Goal: Task Accomplishment & Management: Use online tool/utility

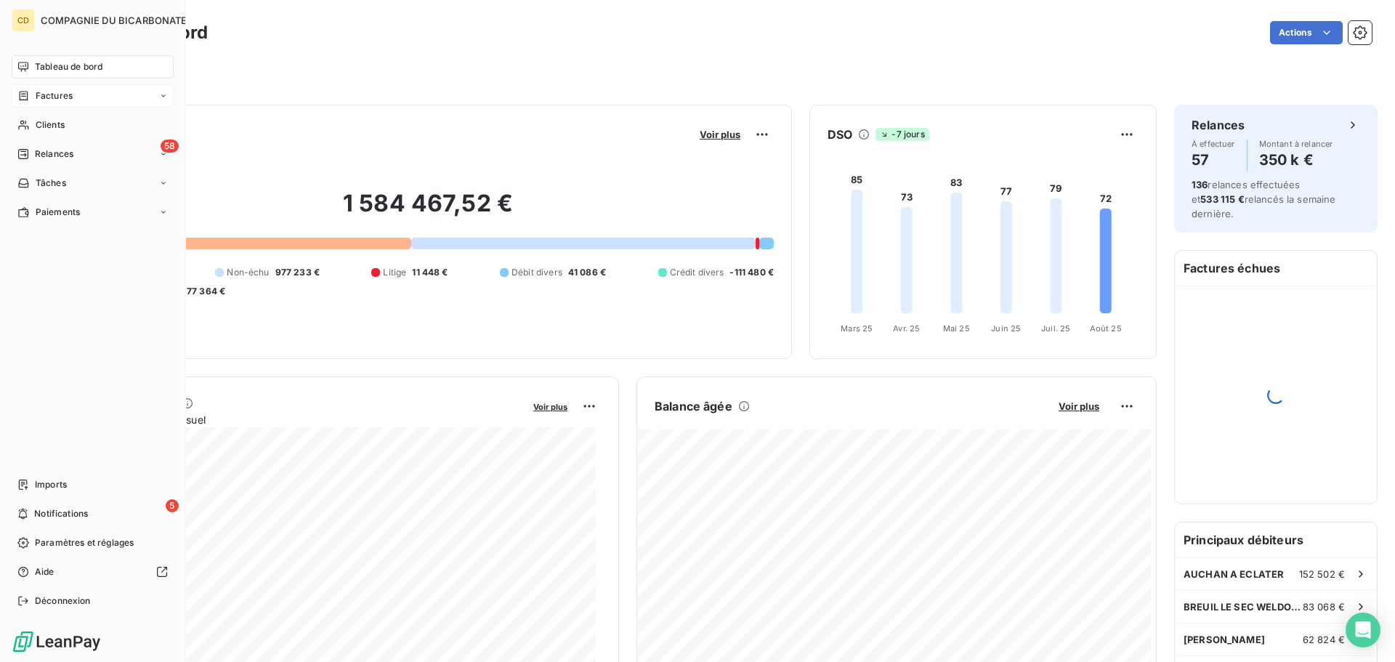
click at [79, 96] on div "Factures" at bounding box center [93, 95] width 162 height 23
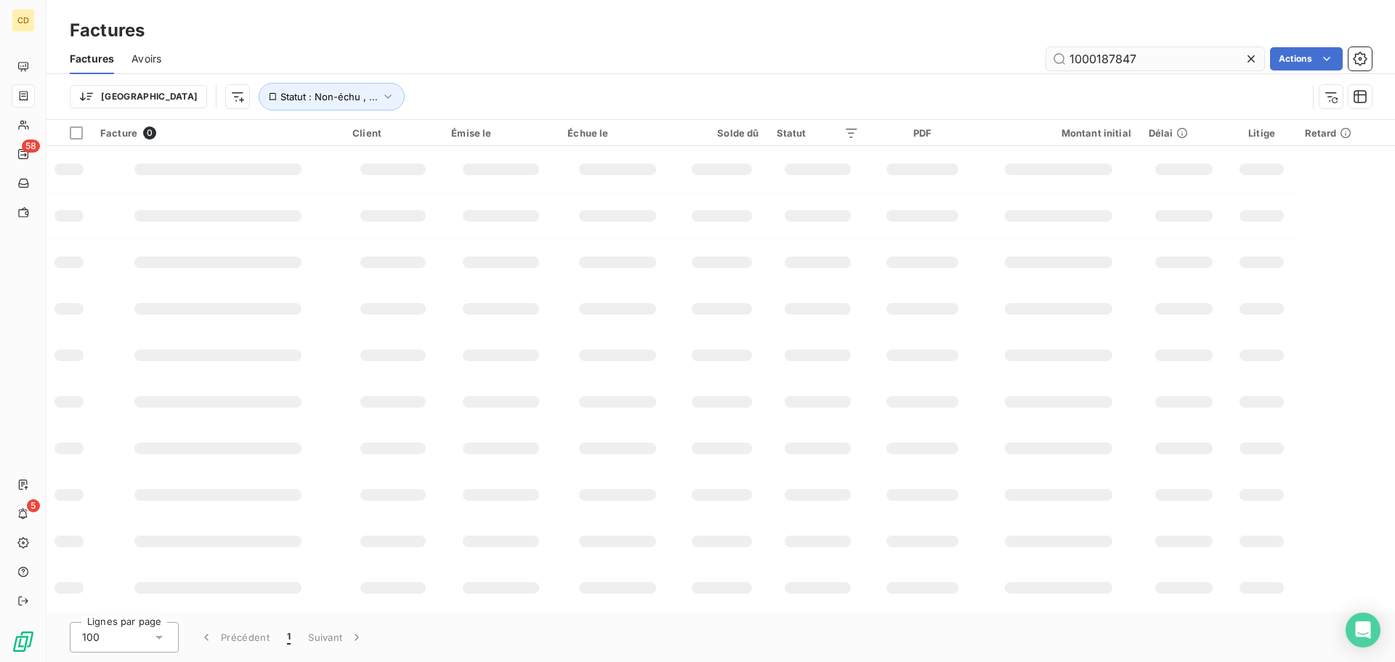
click at [1156, 61] on input "1000187847" at bounding box center [1155, 58] width 218 height 23
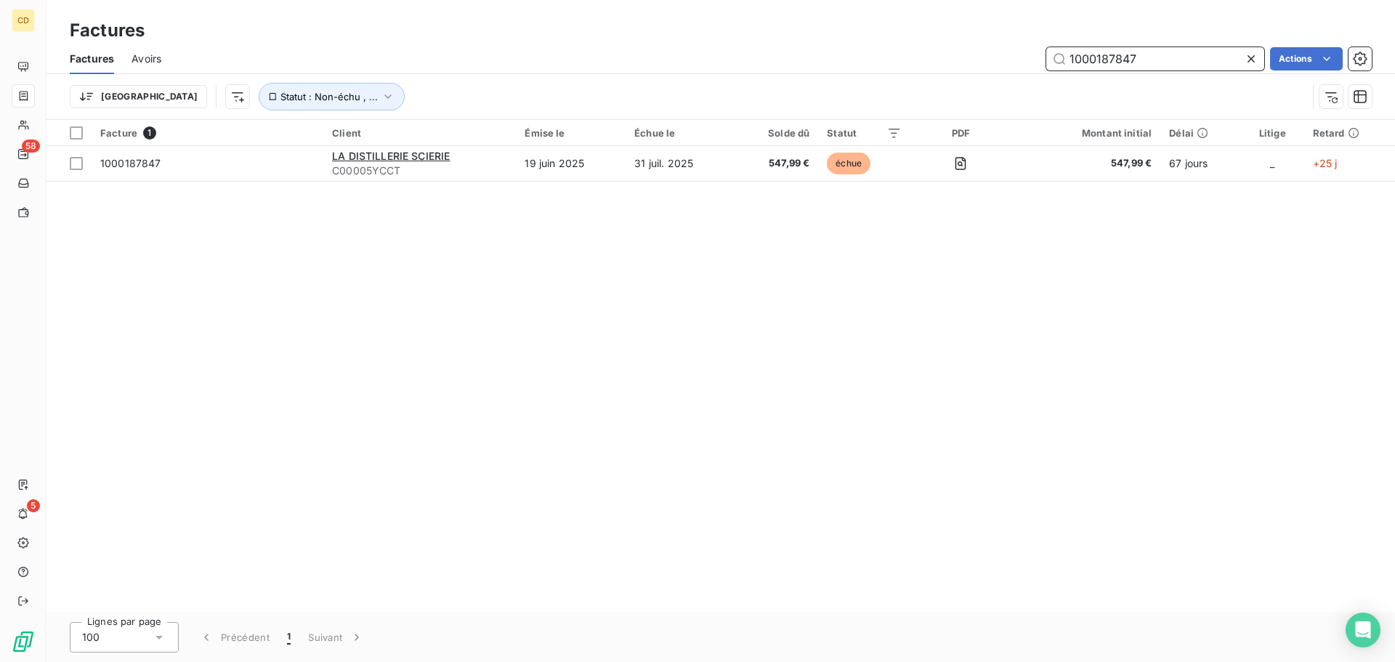
drag, startPoint x: 1116, startPoint y: 57, endPoint x: 1098, endPoint y: 65, distance: 19.8
click at [1098, 65] on input "1000187847" at bounding box center [1155, 58] width 218 height 23
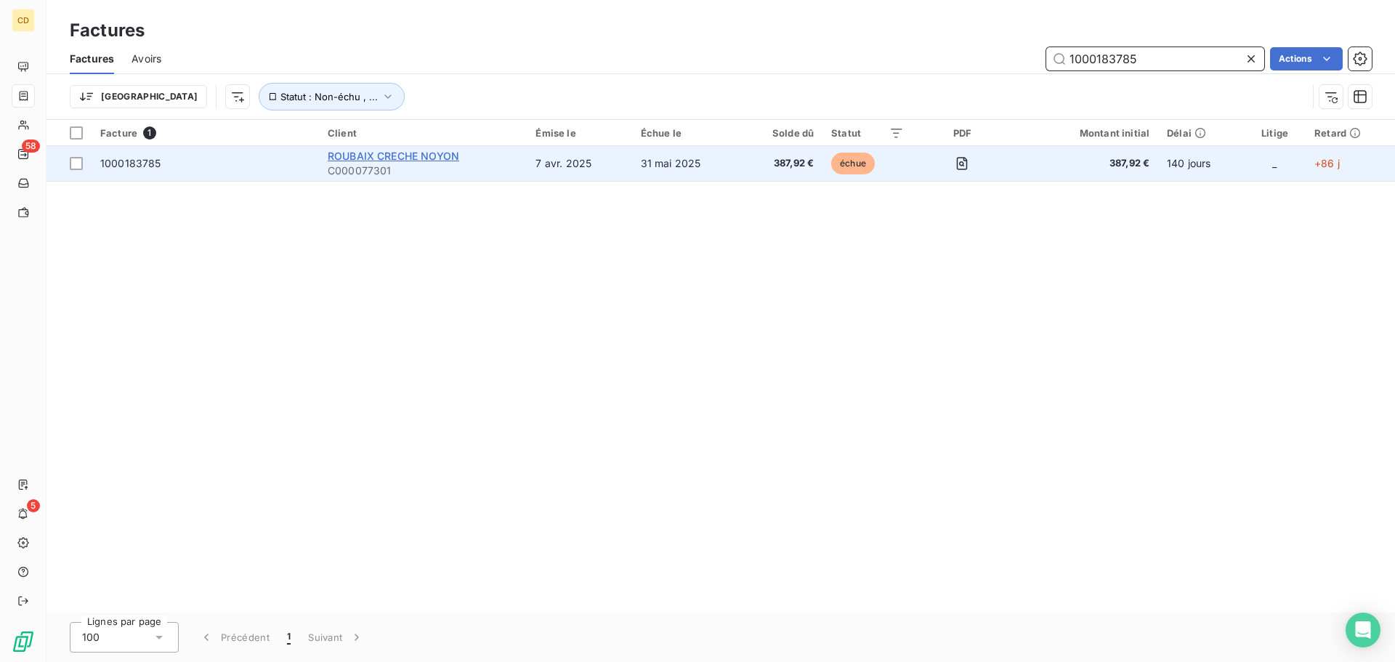
type input "1000183785"
click at [440, 154] on span "ROUBAIX CRECHE NOYON" at bounding box center [393, 156] width 131 height 12
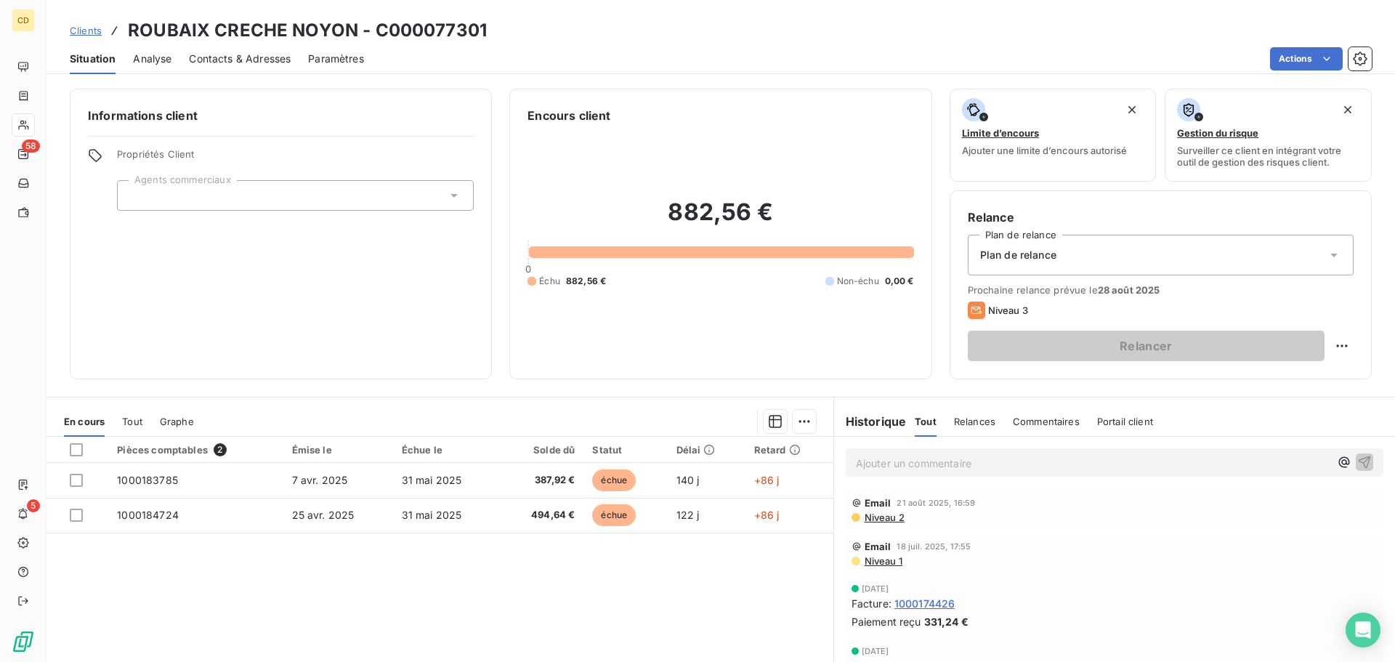
click at [943, 458] on p "Ajouter un commentaire ﻿" at bounding box center [1093, 463] width 474 height 18
click at [943, 466] on p "Ines:" at bounding box center [1093, 462] width 474 height 17
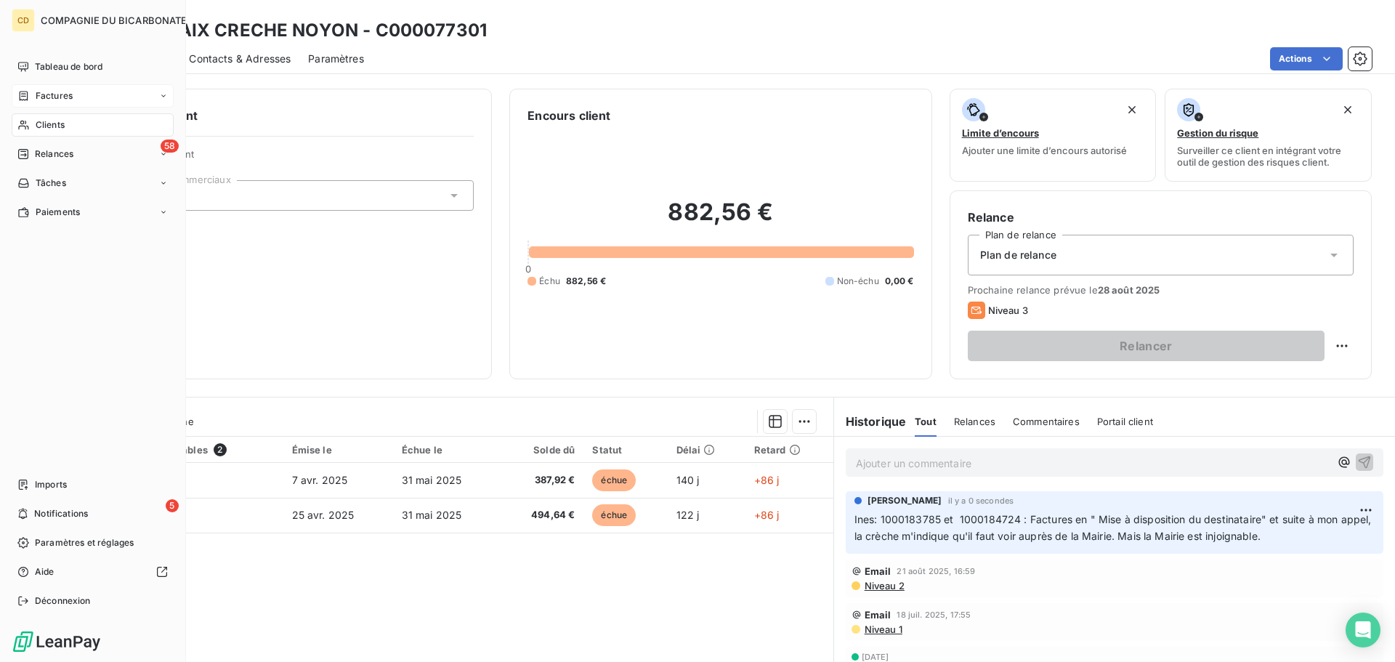
click at [54, 86] on div "Factures" at bounding box center [93, 95] width 162 height 23
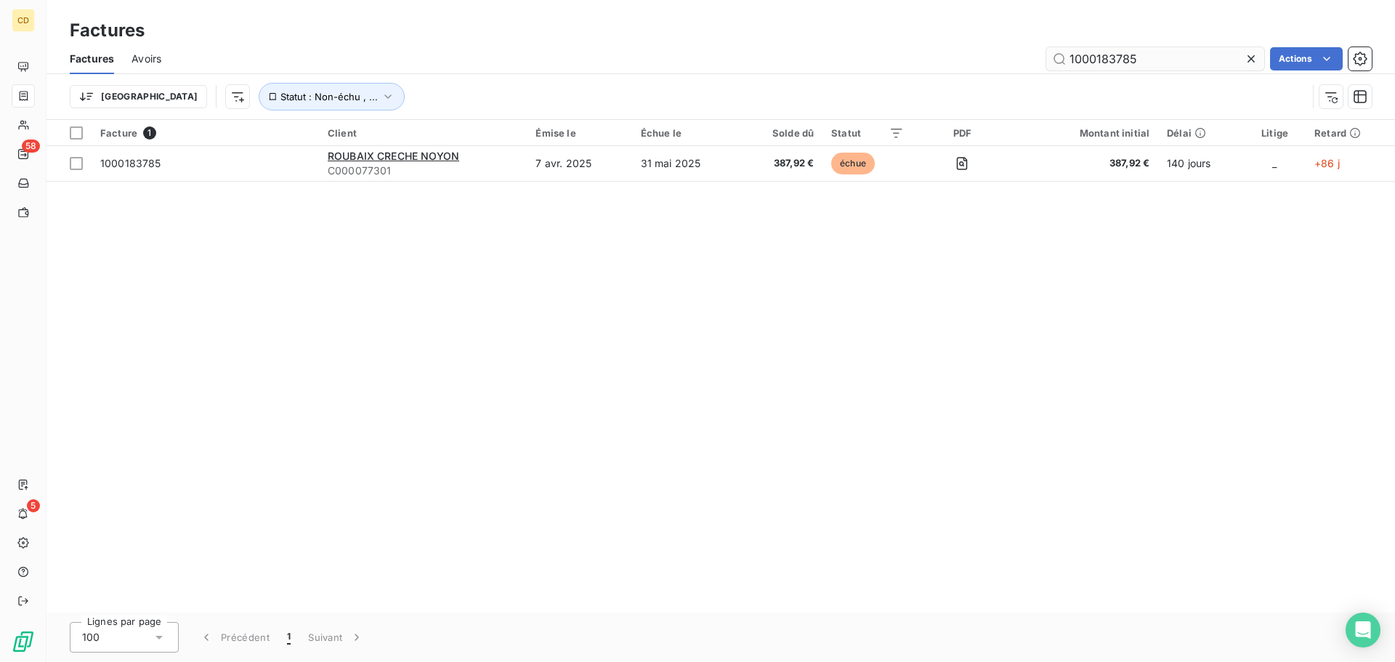
drag, startPoint x: 1182, startPoint y: 56, endPoint x: 1100, endPoint y: 64, distance: 81.7
click at [1100, 64] on input "1000183785" at bounding box center [1155, 58] width 218 height 23
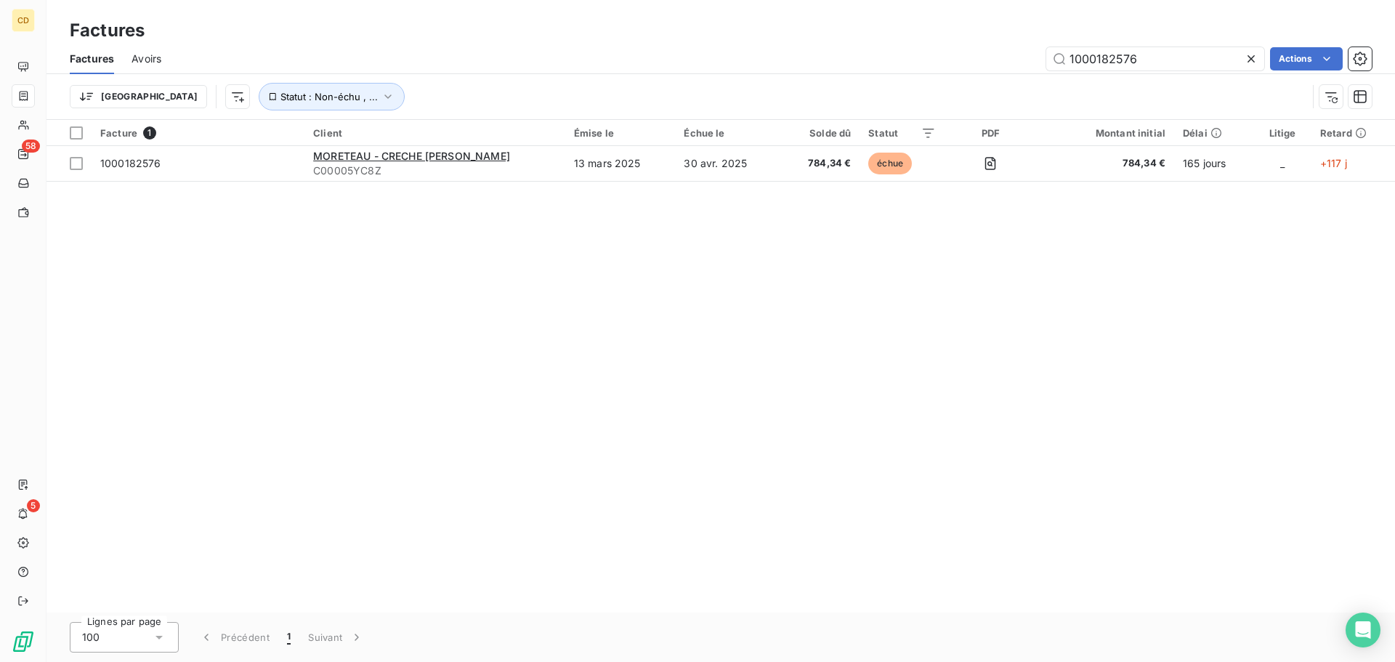
type input "1000182576"
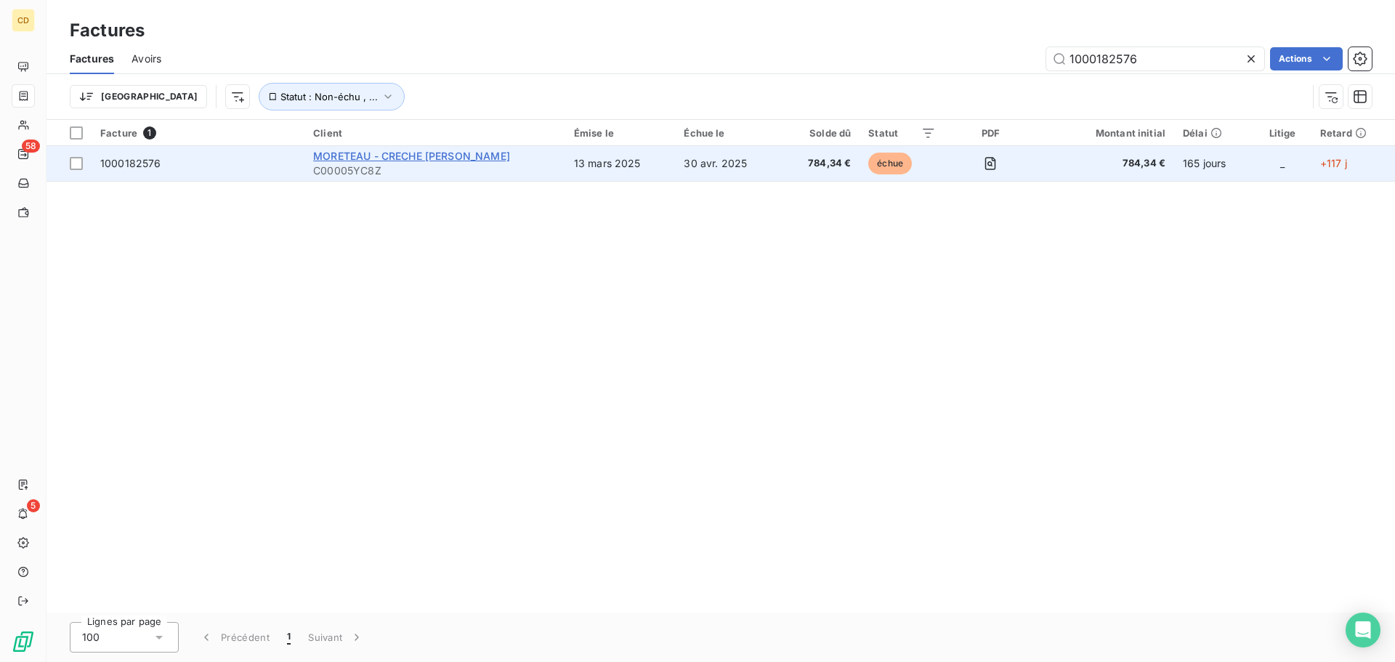
click at [466, 160] on span "MORETEAU - CRECHE [PERSON_NAME]" at bounding box center [411, 156] width 197 height 12
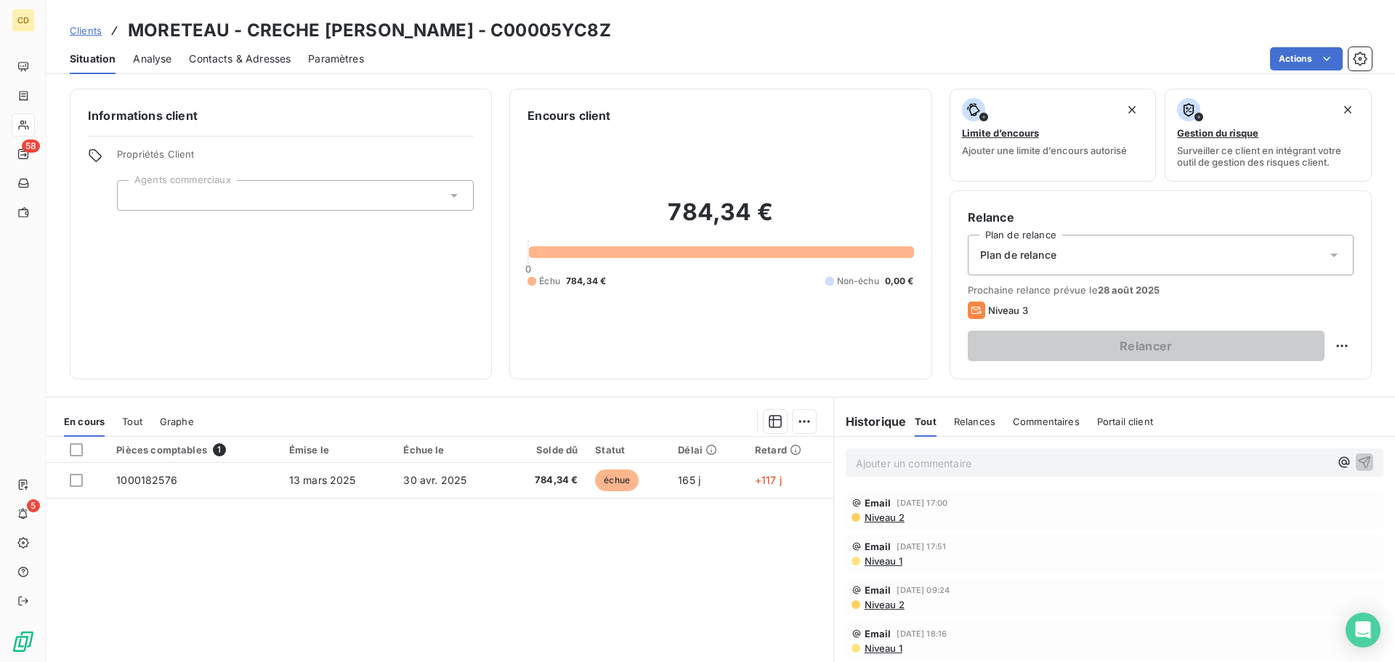
click at [970, 470] on p "Ajouter un commentaire ﻿" at bounding box center [1093, 463] width 474 height 18
click at [933, 467] on p "Ines :" at bounding box center [1093, 462] width 474 height 17
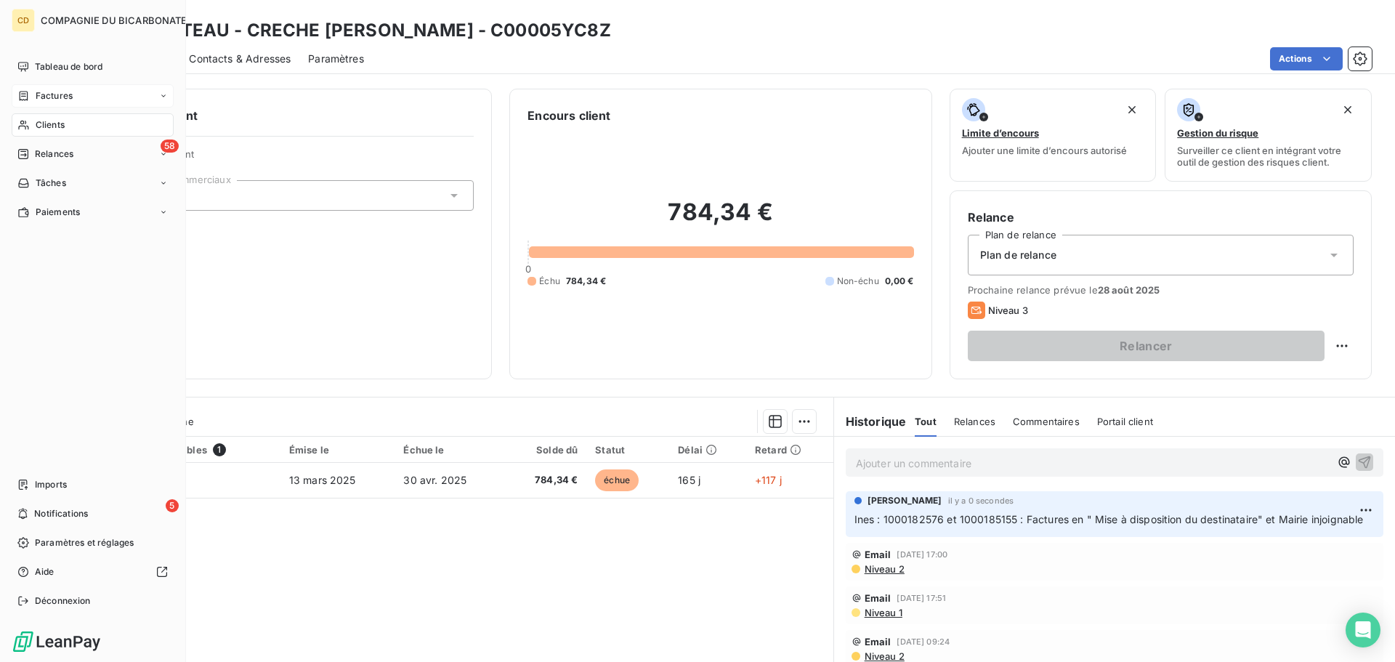
click at [70, 96] on span "Factures" at bounding box center [54, 95] width 37 height 13
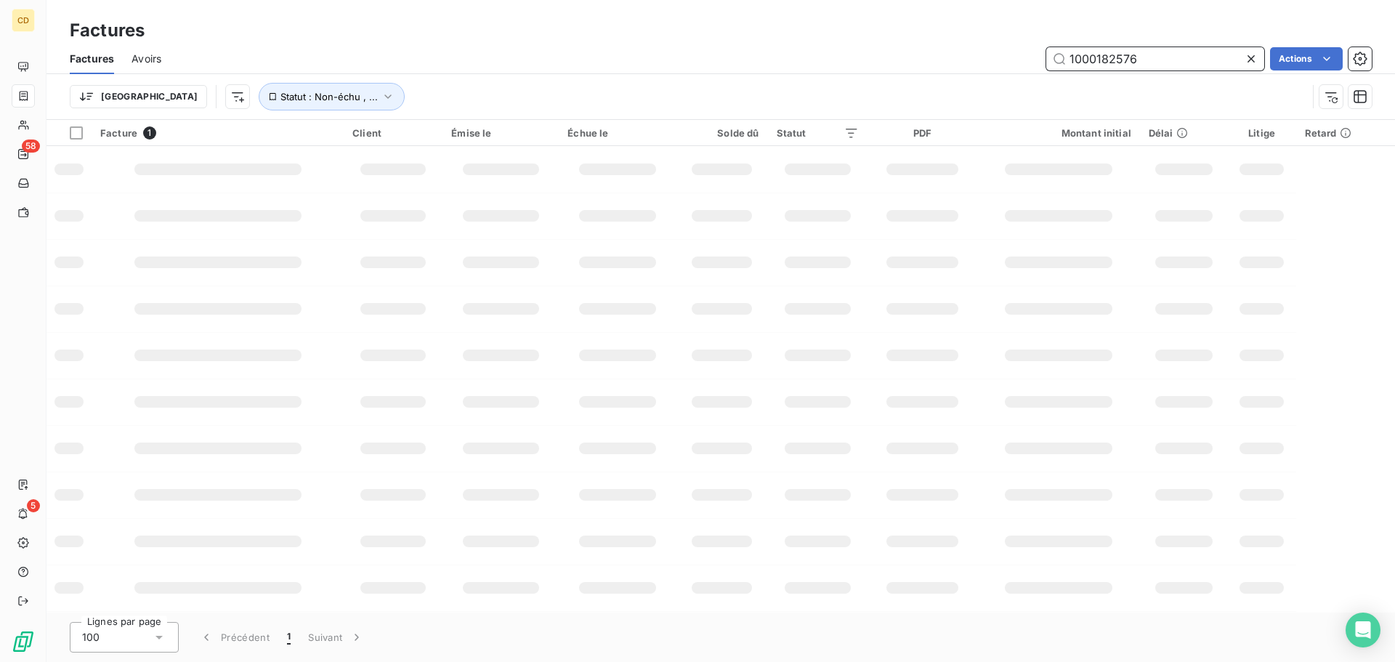
drag, startPoint x: 1150, startPoint y: 57, endPoint x: 1103, endPoint y: 62, distance: 47.6
click at [1103, 62] on input "1000182576" at bounding box center [1155, 58] width 218 height 23
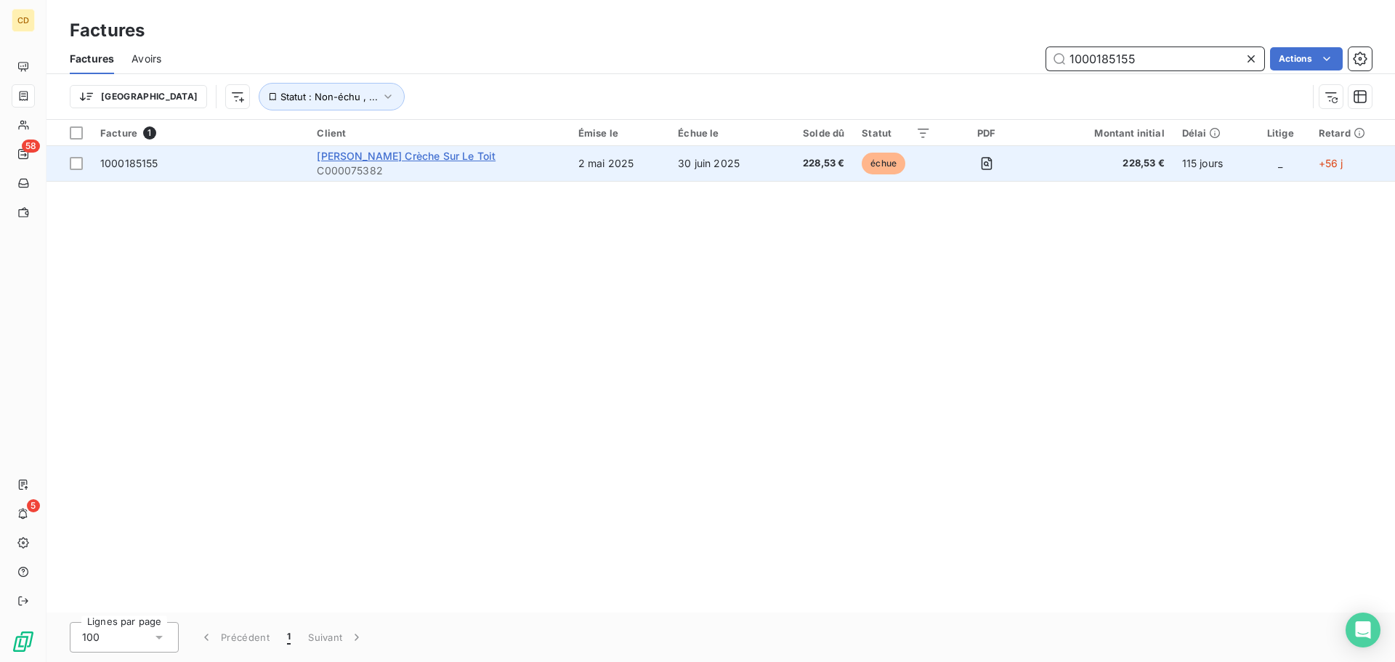
type input "1000185155"
click at [417, 158] on span "[PERSON_NAME] Crèche Sur Le Toit" at bounding box center [406, 156] width 179 height 12
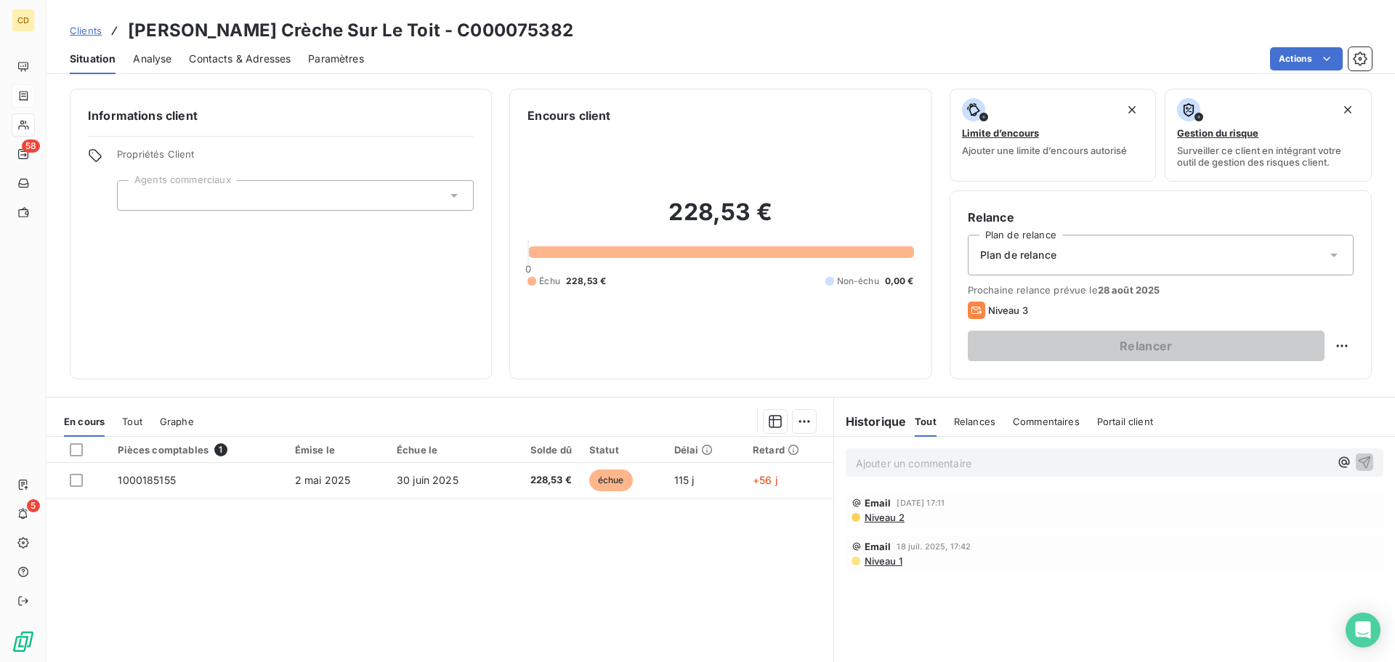
click at [904, 471] on p "Ajouter un commentaire ﻿" at bounding box center [1093, 463] width 474 height 18
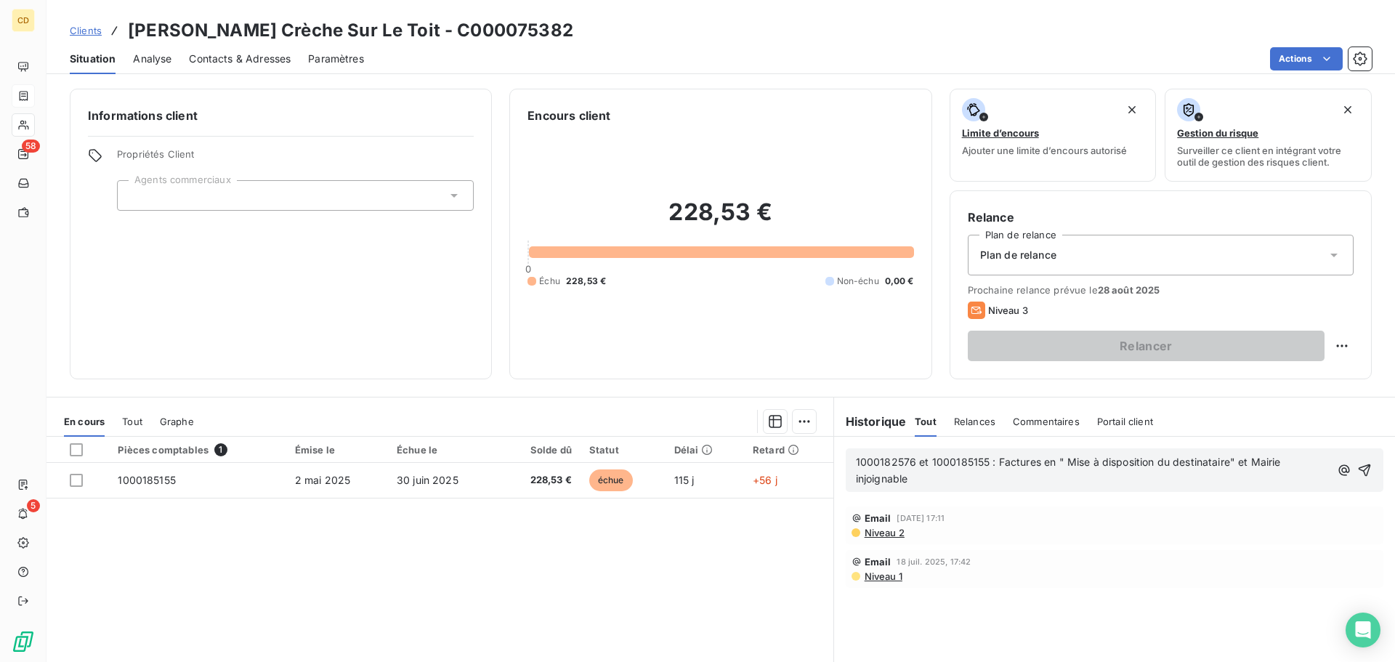
click at [856, 460] on span "1000182576 et 1000185155 : Factures en " Mise à disposition du destinataire" et…" at bounding box center [1070, 469] width 428 height 29
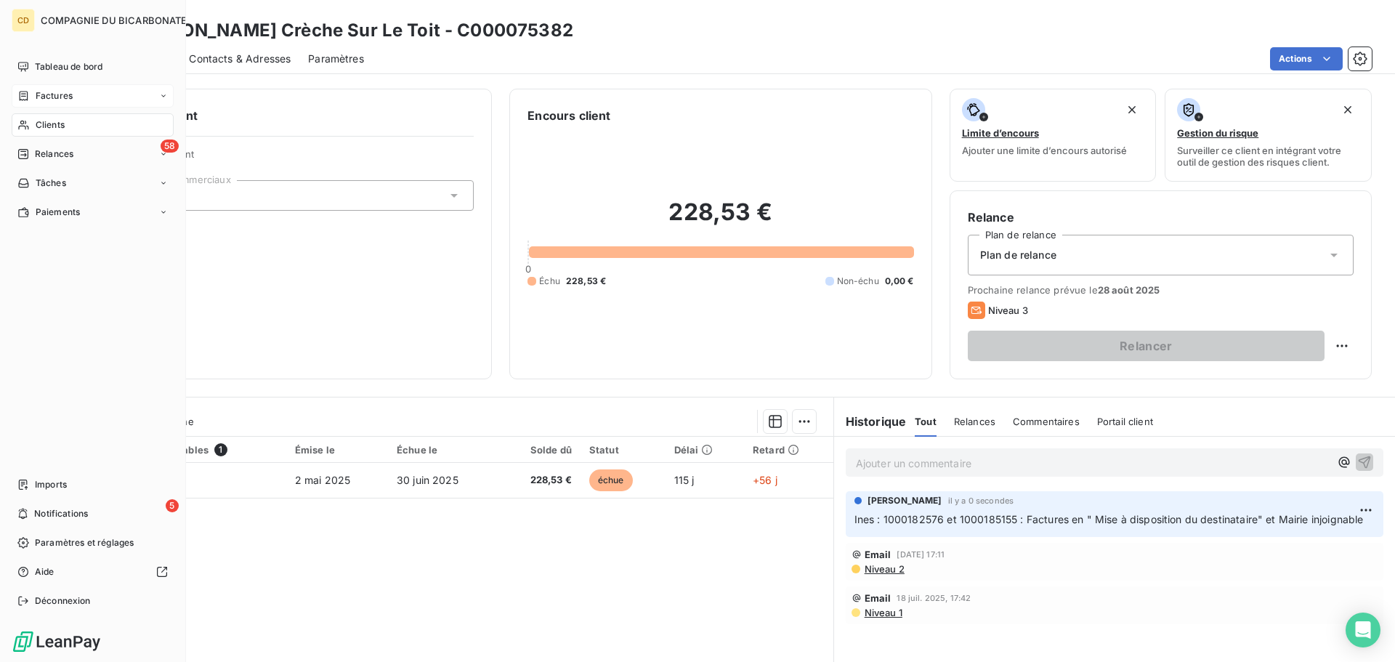
click at [33, 101] on div "Factures" at bounding box center [44, 95] width 55 height 13
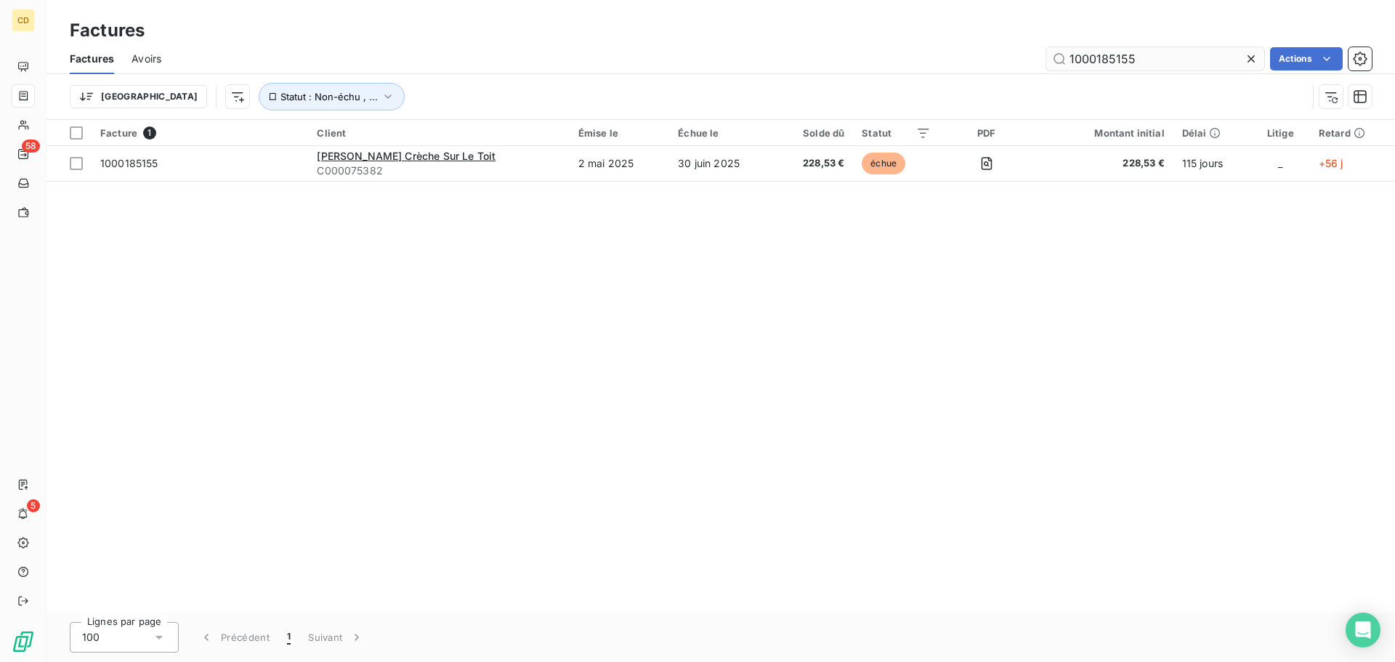
drag, startPoint x: 1132, startPoint y: 60, endPoint x: 1099, endPoint y: 65, distance: 33.8
click at [1099, 65] on input "1000185155" at bounding box center [1155, 58] width 218 height 23
click at [1146, 58] on input "1000185155" at bounding box center [1155, 58] width 218 height 23
drag, startPoint x: 1146, startPoint y: 58, endPoint x: 1134, endPoint y: 58, distance: 12.3
click at [1134, 58] on input "1000185155" at bounding box center [1155, 58] width 218 height 23
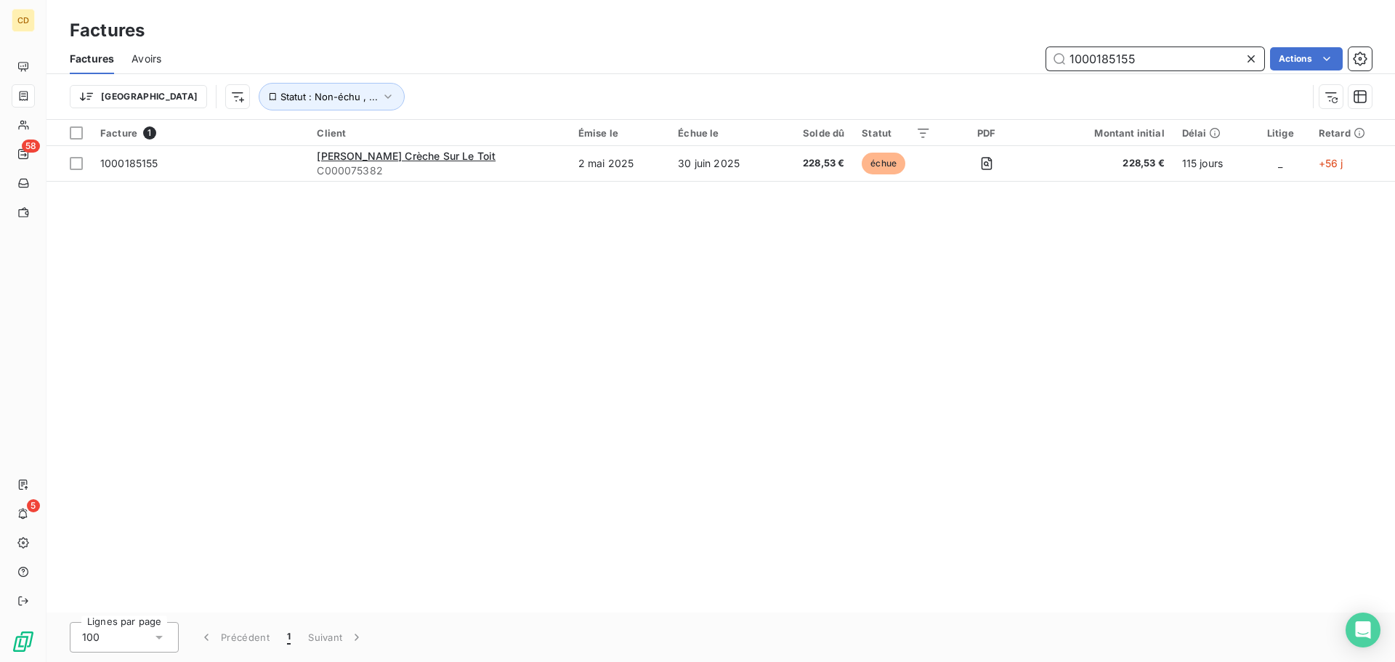
drag, startPoint x: 1135, startPoint y: 58, endPoint x: 1101, endPoint y: 59, distance: 33.4
click at [1101, 59] on input "1000185155" at bounding box center [1155, 58] width 218 height 23
type input "1000186168"
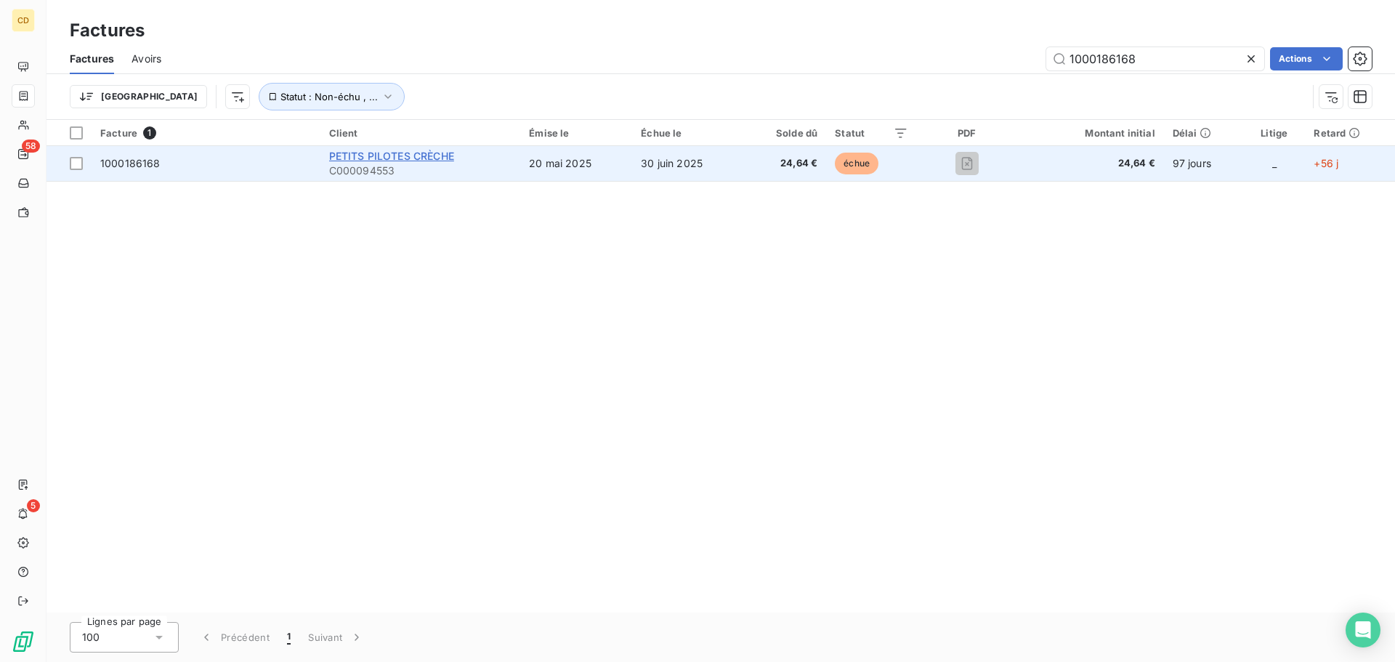
click at [429, 160] on span "PETITS PILOTES CRÈCHE" at bounding box center [391, 156] width 125 height 12
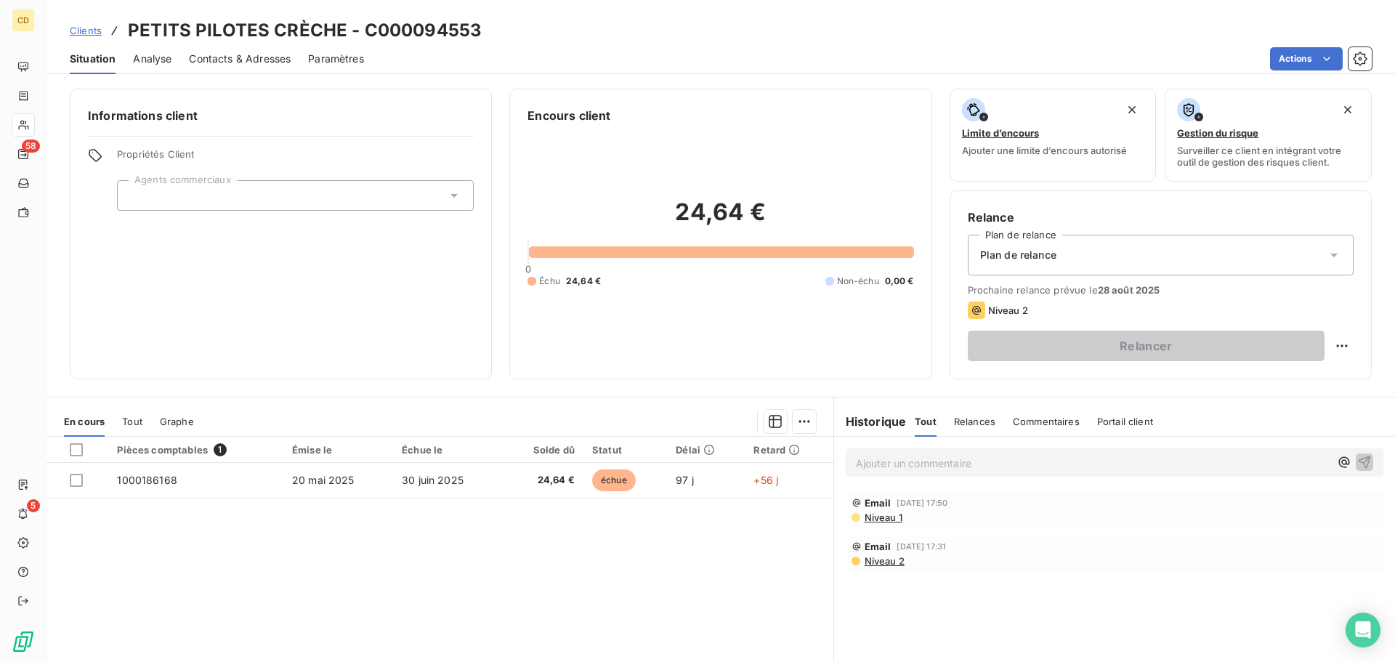
click at [886, 466] on p "Ajouter un commentaire ﻿" at bounding box center [1093, 463] width 474 height 18
click at [848, 462] on div "1000186168 : Facture en " Mise à disposition du destinataire" et injoignable." at bounding box center [1113, 461] width 537 height 27
click at [856, 462] on span "1000186168 : Facture en " Mise à disposition du destinataire" et injoignable." at bounding box center [1041, 461] width 371 height 12
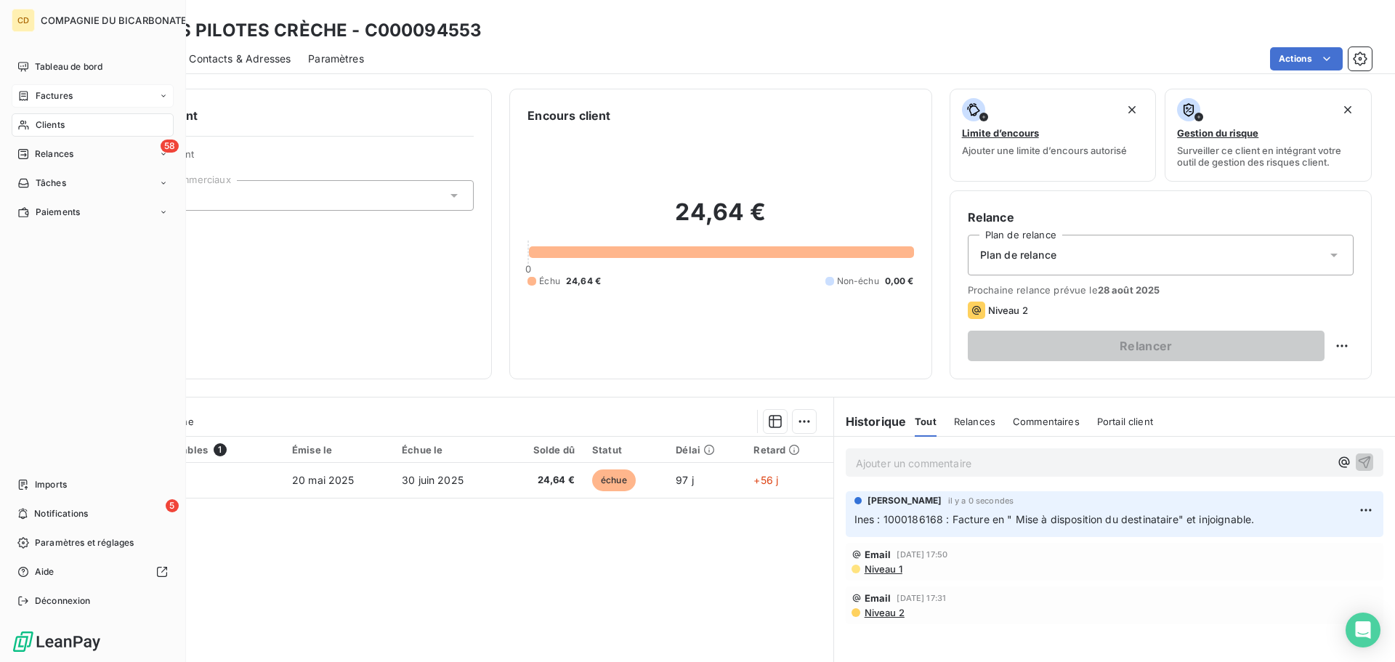
click at [50, 94] on span "Factures" at bounding box center [54, 95] width 37 height 13
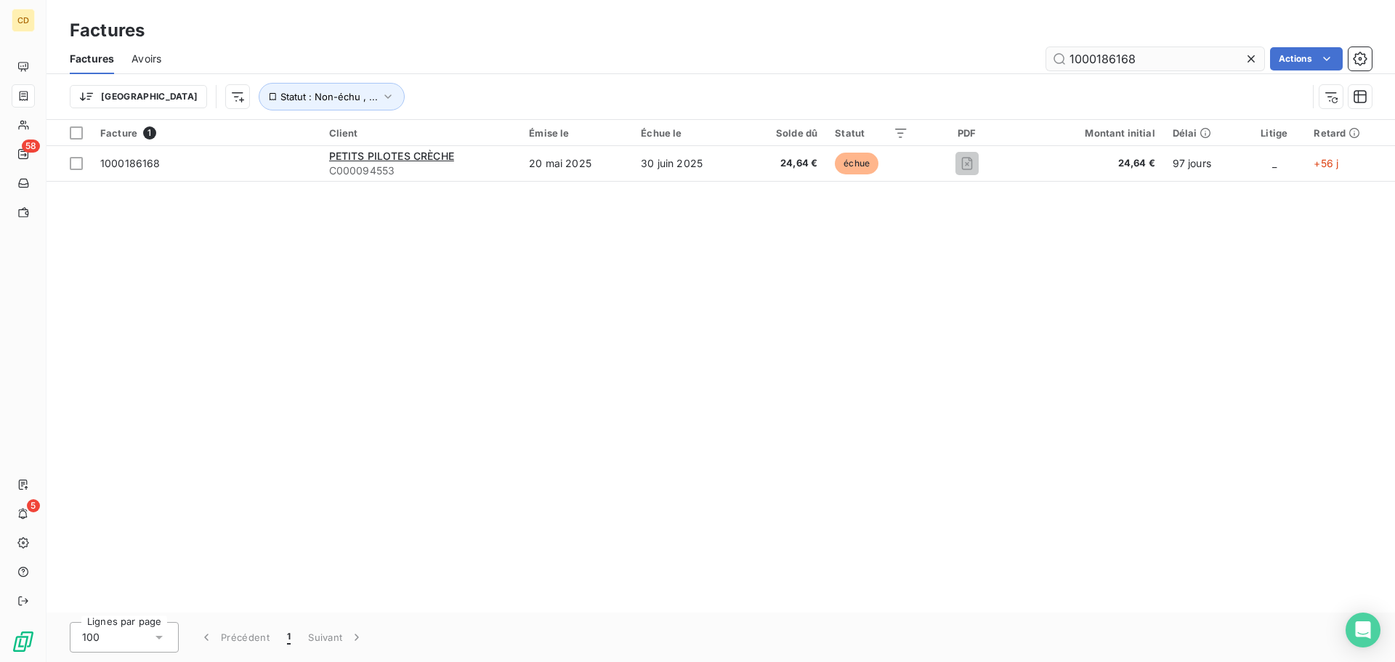
drag, startPoint x: 1151, startPoint y: 53, endPoint x: 1103, endPoint y: 66, distance: 49.7
click at [1103, 66] on input "1000186168" at bounding box center [1155, 58] width 218 height 23
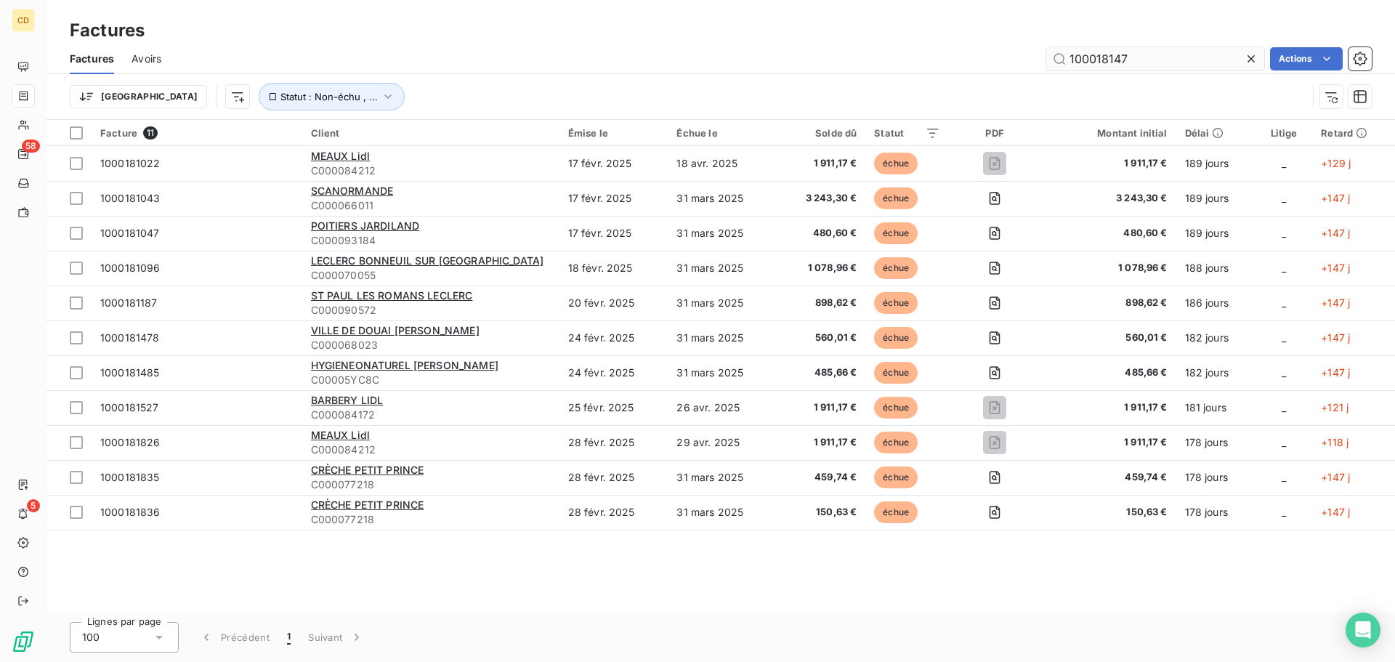
type input "100018147"
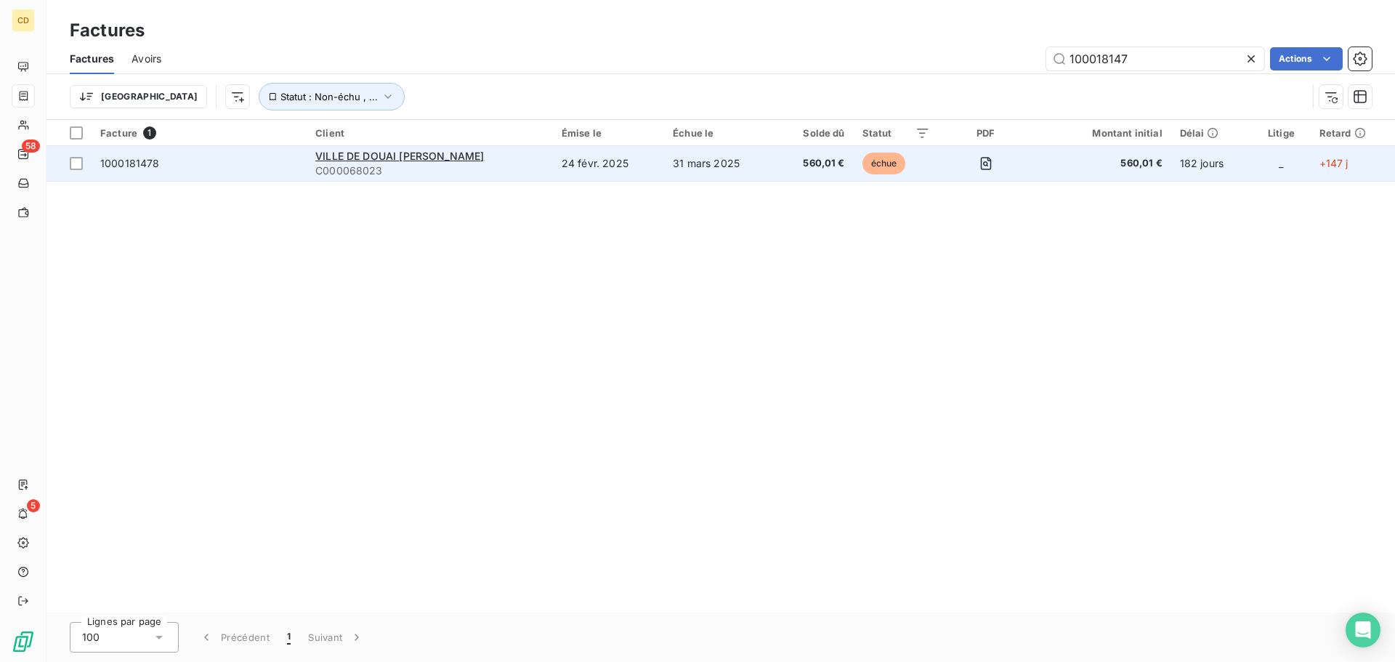
click at [471, 162] on div "VILLE DE DOUAI [PERSON_NAME]" at bounding box center [429, 156] width 229 height 15
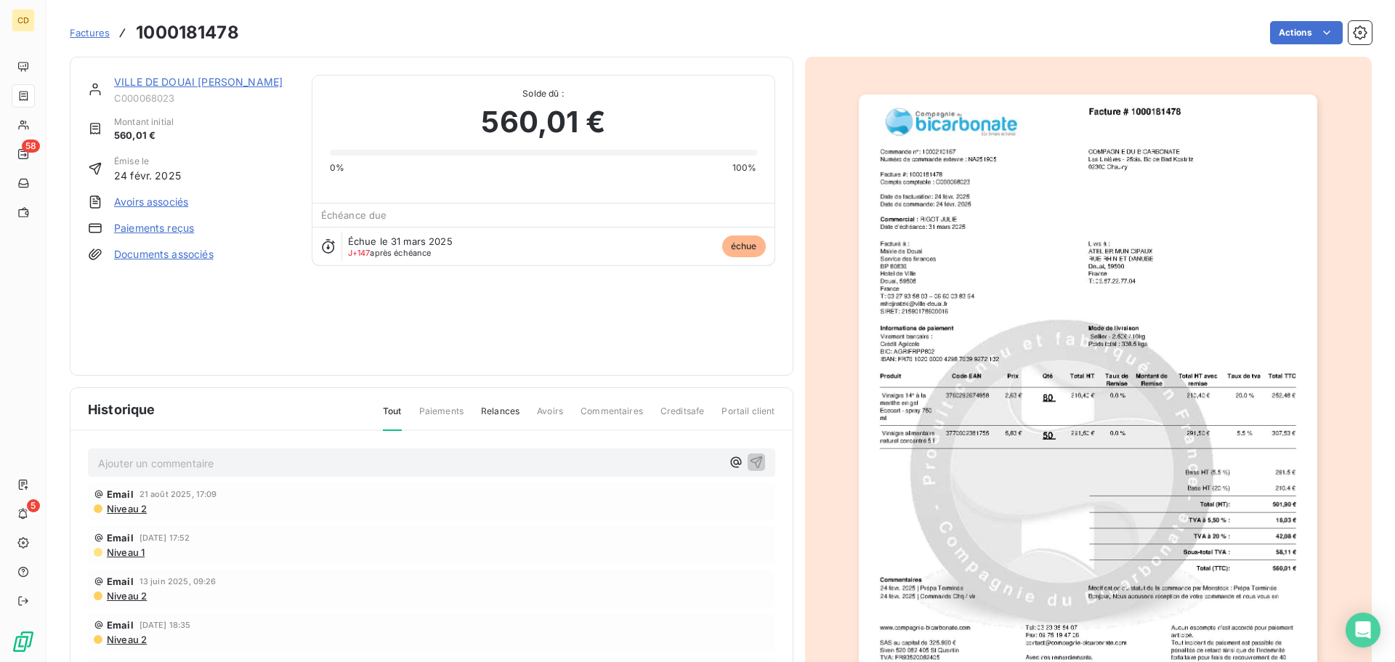
click at [558, 460] on p "Ajouter un commentaire ﻿" at bounding box center [409, 463] width 623 height 18
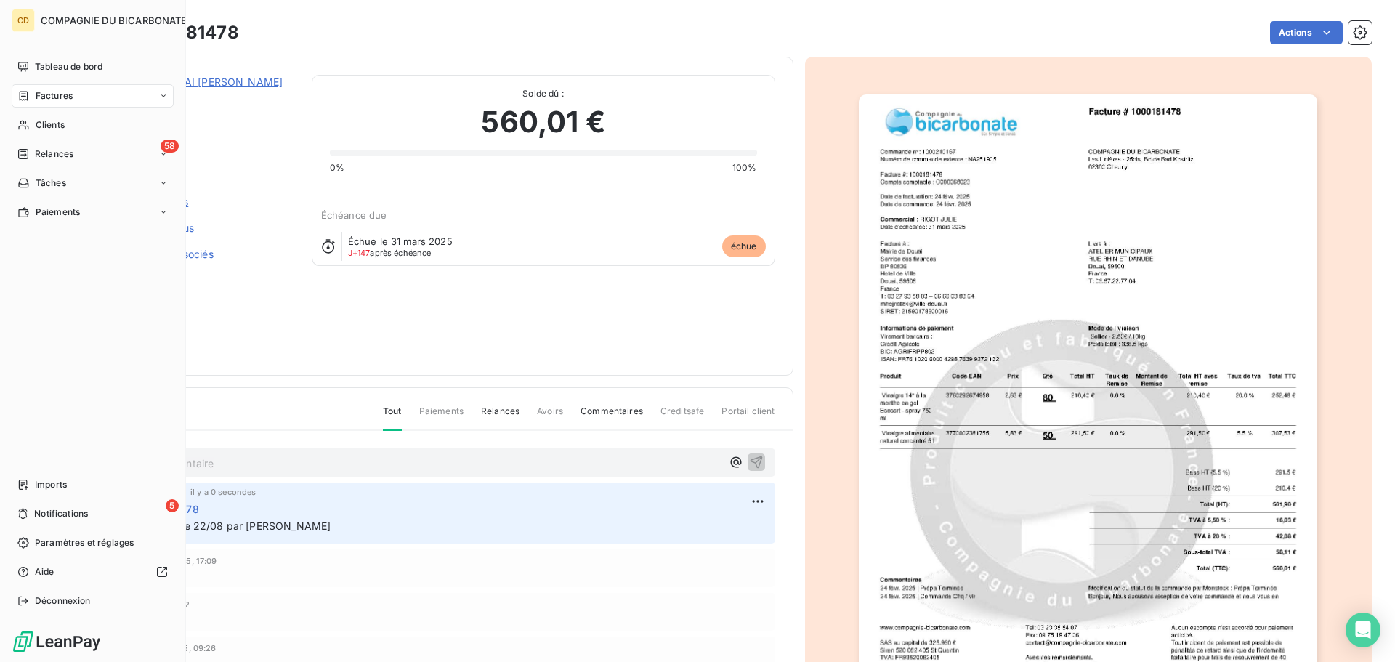
click at [28, 98] on icon at bounding box center [23, 96] width 12 height 12
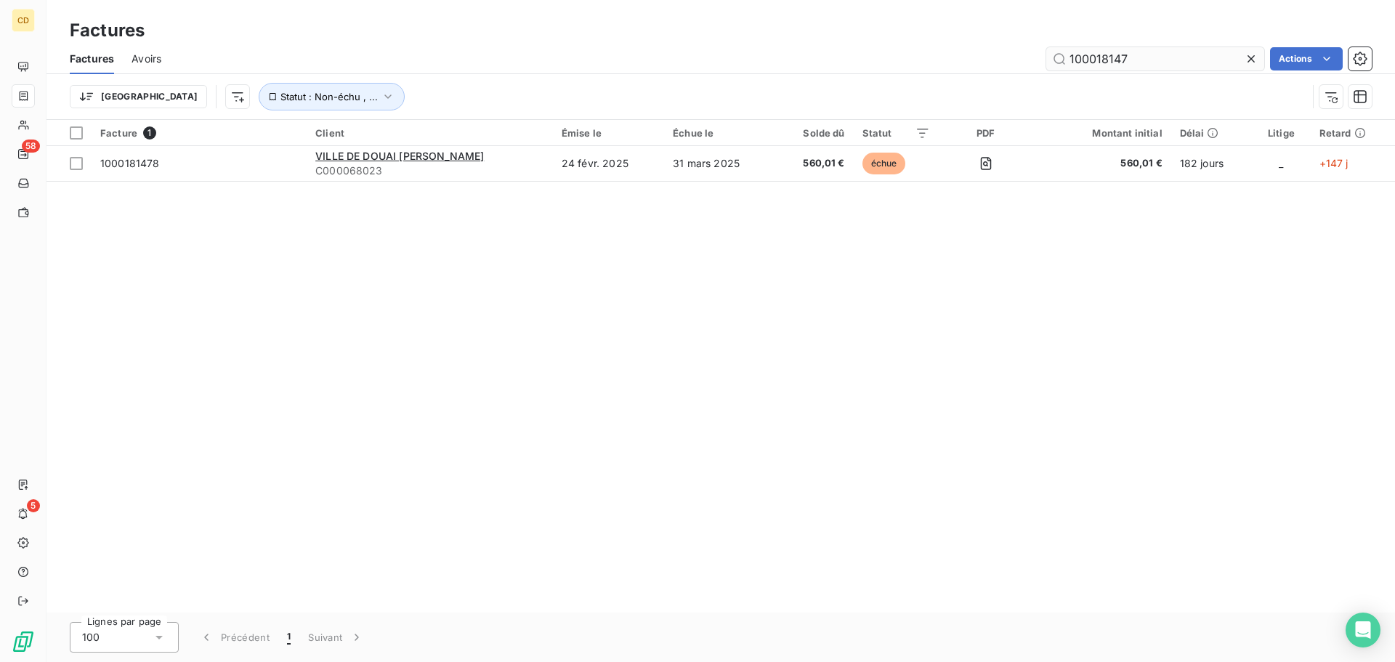
drag, startPoint x: 1178, startPoint y: 58, endPoint x: 1100, endPoint y: 63, distance: 78.6
click at [1100, 63] on input "100018147" at bounding box center [1155, 58] width 218 height 23
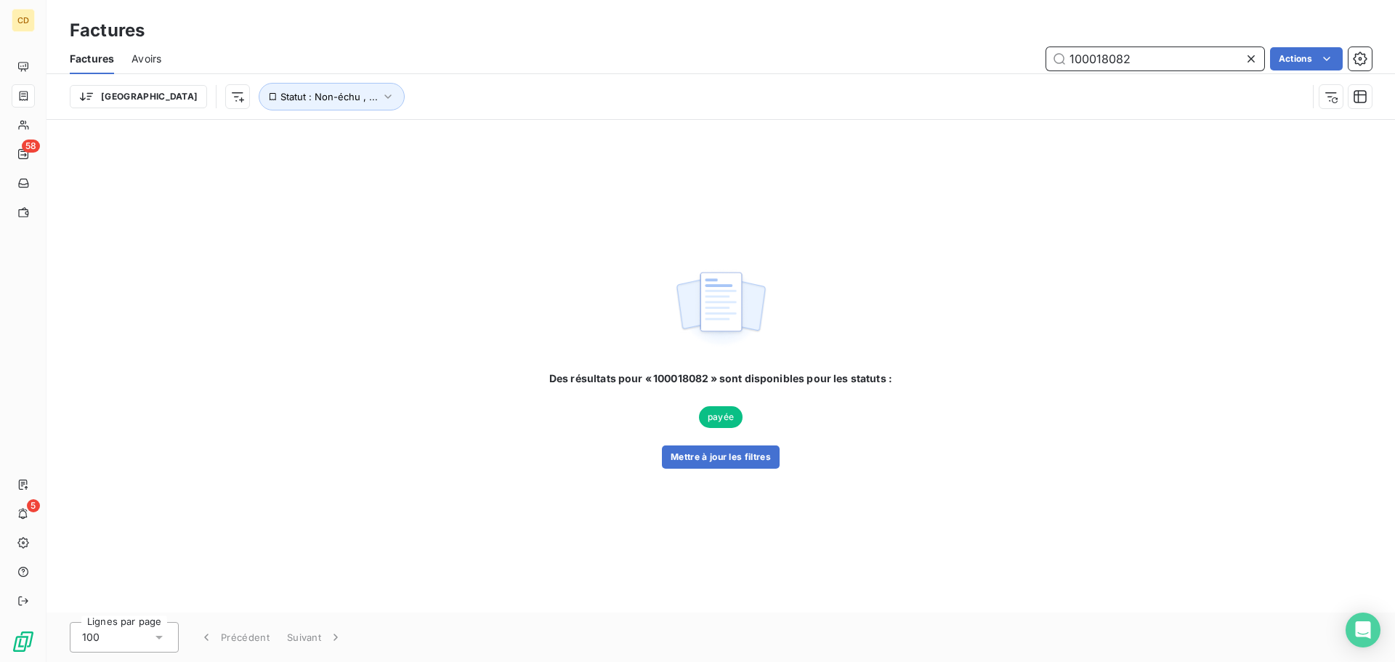
click at [1168, 53] on input "100018082" at bounding box center [1155, 58] width 218 height 23
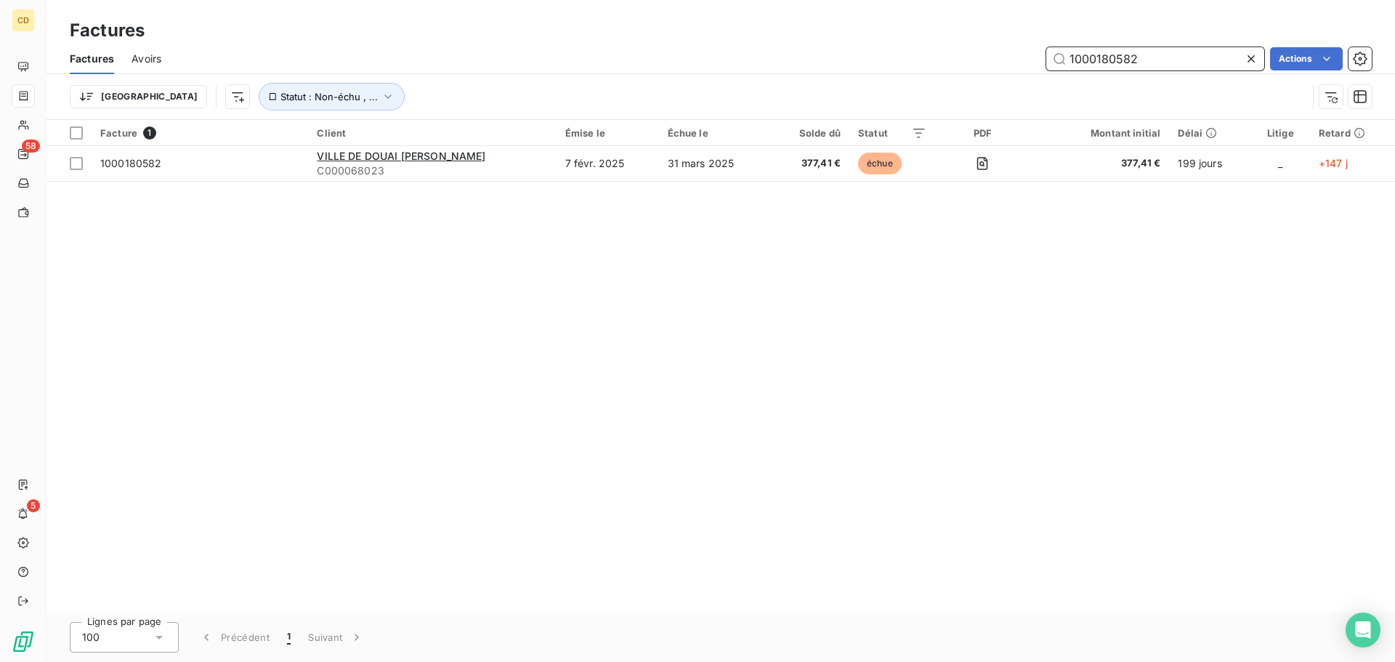
type input "1000180582"
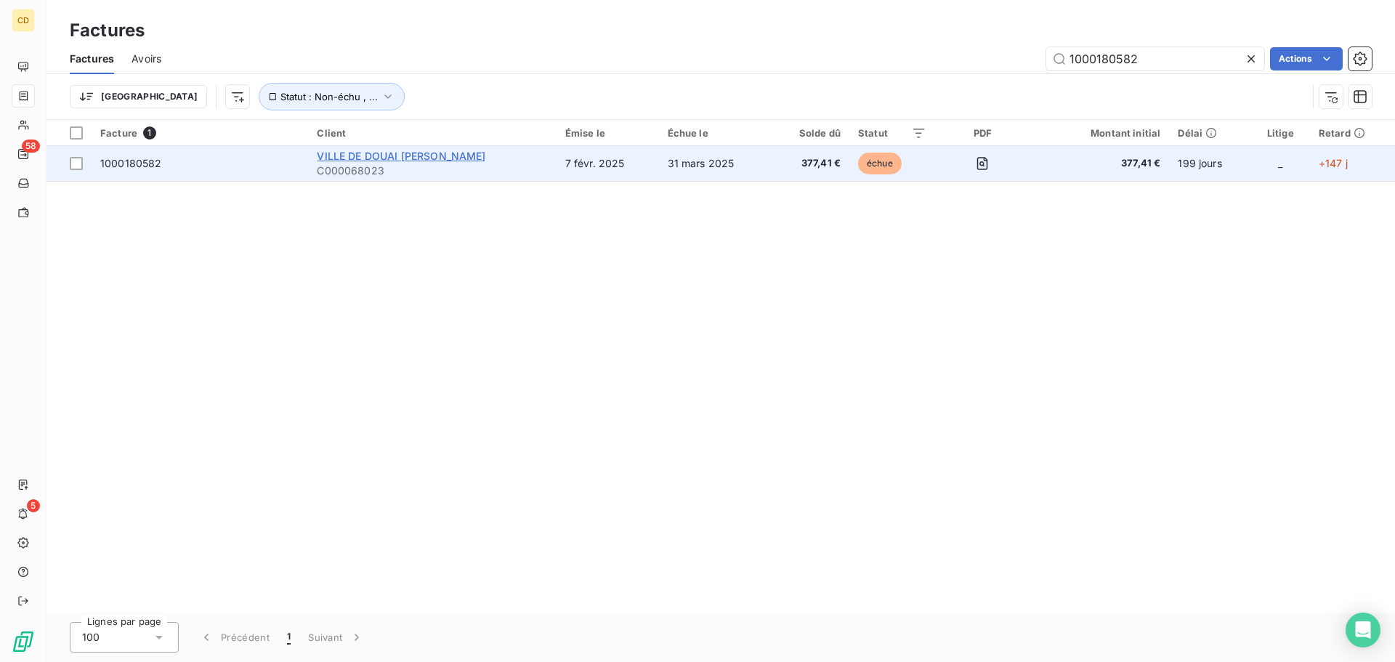
click at [392, 155] on span "VILLE DE DOUAI [PERSON_NAME]" at bounding box center [401, 156] width 169 height 12
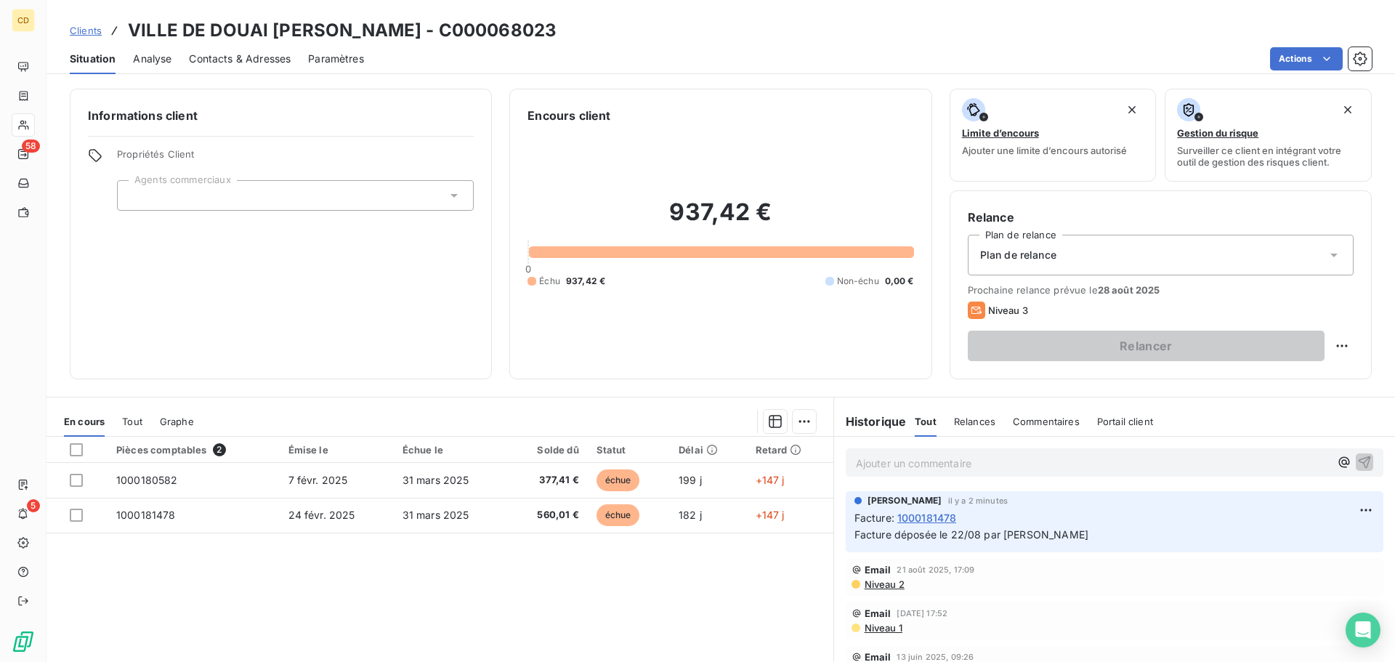
click at [880, 460] on p "Ajouter un commentaire ﻿" at bounding box center [1093, 463] width 474 height 18
click at [920, 463] on p "Ajouter un commentaire ﻿" at bounding box center [1093, 463] width 474 height 18
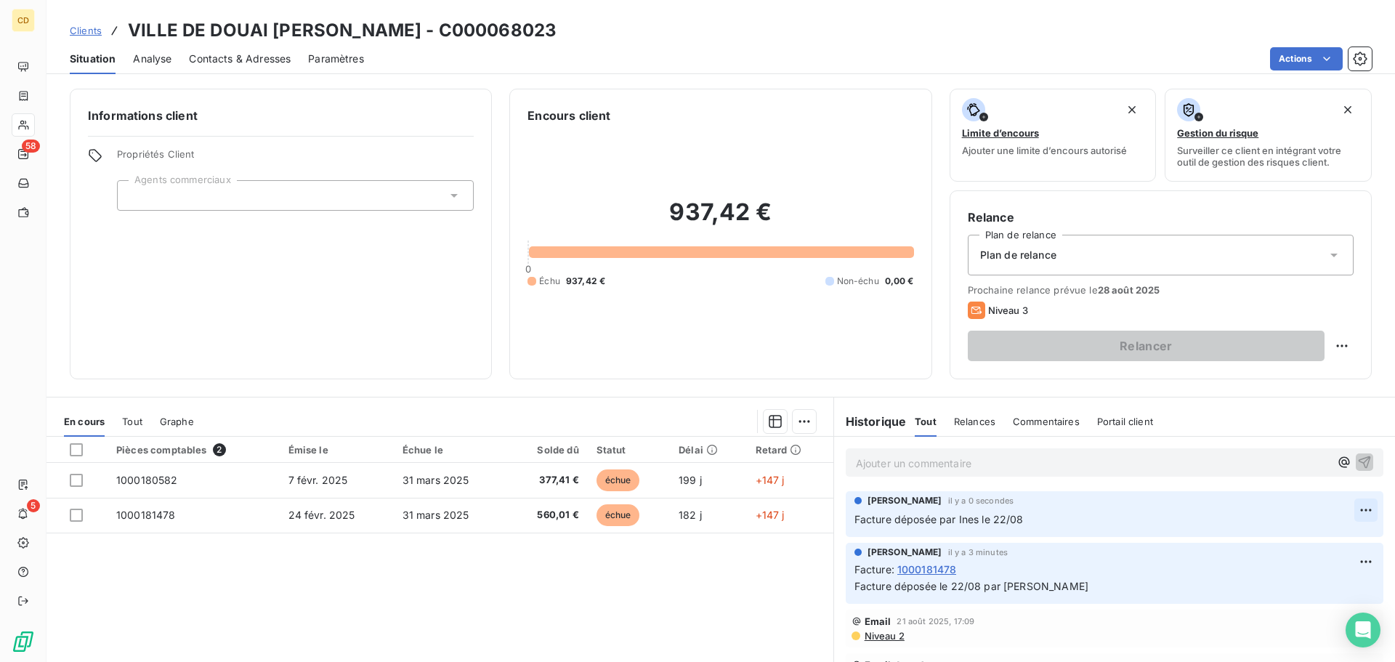
click at [1342, 508] on html "CD 58 5 Clients VILLE DE DOUAI [PERSON_NAME] - C000068023 Situation Analyse Con…" at bounding box center [697, 331] width 1395 height 662
click at [1293, 537] on div "Editer" at bounding box center [1308, 541] width 81 height 23
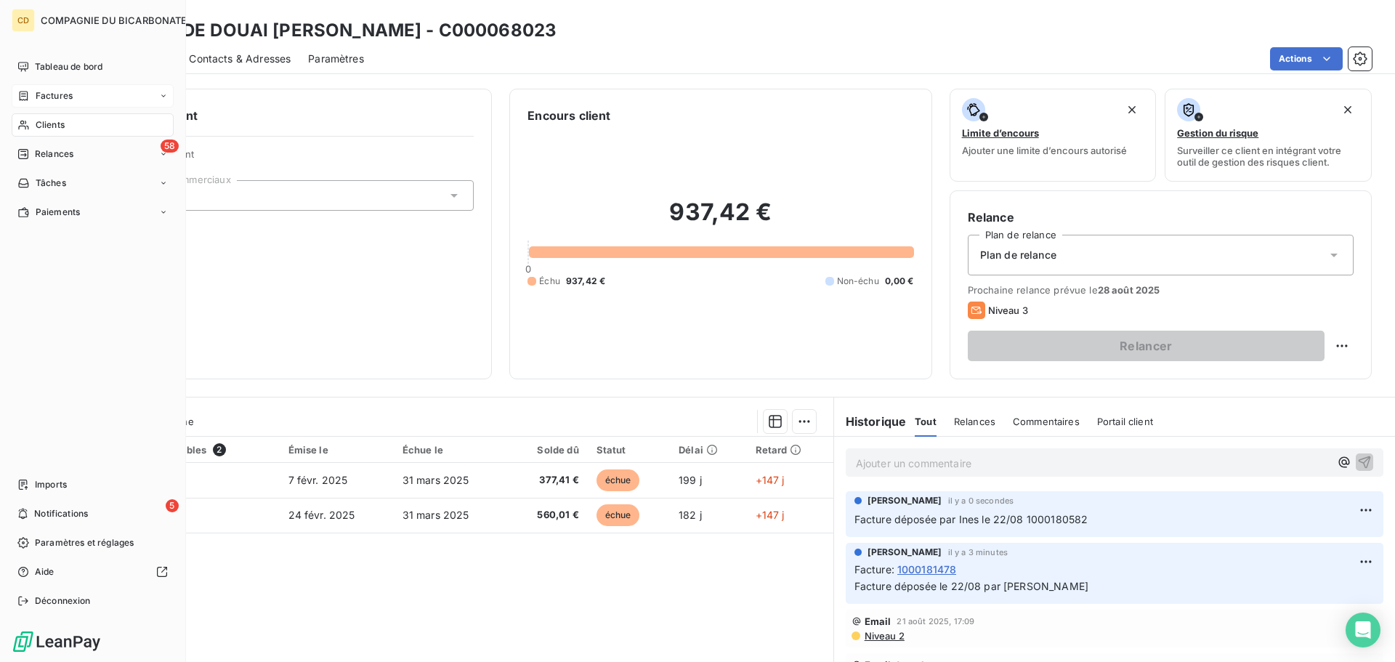
click at [54, 99] on span "Factures" at bounding box center [54, 95] width 37 height 13
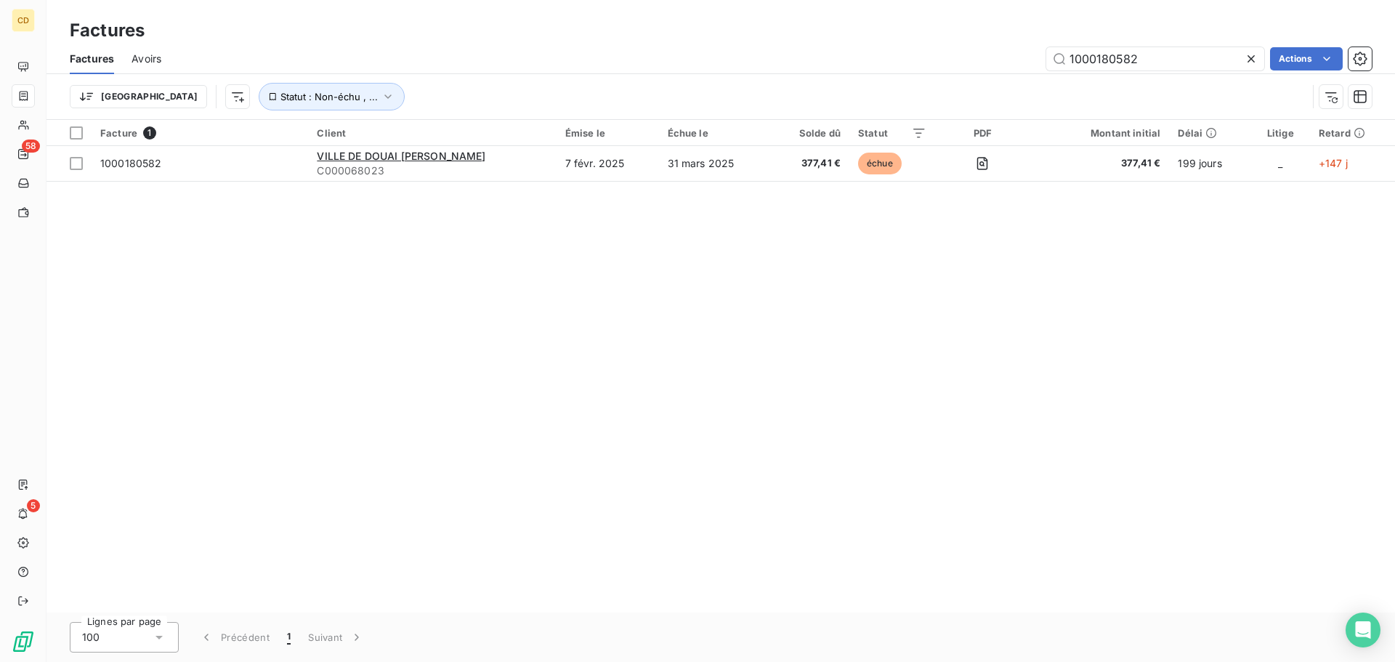
drag, startPoint x: 1151, startPoint y: 66, endPoint x: 963, endPoint y: 69, distance: 188.1
click at [963, 69] on div "1000180582 Actions" at bounding box center [775, 58] width 1193 height 23
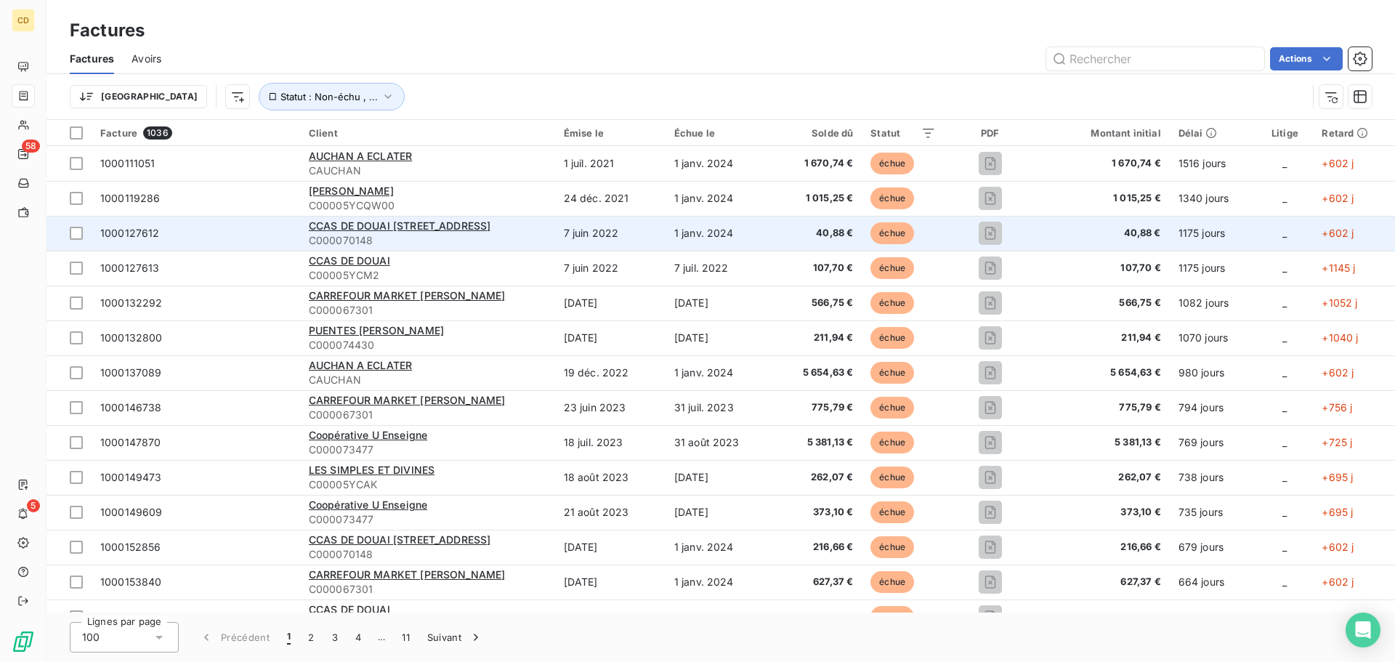
type input "1000187820"
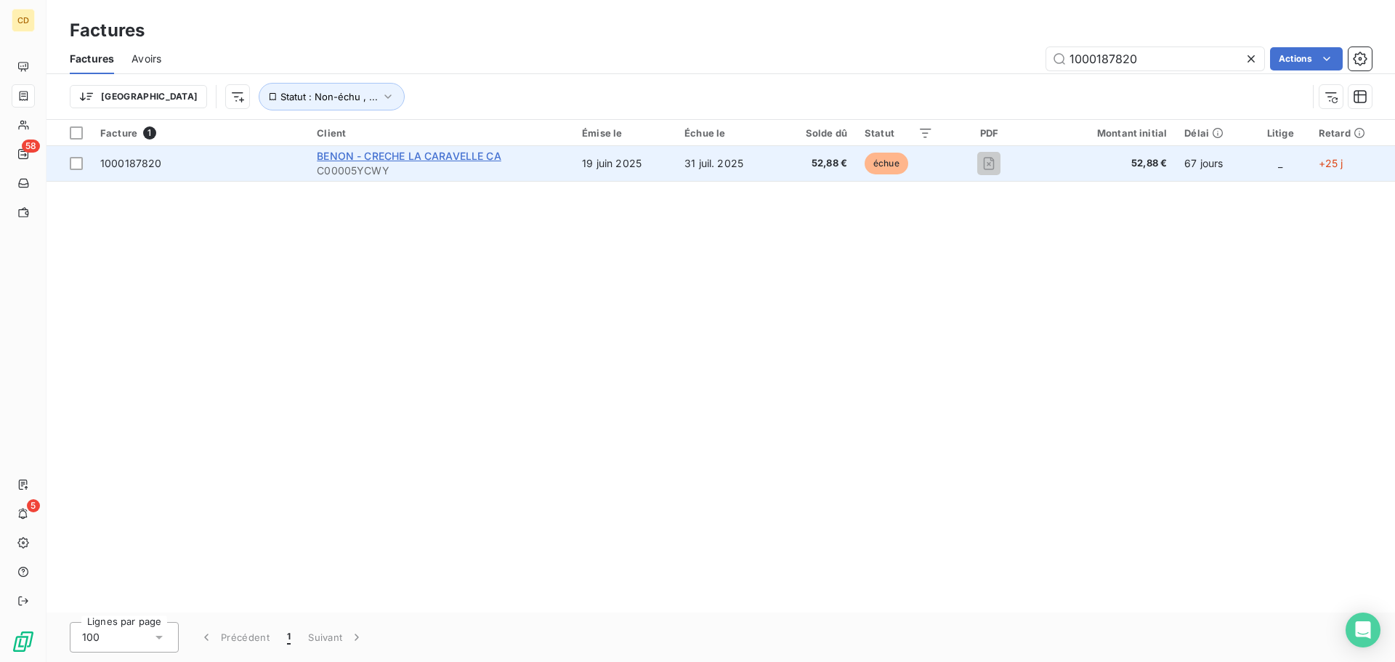
click at [376, 156] on span "BENON - CRECHE LA CARAVELLE CA" at bounding box center [409, 156] width 184 height 12
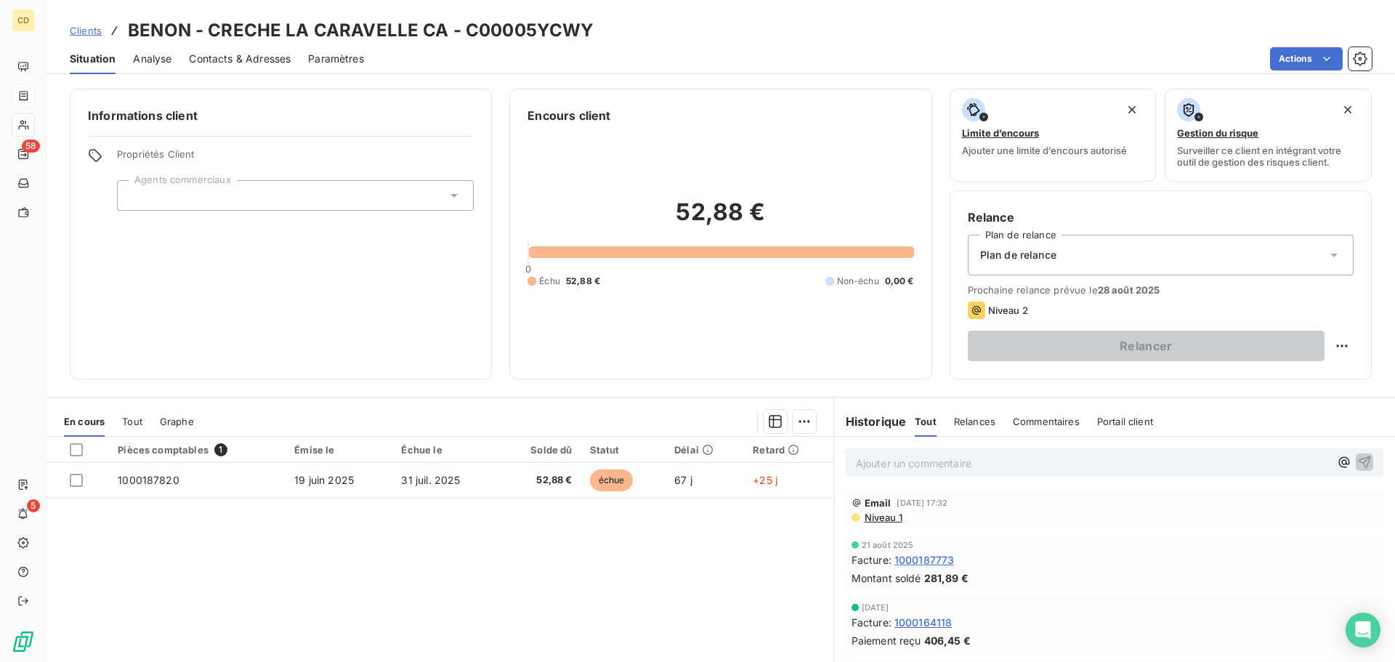
click at [890, 466] on p "Ajouter un commentaire ﻿" at bounding box center [1093, 463] width 474 height 18
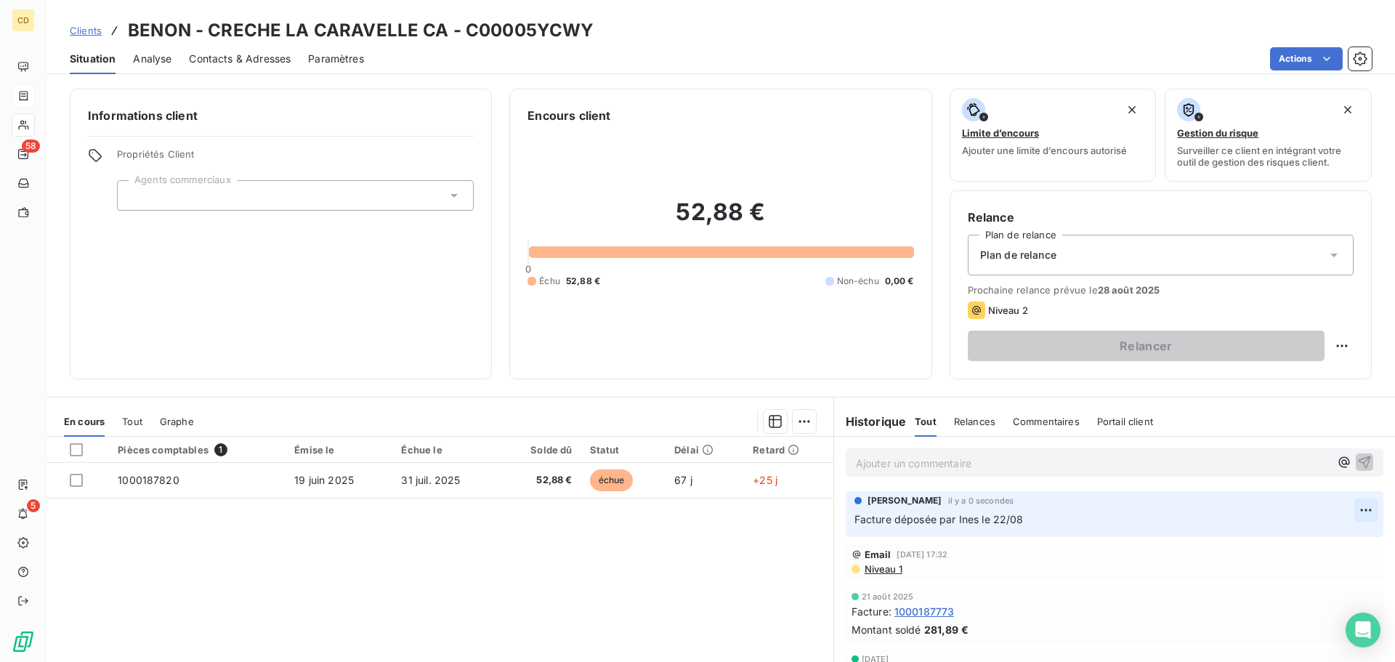
click at [1345, 510] on html "CD 58 5 Clients BENON - CRECHE LA CARAVELLE CA - C00005YCWY Situation Analyse C…" at bounding box center [697, 331] width 1395 height 662
click at [1285, 545] on div "Editer" at bounding box center [1308, 541] width 81 height 23
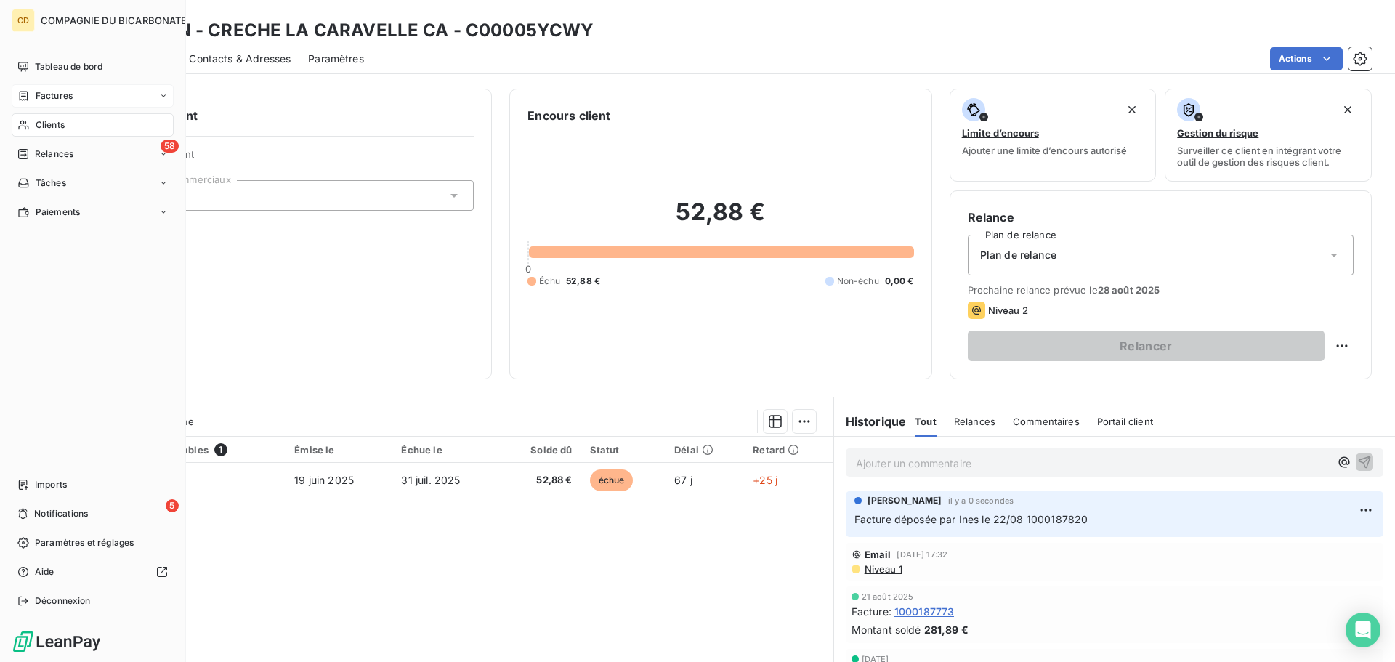
click at [60, 100] on span "Factures" at bounding box center [54, 95] width 37 height 13
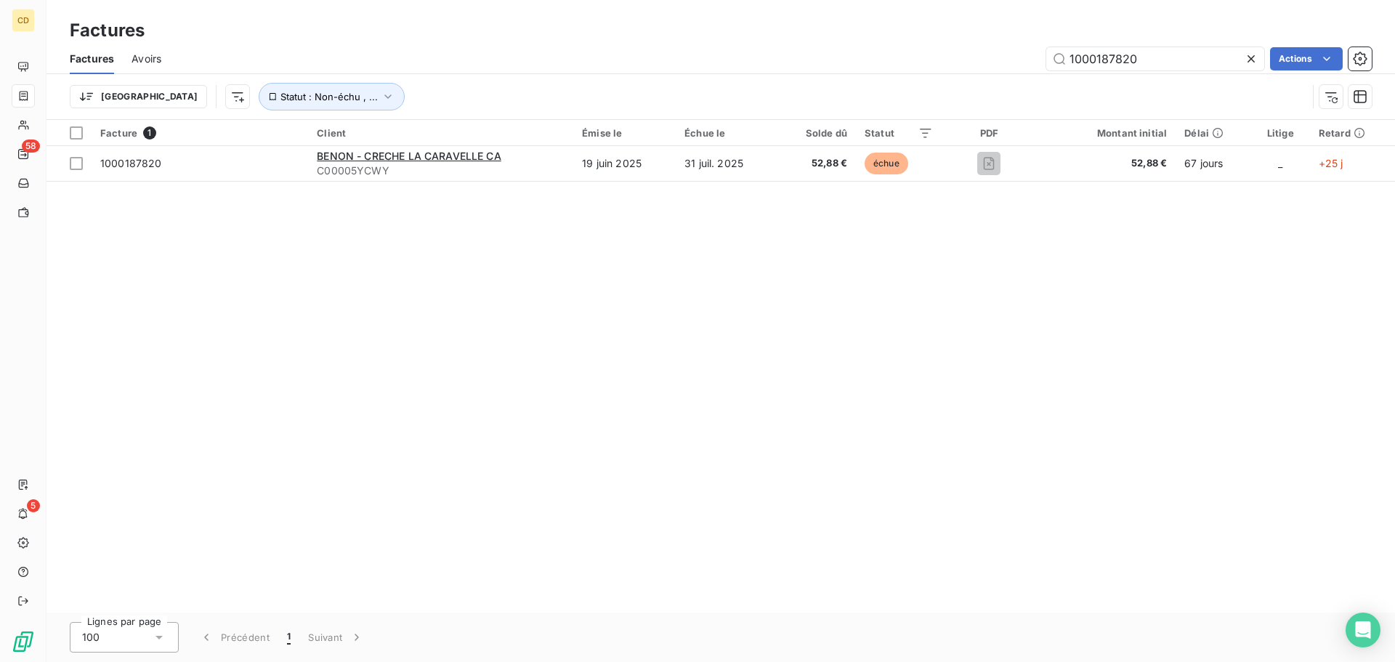
drag, startPoint x: 1144, startPoint y: 52, endPoint x: 983, endPoint y: 61, distance: 160.8
click at [983, 61] on div "1000187820 Actions" at bounding box center [775, 58] width 1193 height 23
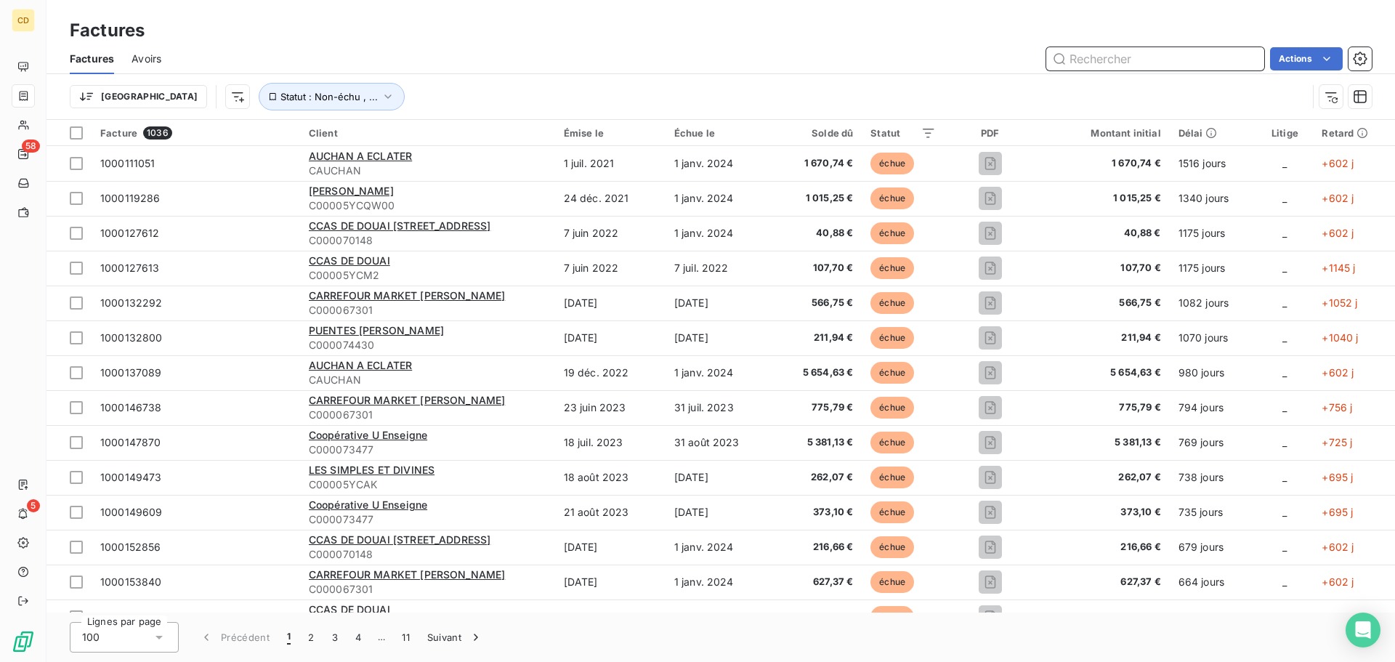
paste input "1000176136"
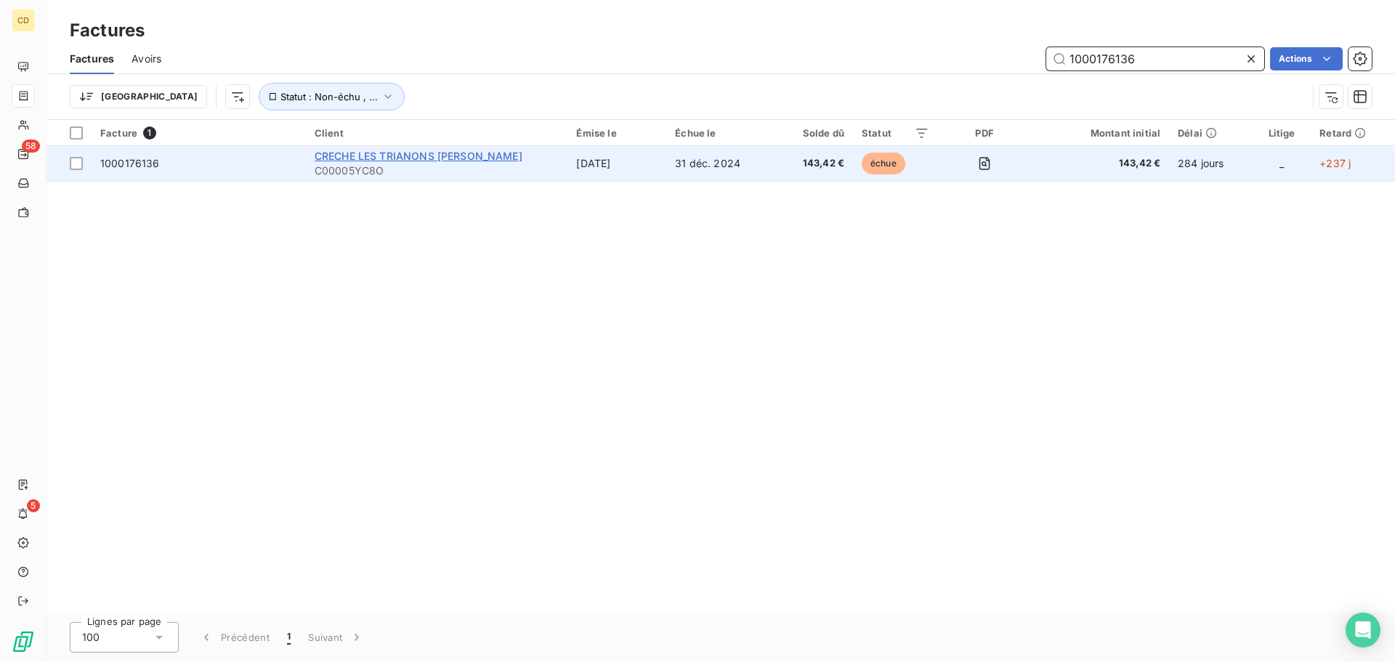
type input "1000176136"
click at [389, 155] on span "CRECHE LES TRIANONS [PERSON_NAME]" at bounding box center [418, 156] width 208 height 12
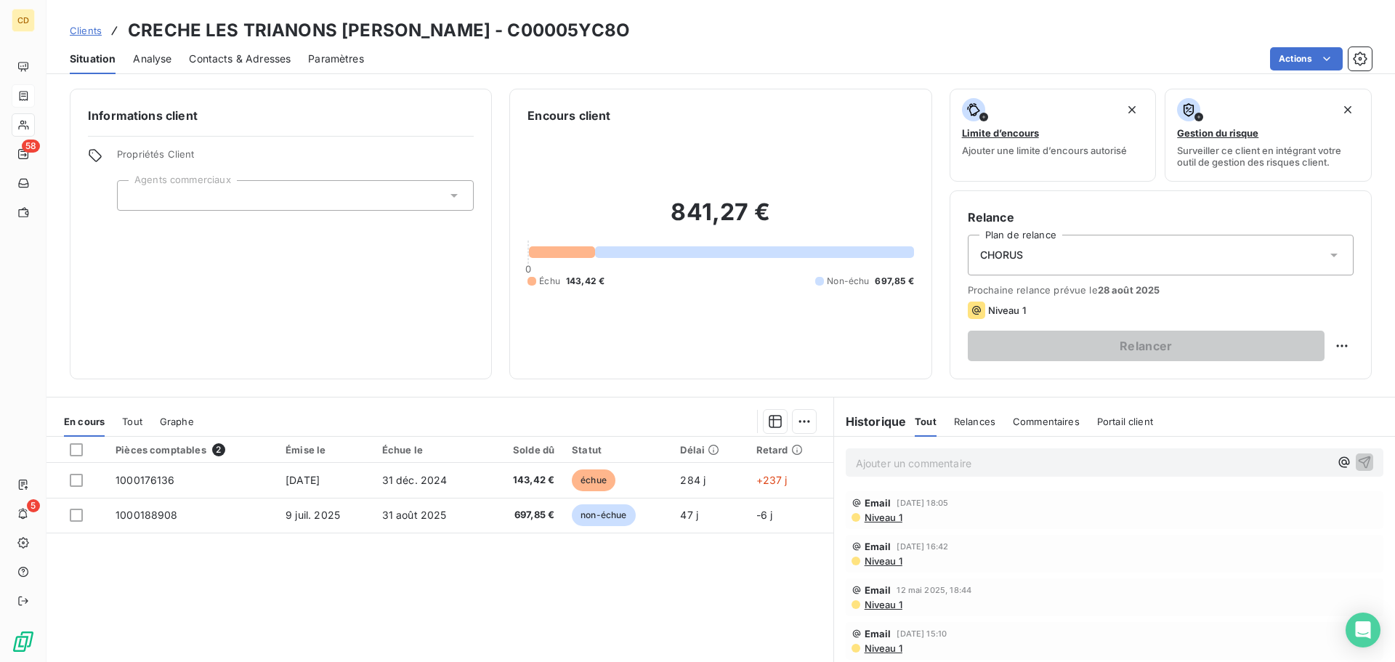
click at [921, 464] on p "Ajouter un commentaire ﻿" at bounding box center [1093, 463] width 474 height 18
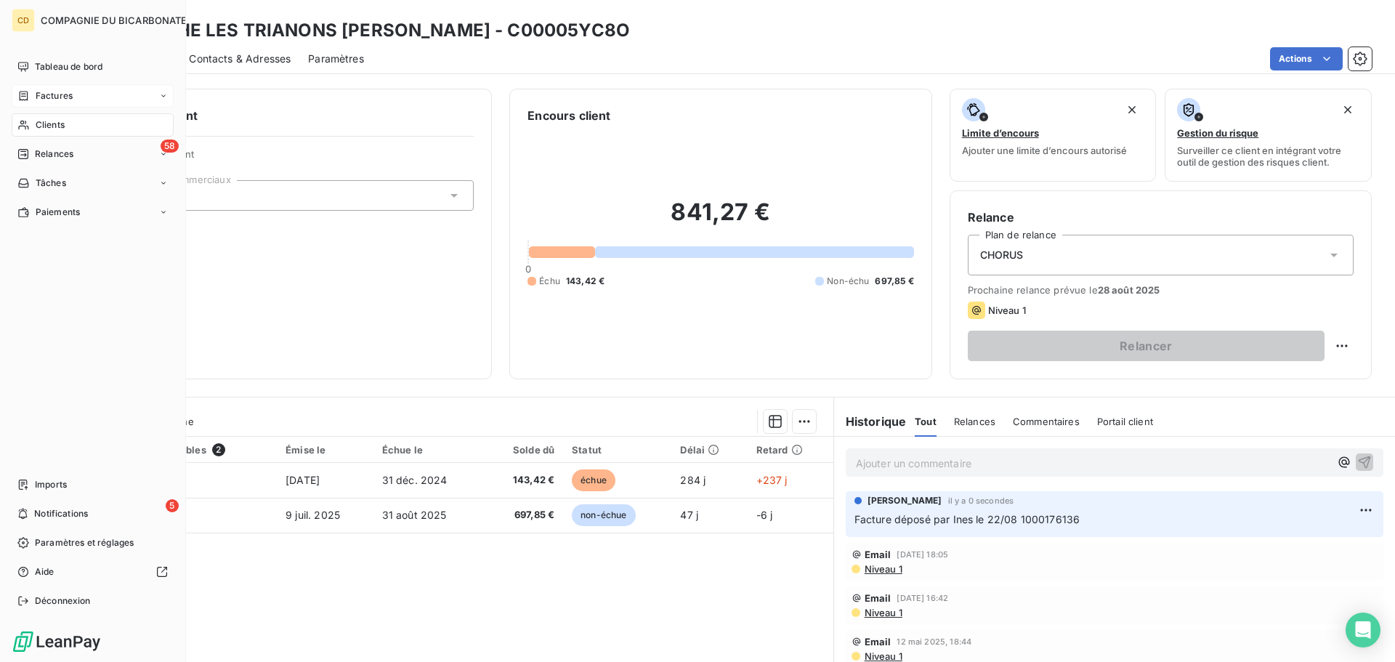
click at [32, 102] on div "Factures" at bounding box center [44, 95] width 55 height 13
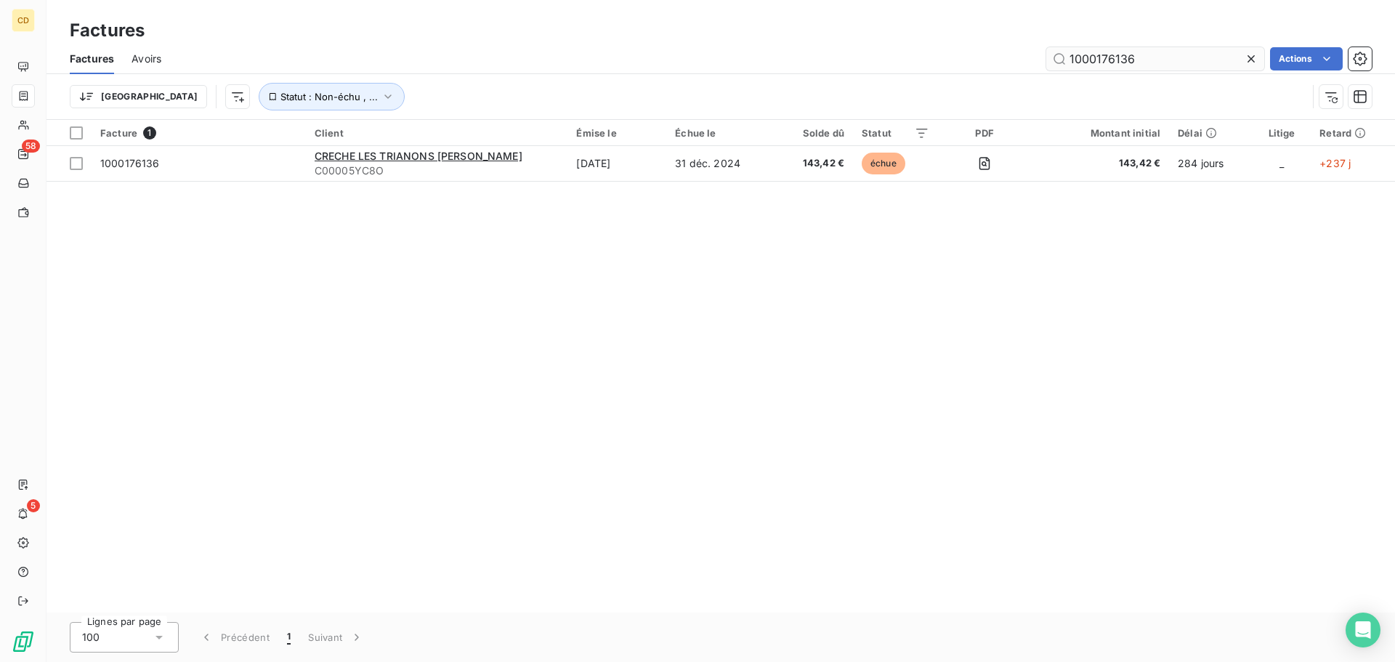
drag, startPoint x: 1164, startPoint y: 62, endPoint x: 1070, endPoint y: 65, distance: 93.7
click at [1070, 65] on input "1000176136" at bounding box center [1155, 58] width 218 height 23
type input "1000188908"
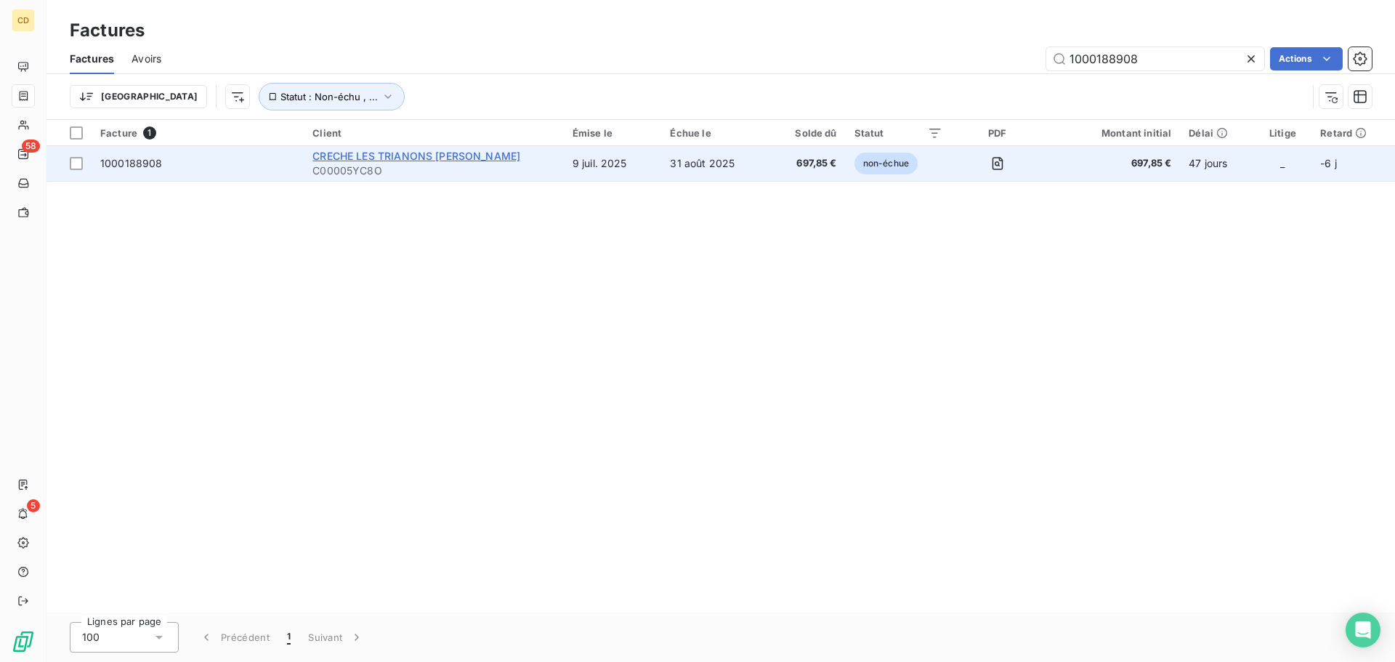
click at [345, 150] on span "CRECHE LES TRIANONS [PERSON_NAME]" at bounding box center [416, 156] width 208 height 12
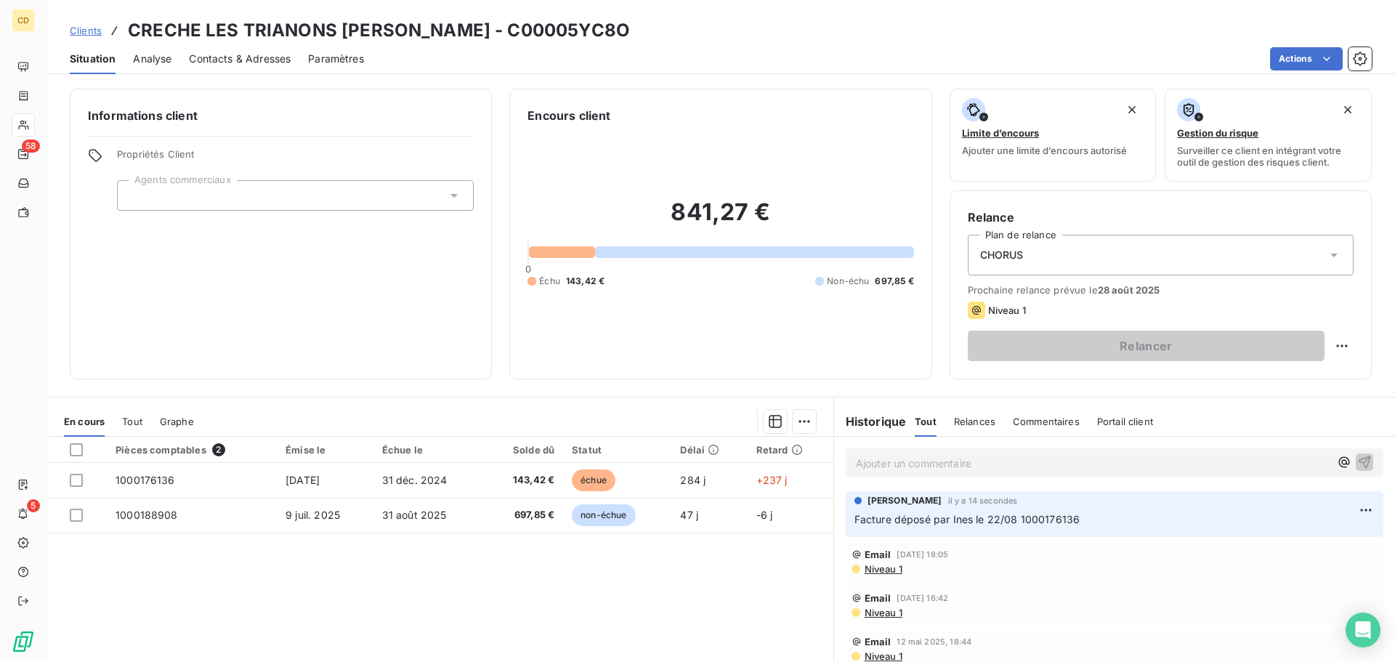
click at [860, 458] on p "Ajouter un commentaire ﻿" at bounding box center [1093, 463] width 474 height 18
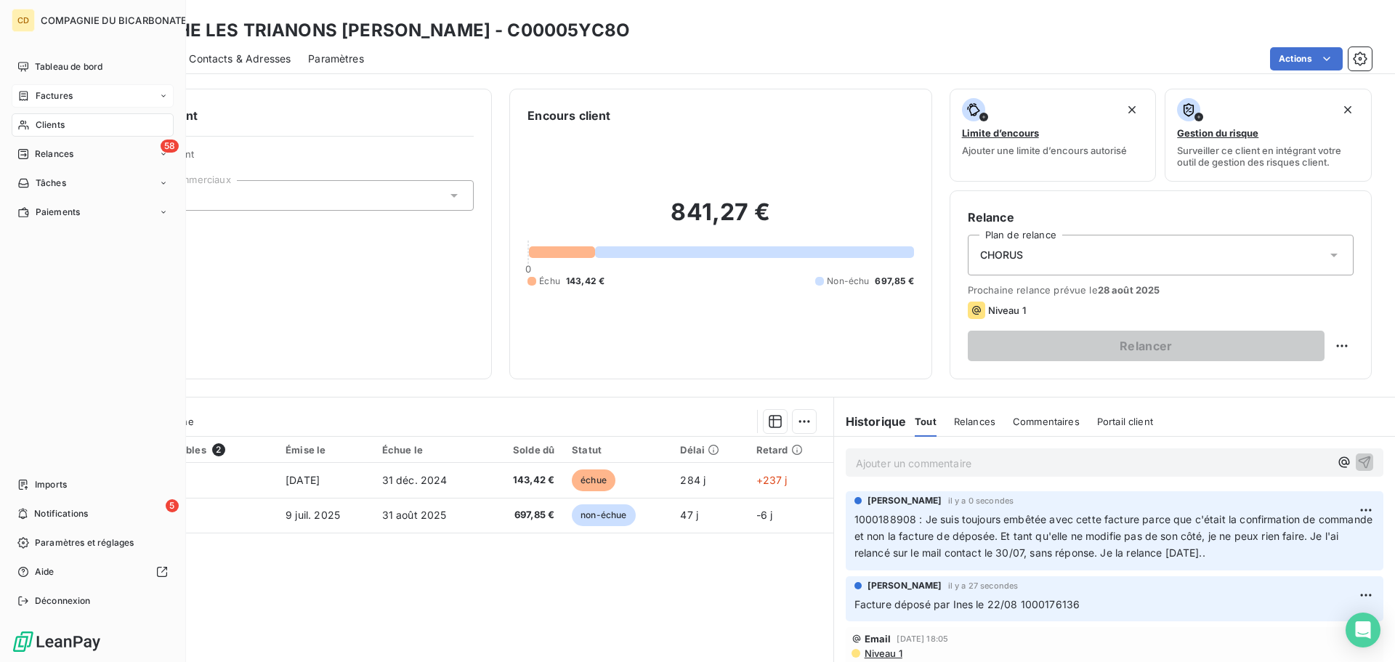
click at [52, 97] on span "Factures" at bounding box center [54, 95] width 37 height 13
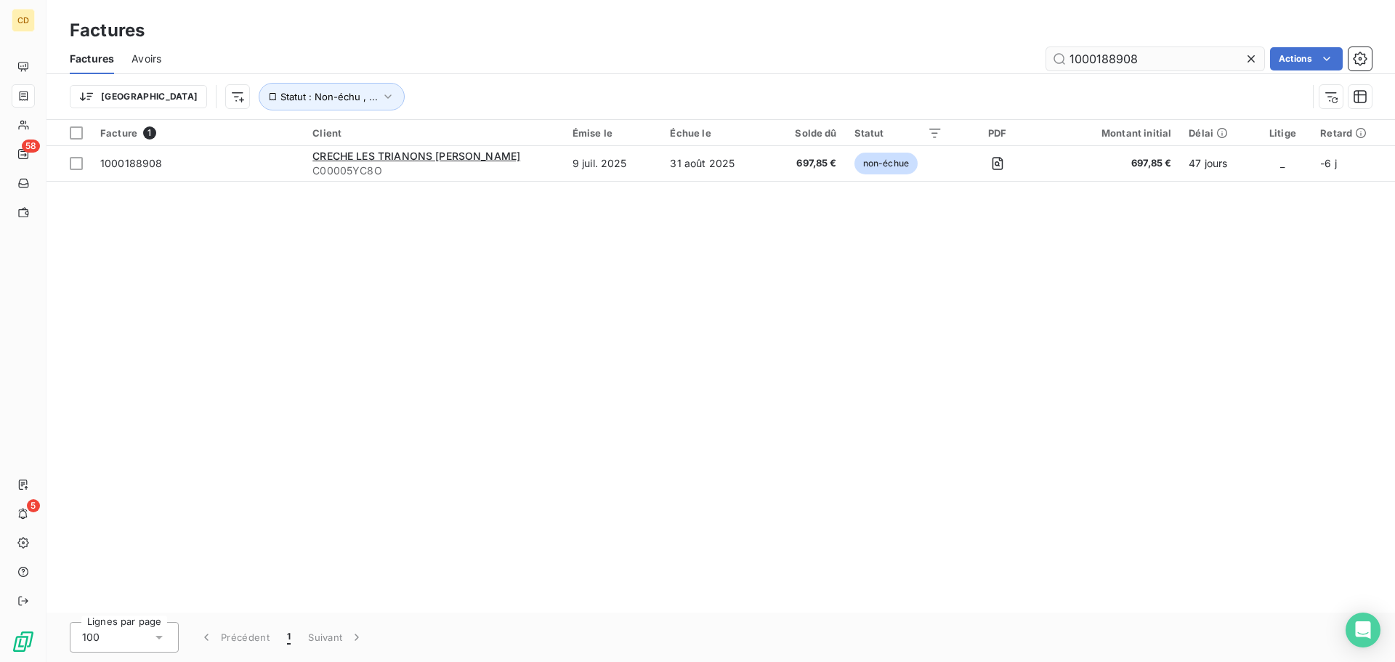
drag, startPoint x: 1173, startPoint y: 52, endPoint x: 1100, endPoint y: 64, distance: 73.7
click at [1100, 64] on input "1000188908" at bounding box center [1155, 58] width 218 height 23
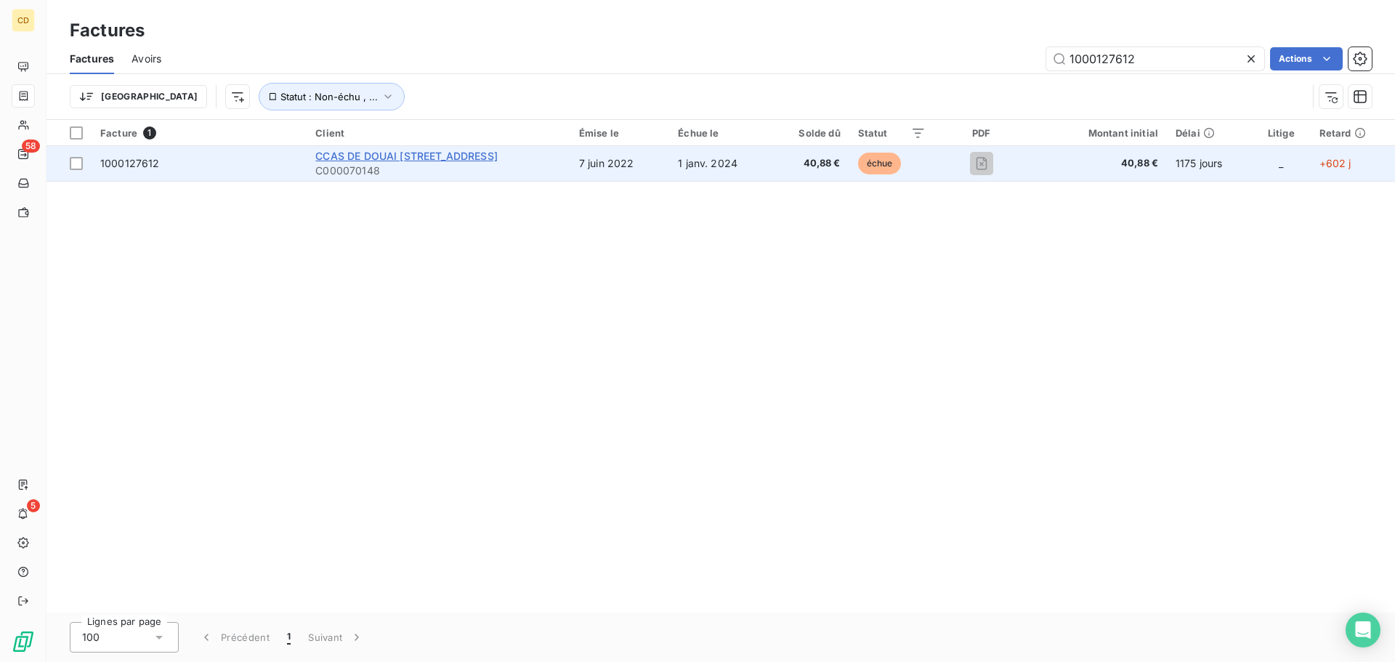
type input "1000127612"
click at [487, 155] on span "CCAS DE DOUAI [STREET_ADDRESS]" at bounding box center [406, 156] width 182 height 12
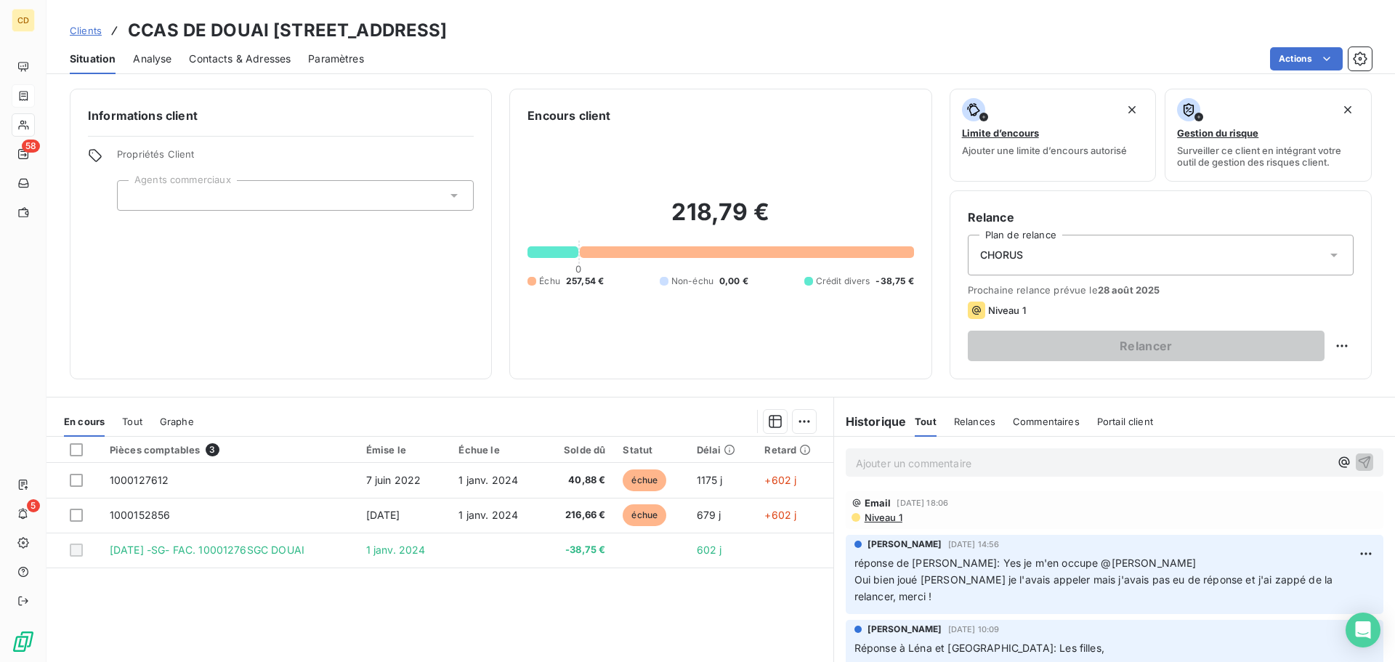
click at [909, 462] on p "Ajouter un commentaire ﻿" at bounding box center [1093, 463] width 474 height 18
click at [856, 460] on span "1000127612 rejetée car "non conforme car facture deja payee"" at bounding box center [1011, 461] width 311 height 12
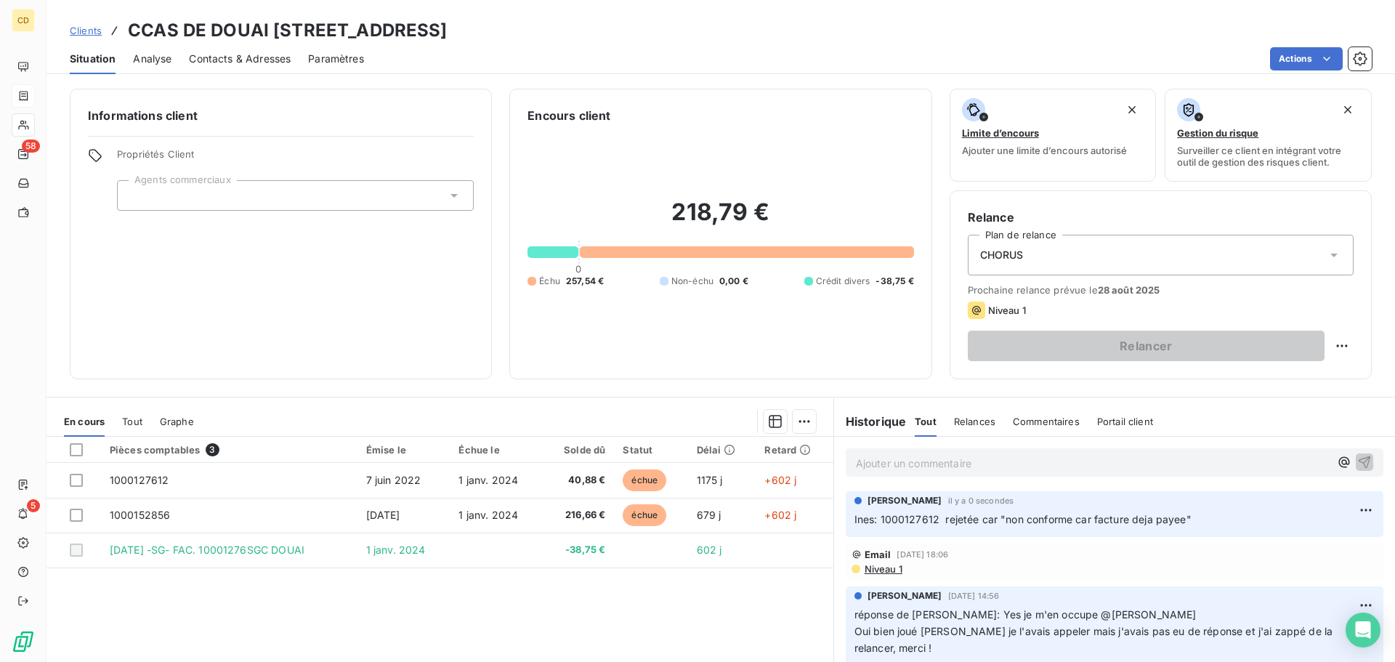
click at [898, 459] on p "Ajouter un commentaire ﻿" at bounding box center [1093, 463] width 474 height 18
drag, startPoint x: 898, startPoint y: 459, endPoint x: 887, endPoint y: 462, distance: 12.0
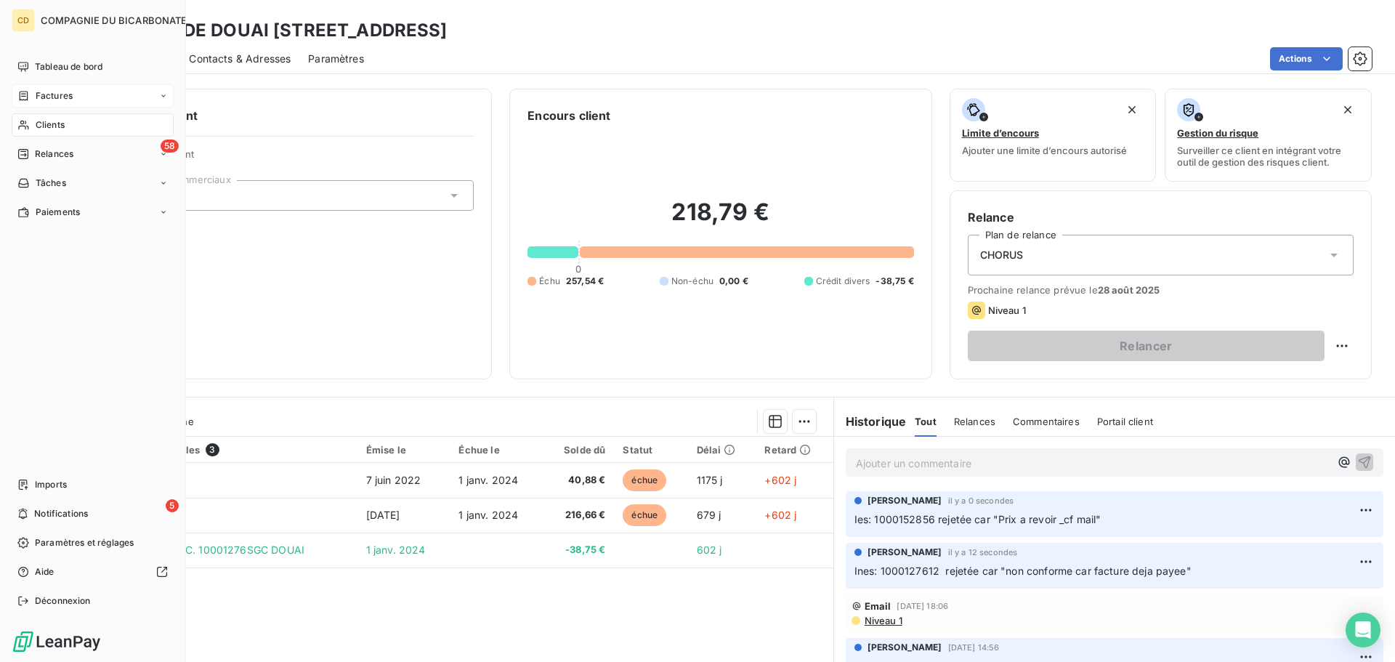
click at [78, 102] on div "Factures" at bounding box center [93, 95] width 162 height 23
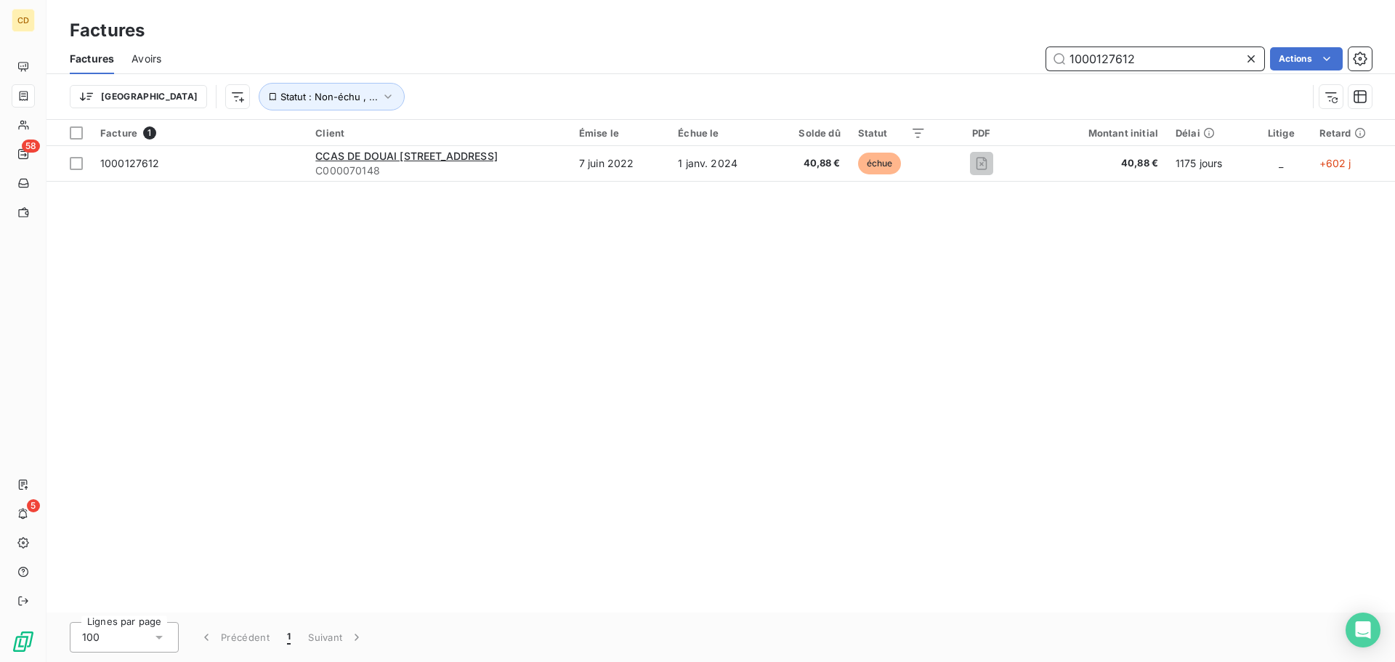
drag, startPoint x: 1146, startPoint y: 52, endPoint x: 997, endPoint y: 58, distance: 149.8
click at [994, 57] on div "1000127612 Actions" at bounding box center [775, 58] width 1193 height 23
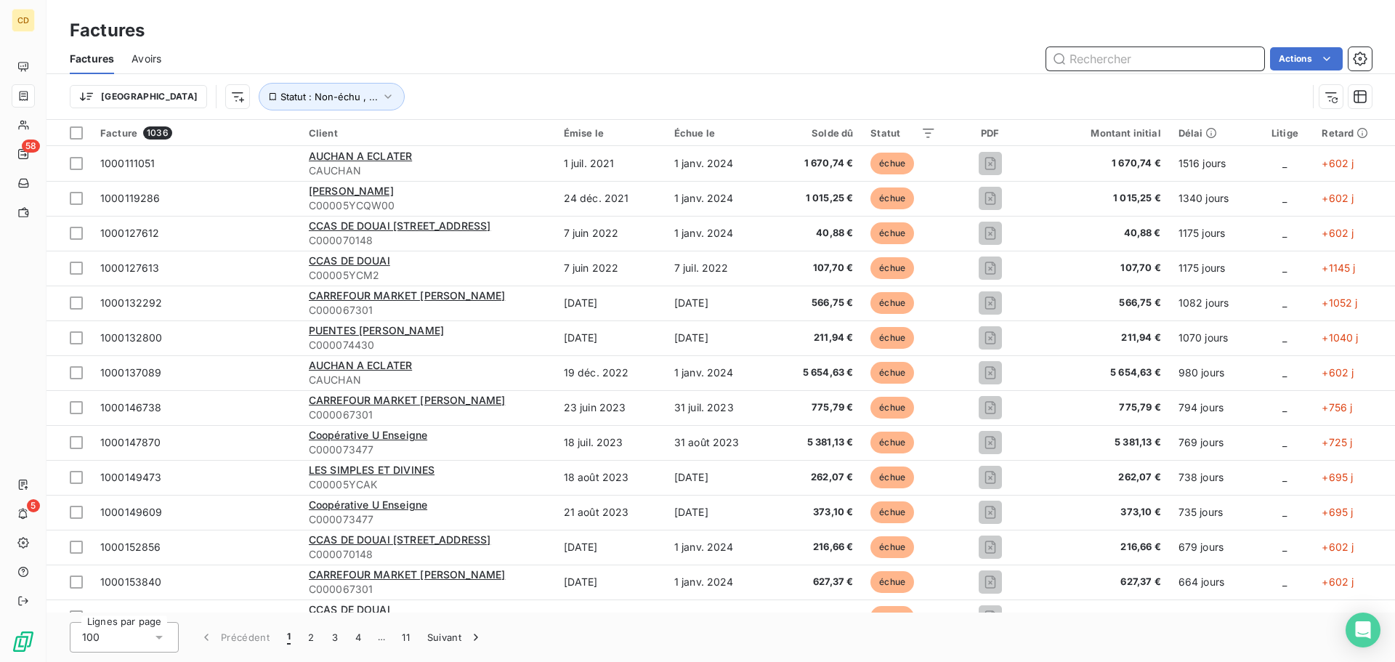
paste input "1000177701"
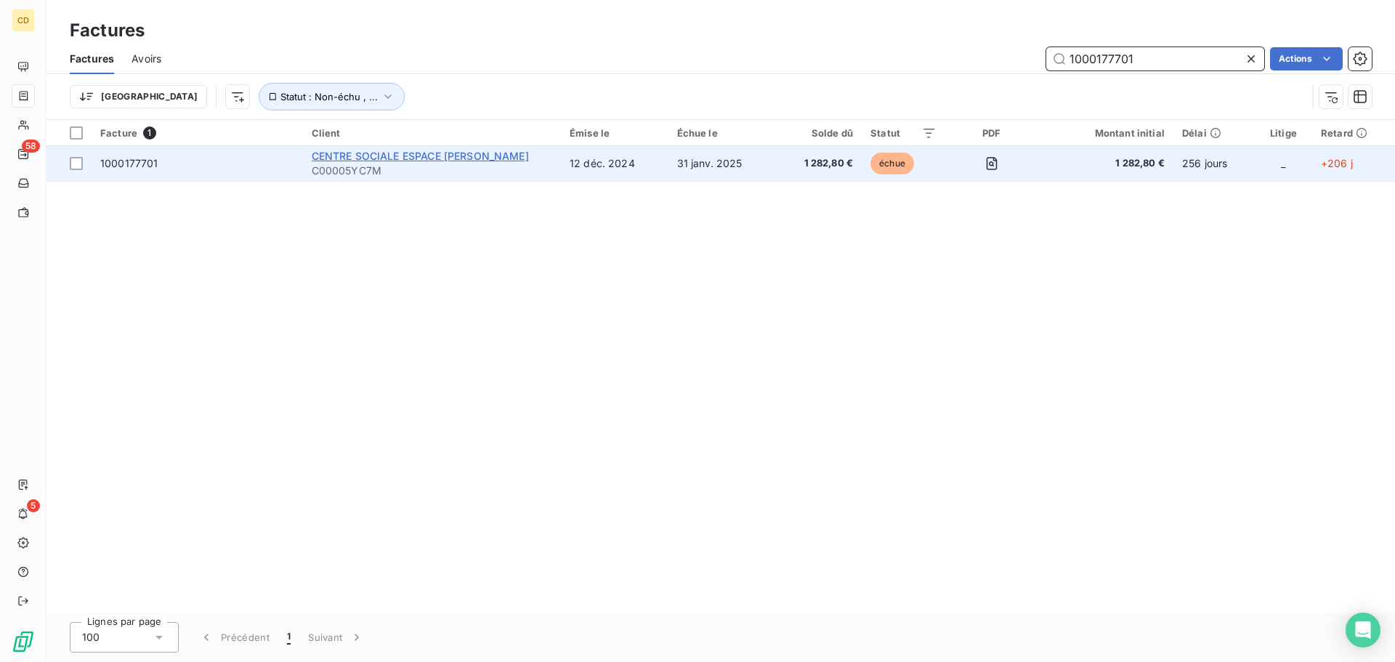
type input "1000177701"
click at [466, 158] on span "CENTRE SOCIALE ESPACE [PERSON_NAME]" at bounding box center [420, 156] width 217 height 12
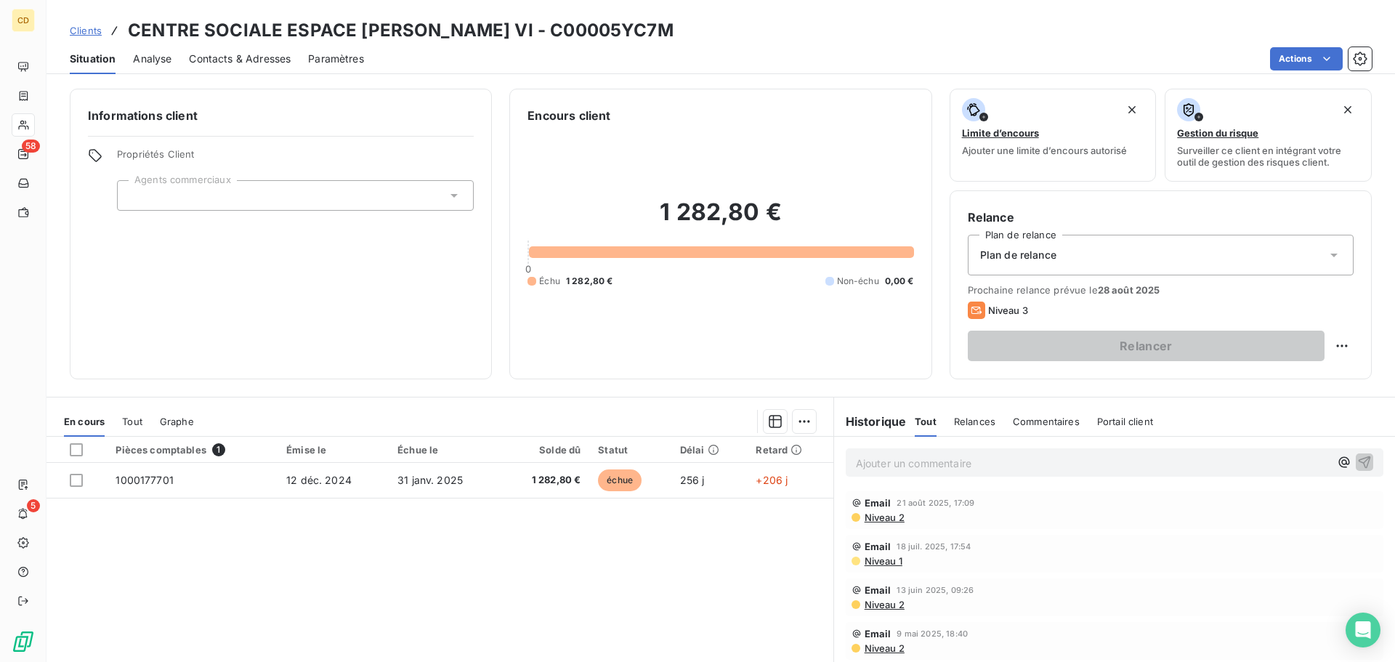
drag, startPoint x: 859, startPoint y: 453, endPoint x: 859, endPoint y: 460, distance: 8.0
click at [859, 455] on div "Ajouter un commentaire ﻿" at bounding box center [1093, 463] width 474 height 20
click at [860, 461] on p "Ajouter un commentaire ﻿" at bounding box center [1093, 463] width 474 height 18
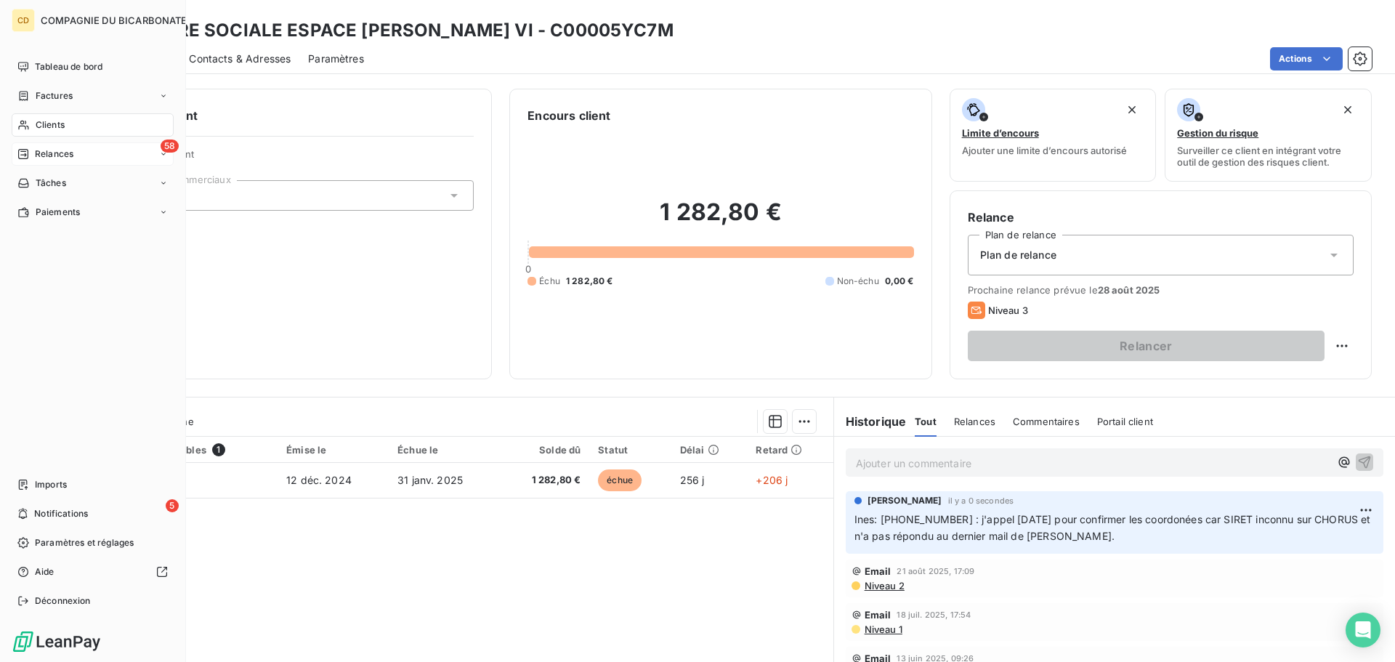
click at [54, 161] on div "58 Relances" at bounding box center [93, 153] width 162 height 23
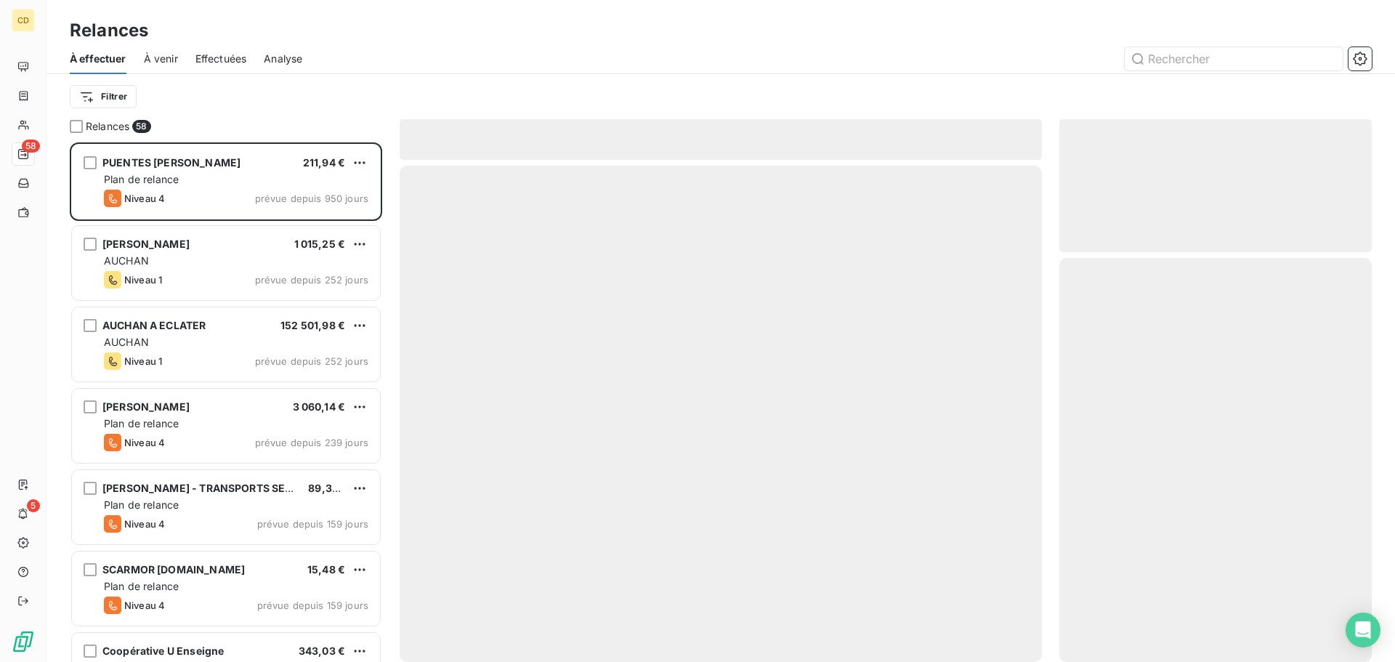
scroll to position [508, 301]
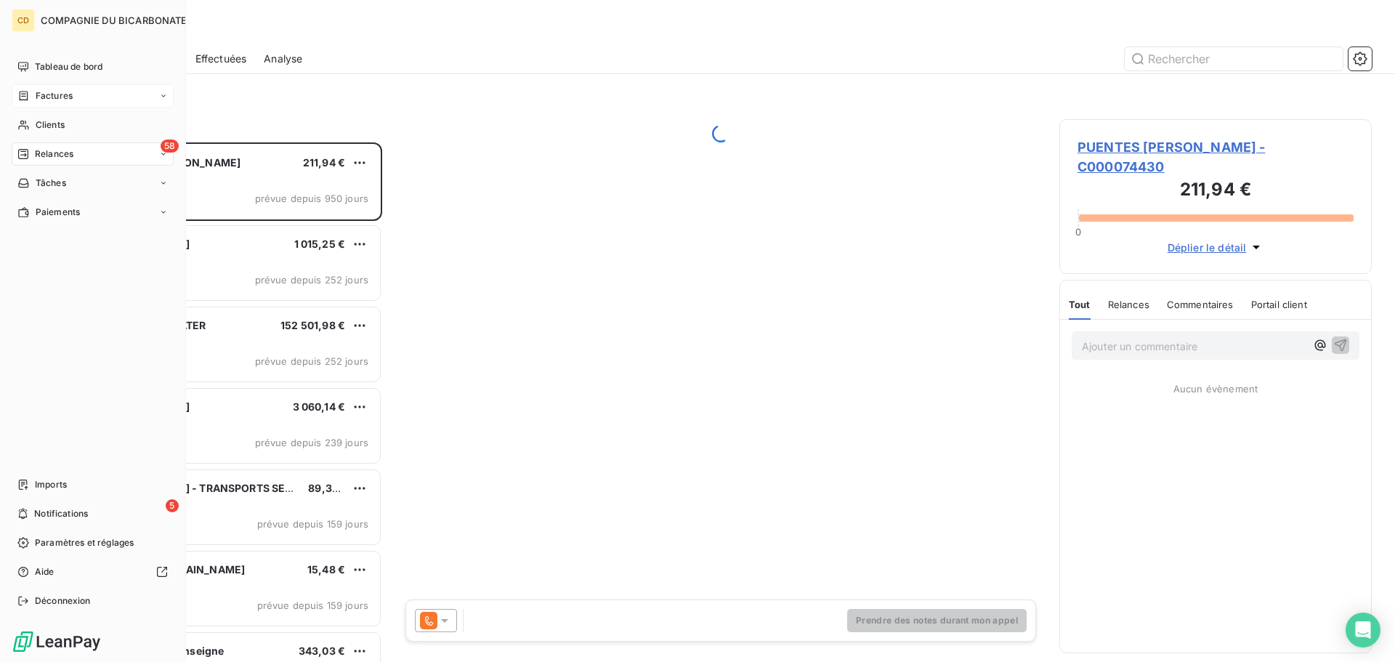
click at [23, 107] on div "Factures" at bounding box center [93, 95] width 162 height 23
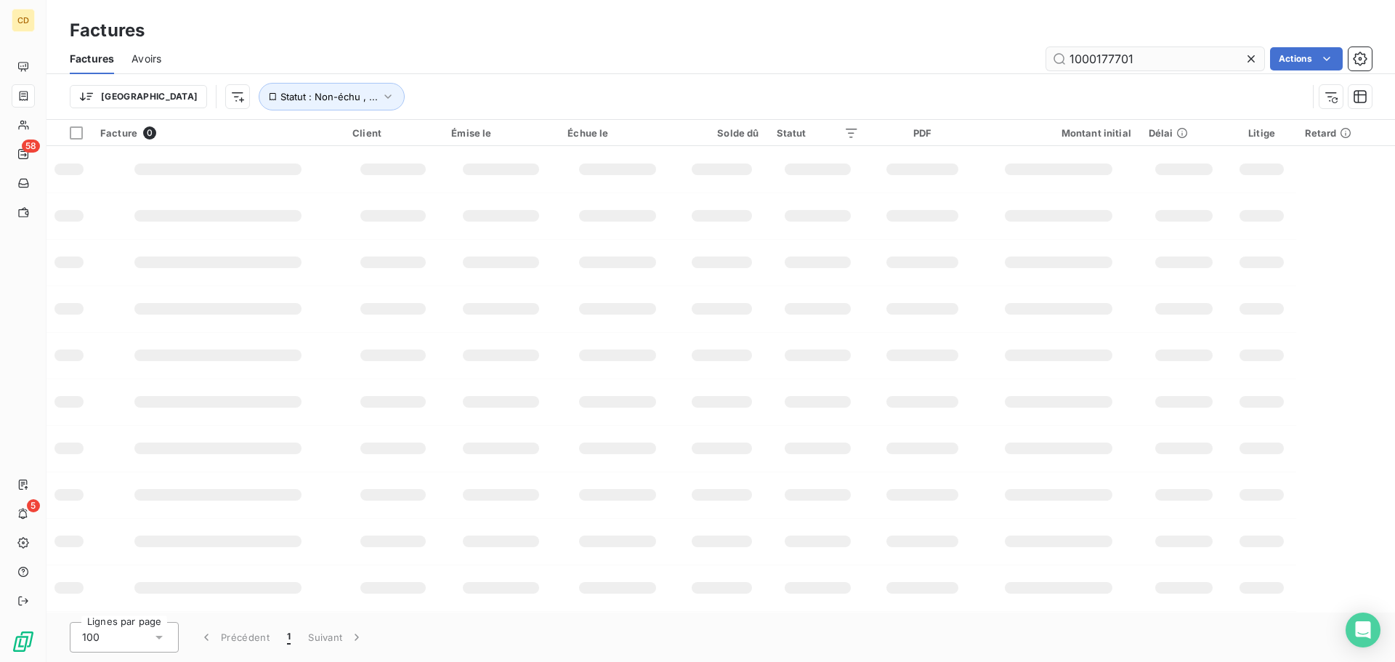
drag, startPoint x: 1156, startPoint y: 61, endPoint x: 1100, endPoint y: 64, distance: 56.0
click at [1100, 64] on input "1000177701" at bounding box center [1155, 58] width 218 height 23
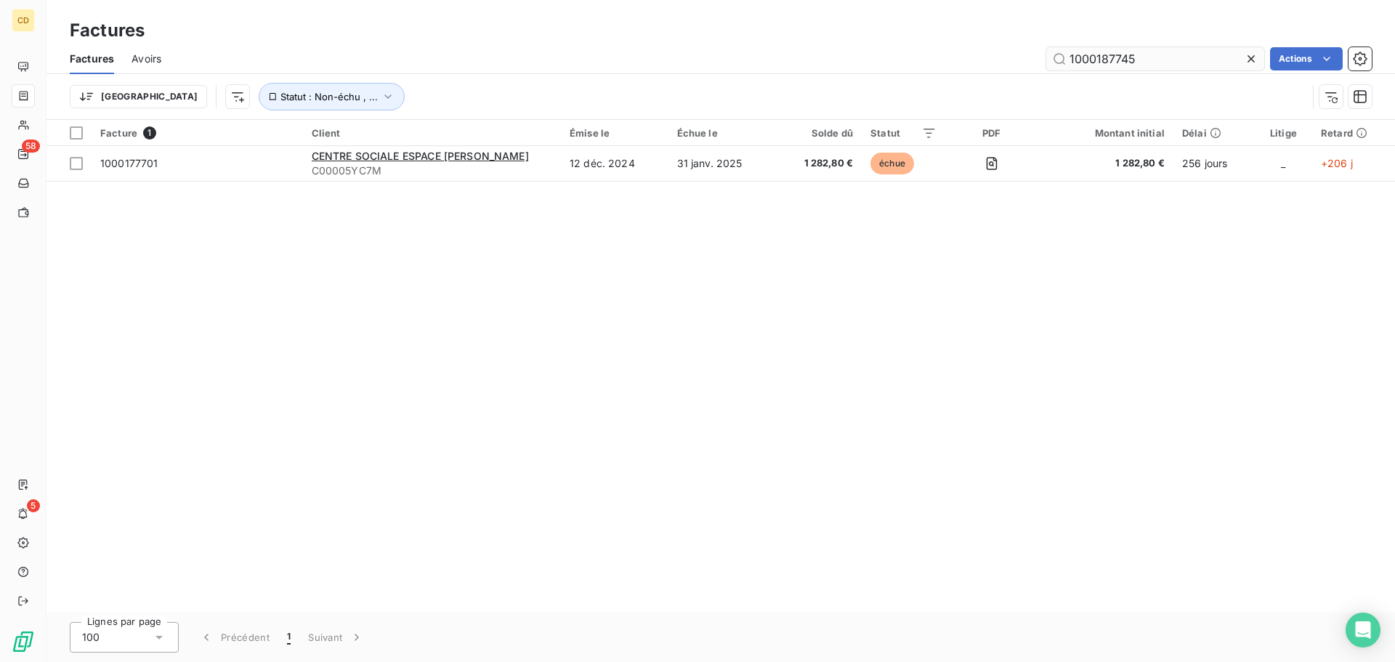
type input "1000187745"
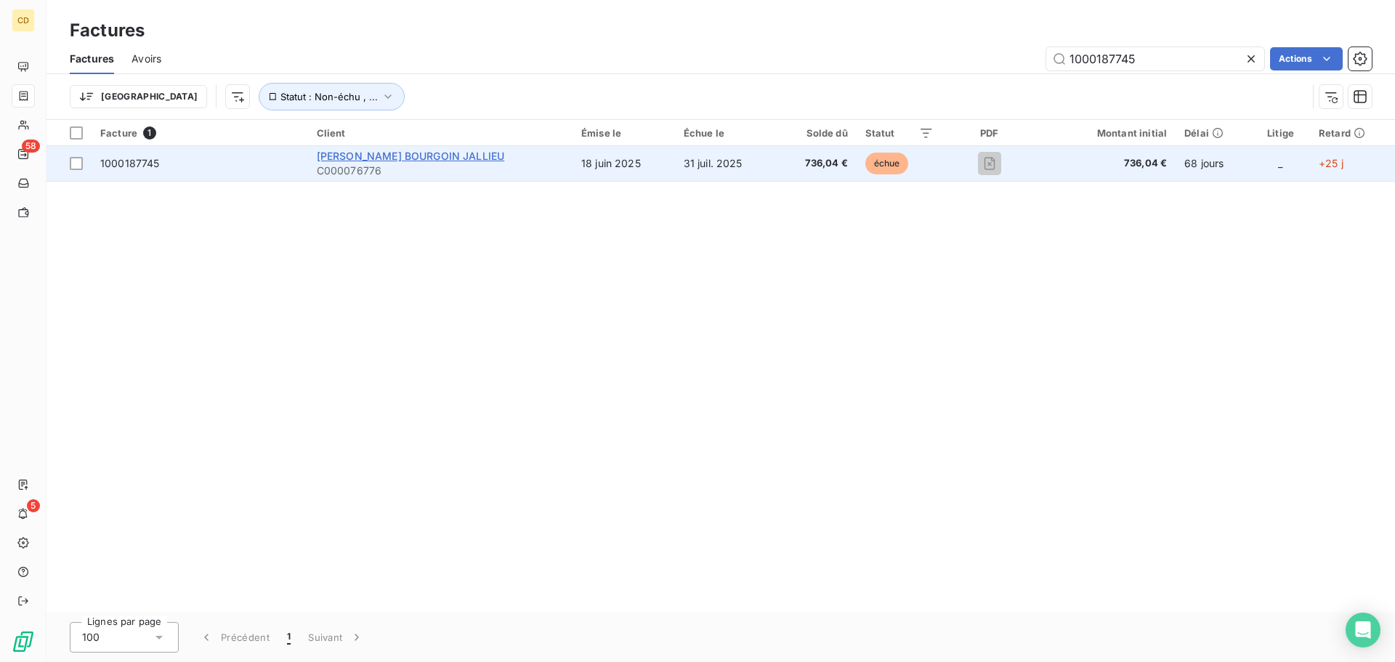
click at [417, 155] on span "[PERSON_NAME] BOURGOIN JALLIEU" at bounding box center [411, 156] width 188 height 12
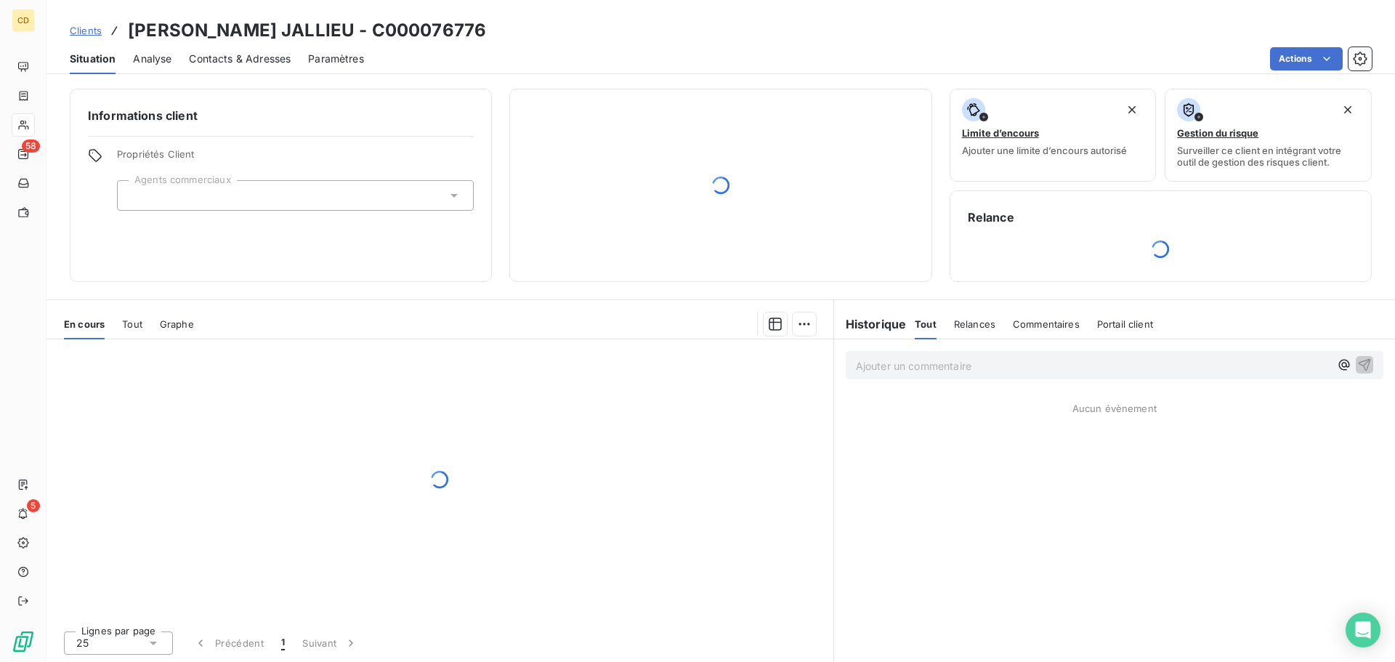
click at [919, 366] on p "Ajouter un commentaire ﻿" at bounding box center [1093, 366] width 474 height 18
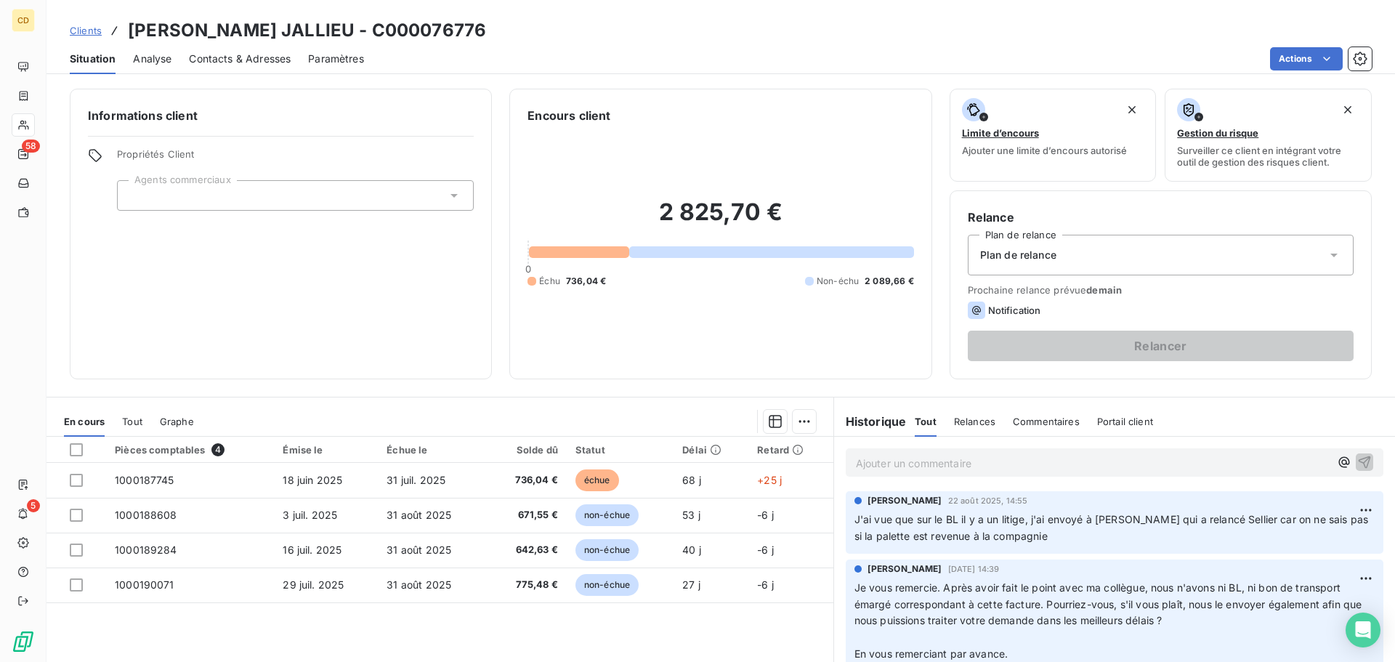
click at [991, 467] on p "Ajouter un commentaire ﻿" at bounding box center [1093, 463] width 474 height 18
click at [949, 462] on p "Ajouter un commentaire ﻿" at bounding box center [1093, 463] width 474 height 18
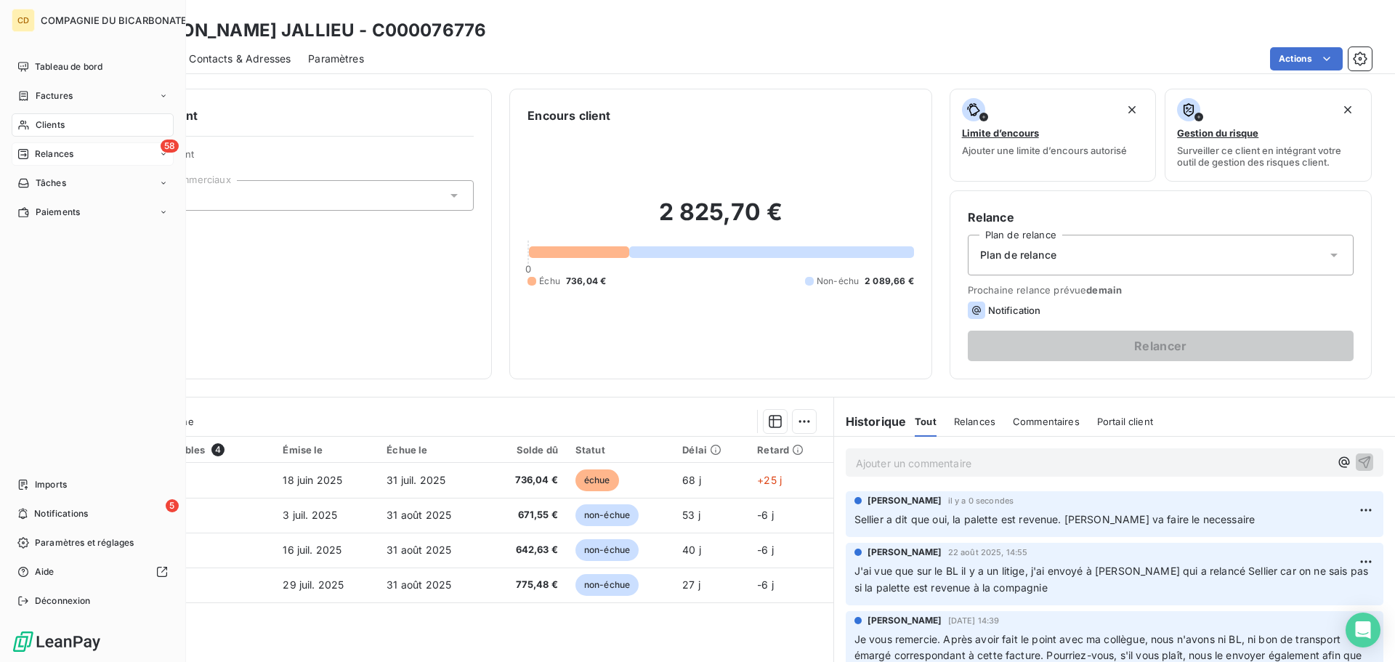
drag, startPoint x: 42, startPoint y: 153, endPoint x: 97, endPoint y: 154, distance: 55.2
click at [42, 153] on span "Relances" at bounding box center [54, 153] width 38 height 13
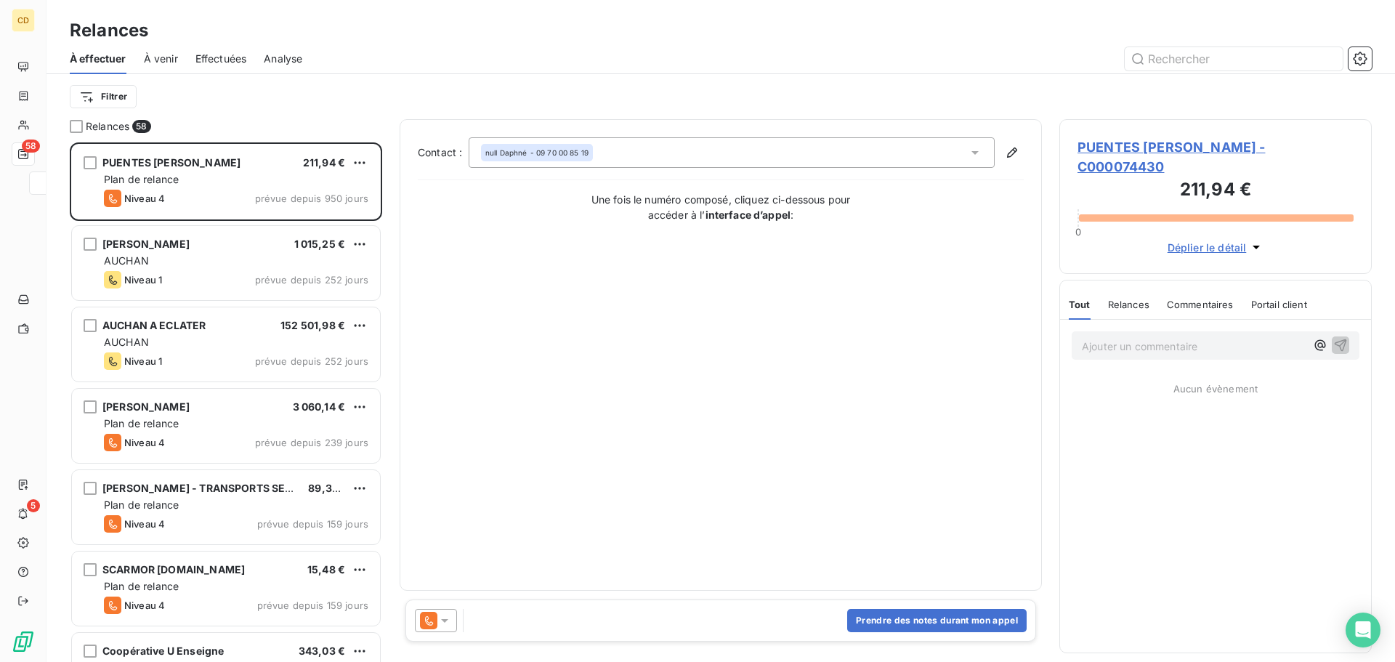
scroll to position [508, 301]
click at [235, 62] on span "Effectuées" at bounding box center [221, 59] width 52 height 15
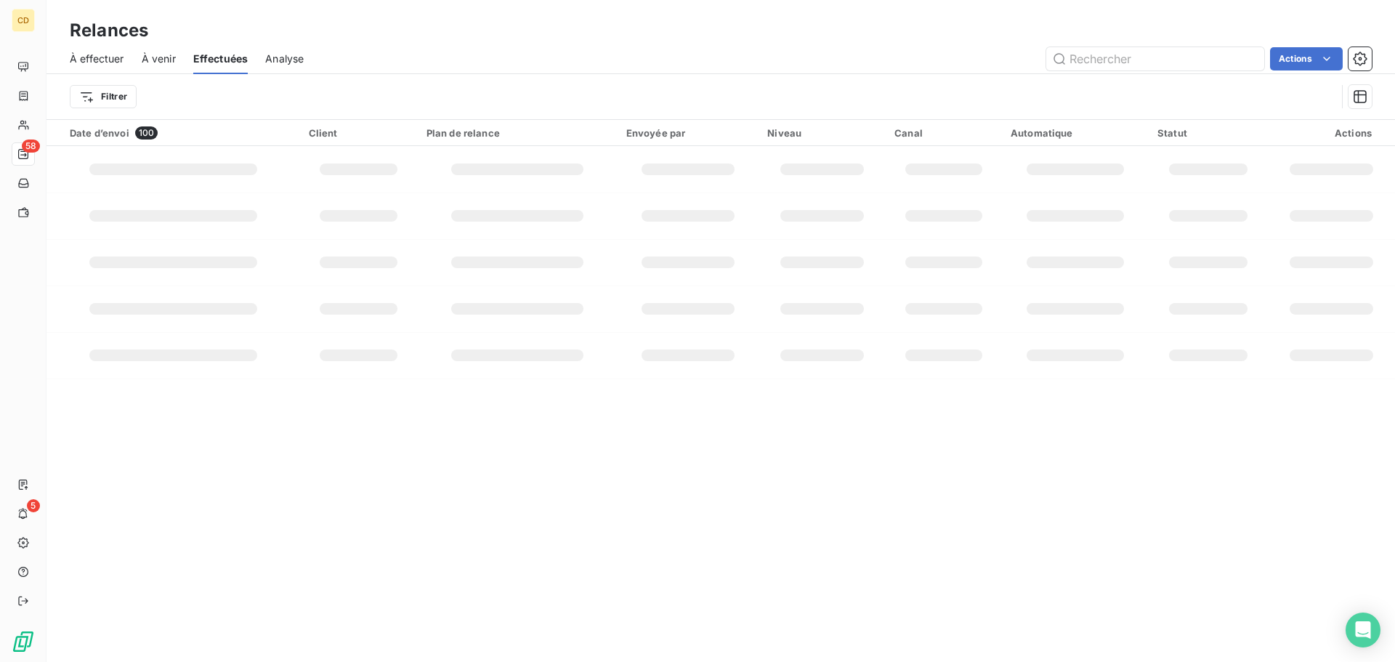
drag, startPoint x: 1172, startPoint y: 55, endPoint x: 912, endPoint y: 76, distance: 260.9
click at [912, 76] on div "À effectuer À venir Effectuées Analyse Actions Filtrer" at bounding box center [720, 82] width 1348 height 76
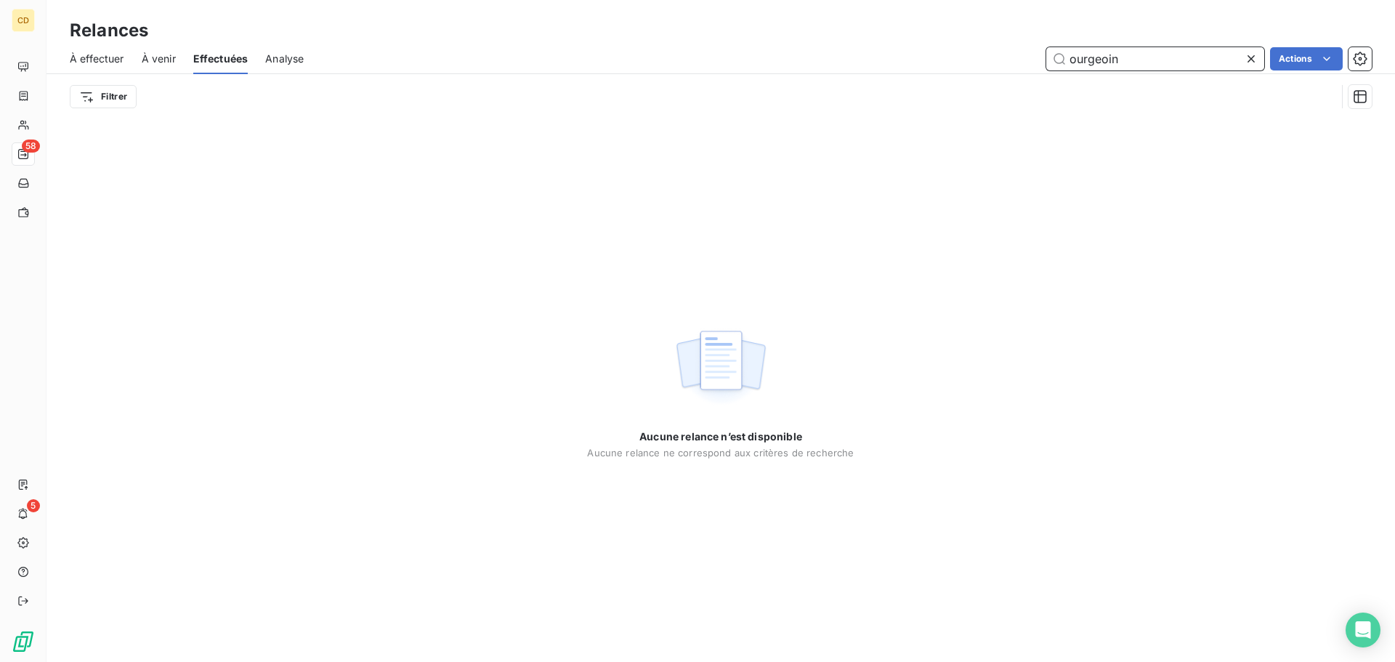
click at [1073, 62] on input "ourgeoin" at bounding box center [1155, 58] width 218 height 23
click at [1068, 65] on input "ourgeoin" at bounding box center [1155, 58] width 218 height 23
click at [1198, 53] on input "bourgeoin" at bounding box center [1155, 58] width 218 height 23
click at [1109, 61] on input "bourgeoin" at bounding box center [1155, 58] width 218 height 23
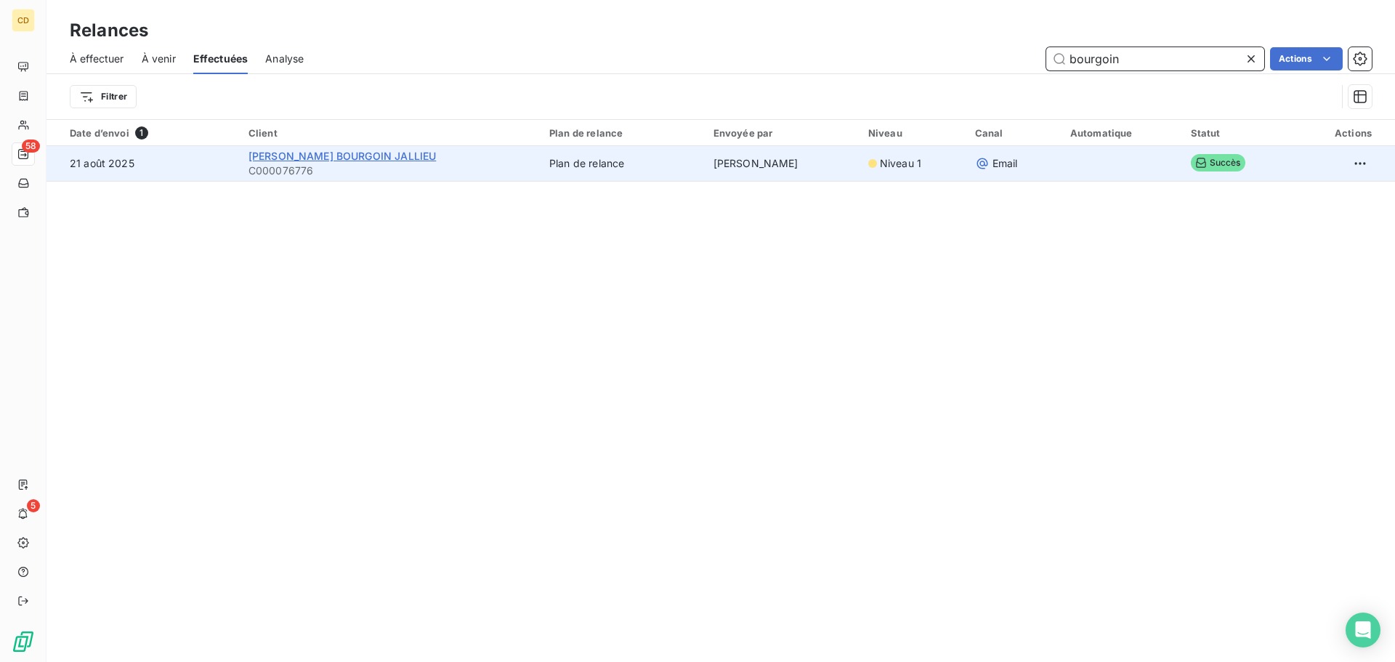
type input "bourgoin"
click at [381, 161] on span "[PERSON_NAME] BOURGOIN JALLIEU" at bounding box center [342, 156] width 188 height 12
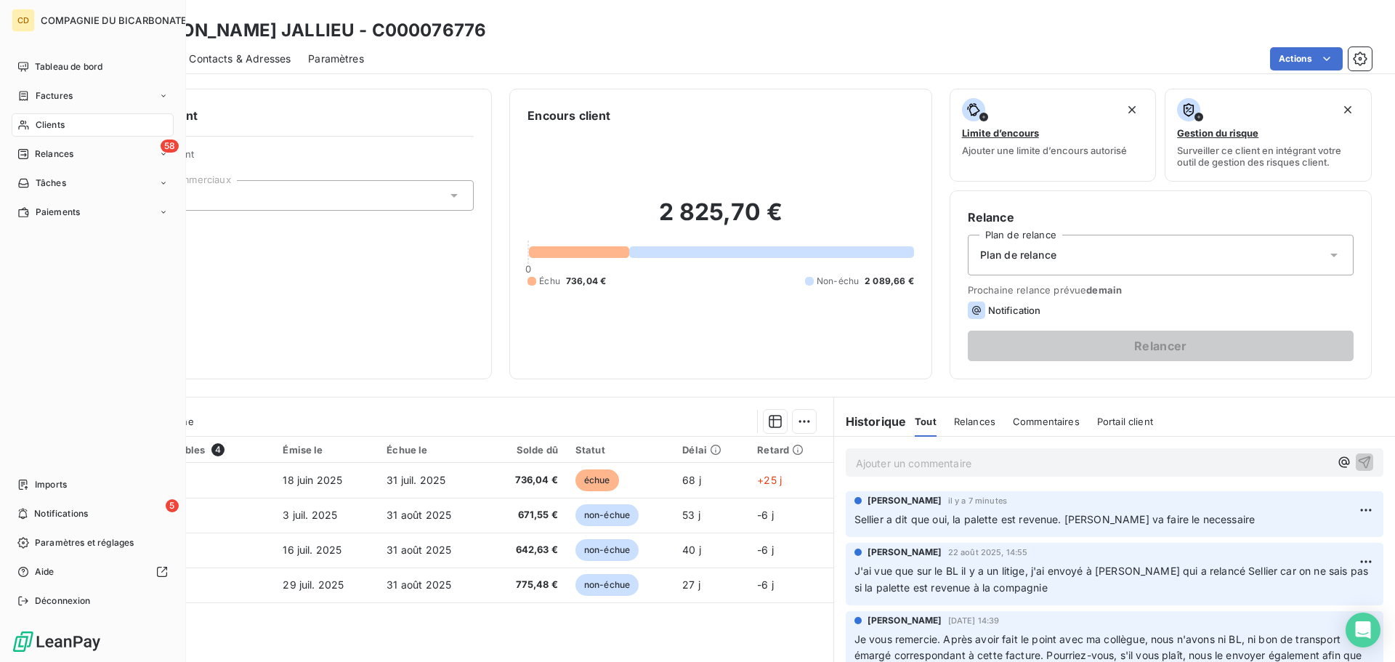
click at [87, 133] on div "Clients" at bounding box center [93, 124] width 162 height 23
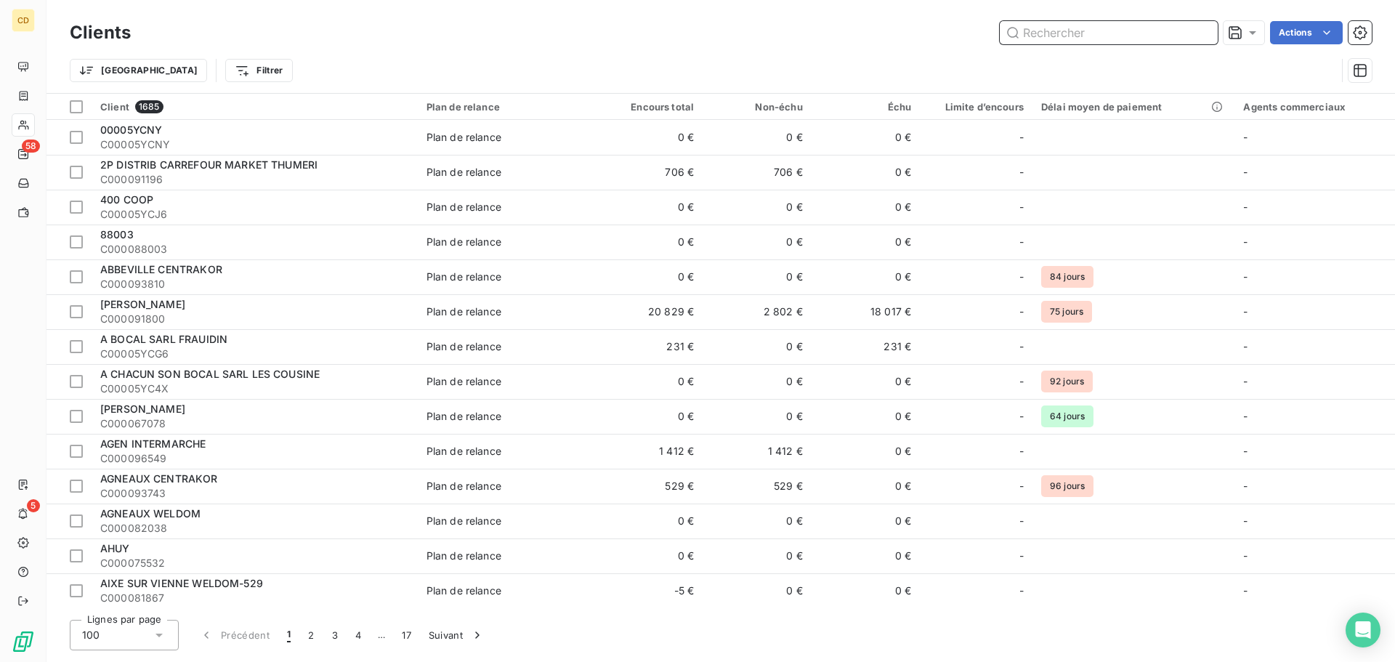
click at [1050, 25] on input "text" at bounding box center [1108, 32] width 218 height 23
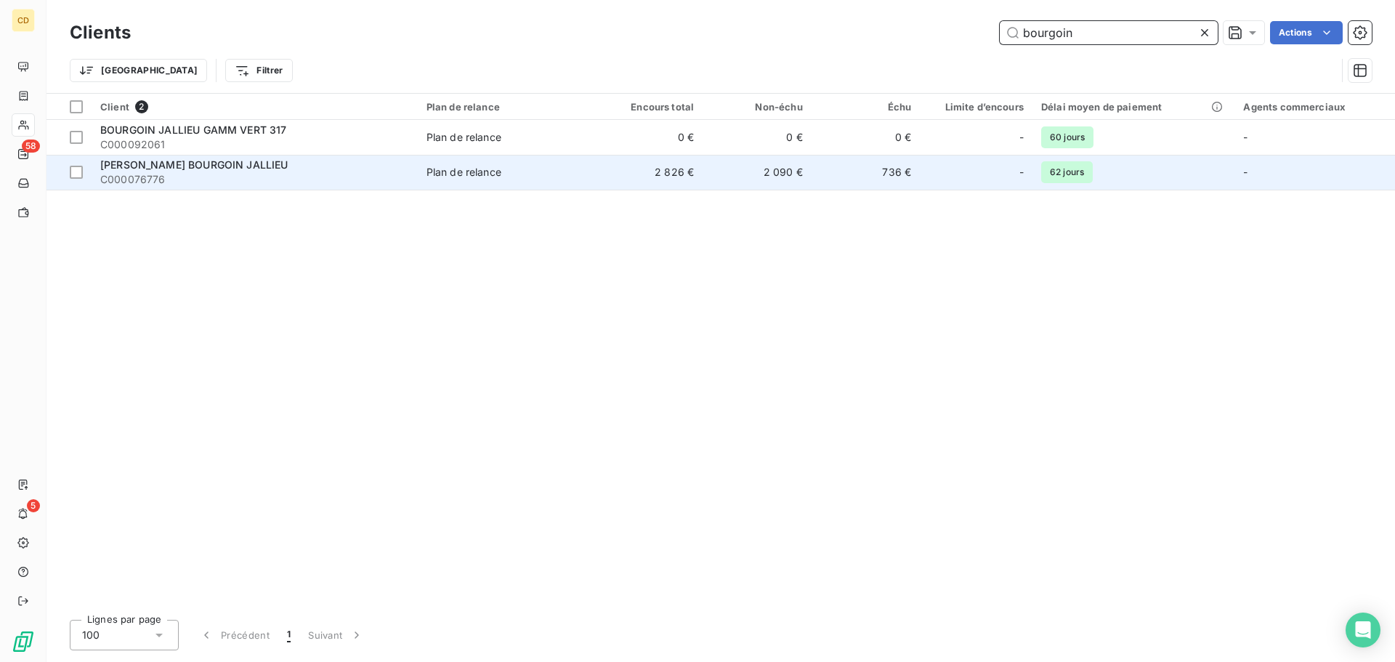
type input "bourgoin"
click at [195, 162] on span "[PERSON_NAME] BOURGOIN JALLIEU" at bounding box center [194, 164] width 188 height 12
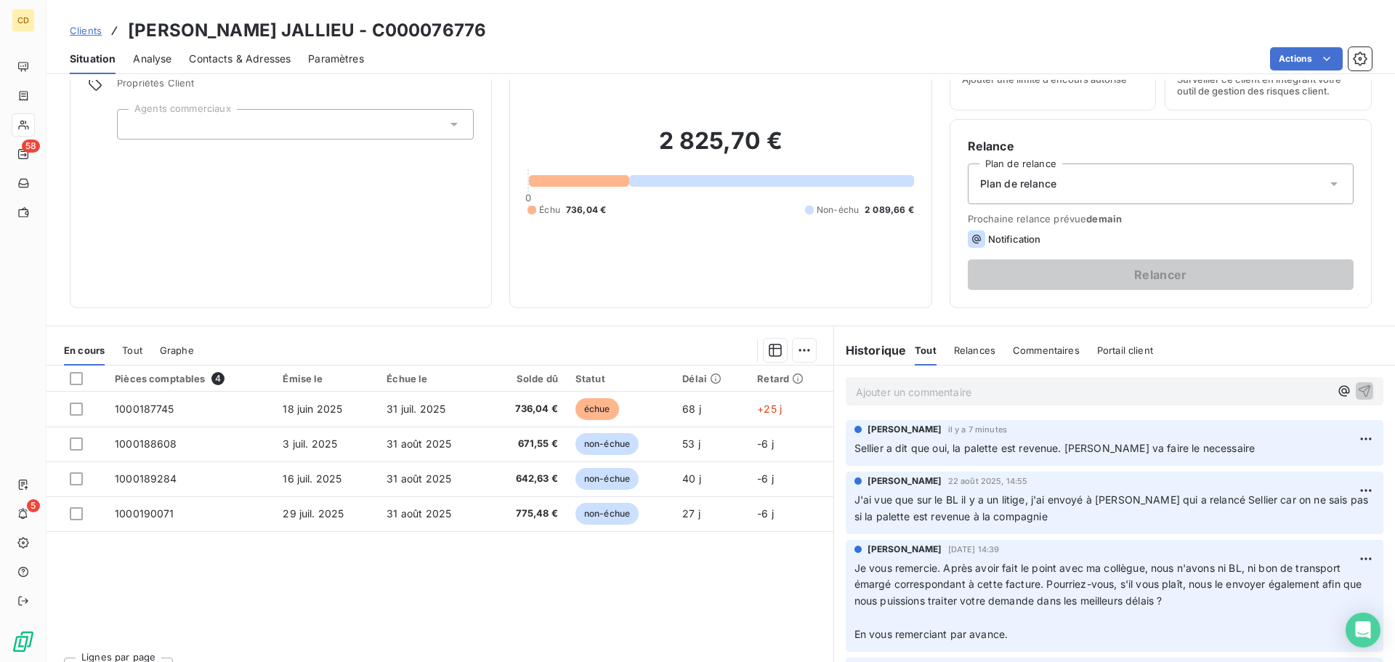
scroll to position [98, 0]
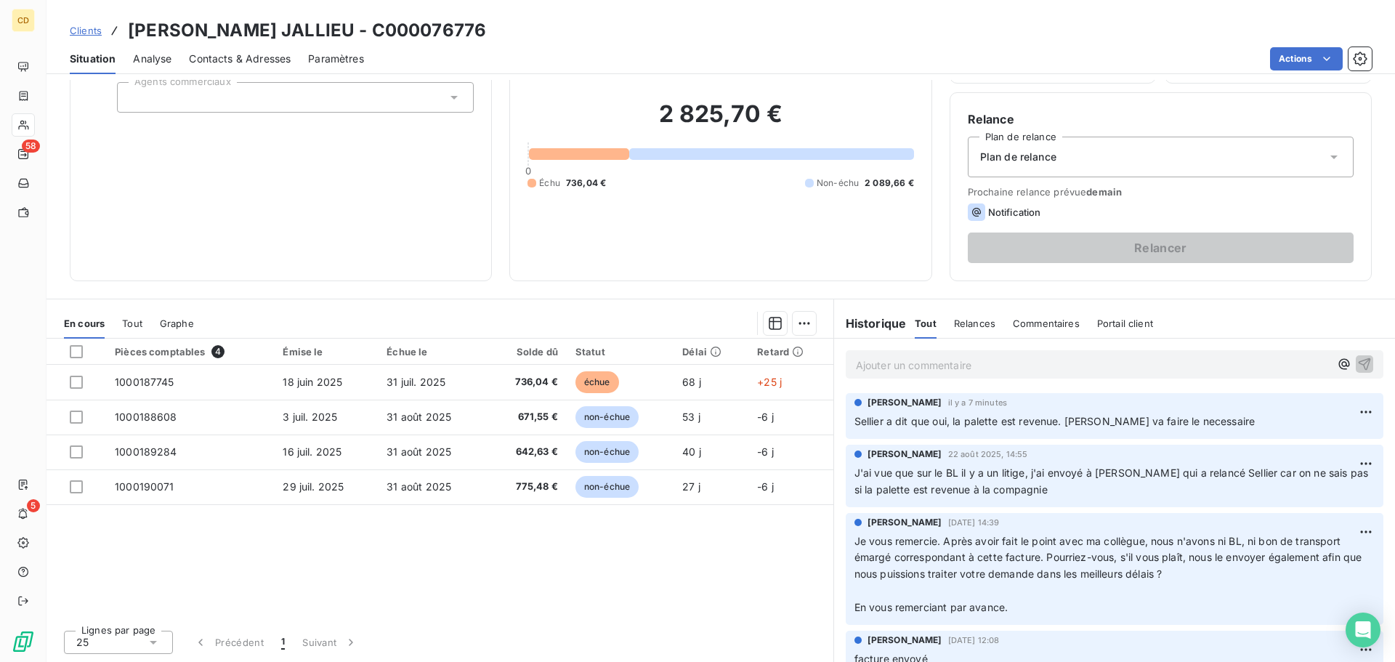
click at [1050, 366] on p "Ajouter un commentaire ﻿" at bounding box center [1093, 365] width 474 height 18
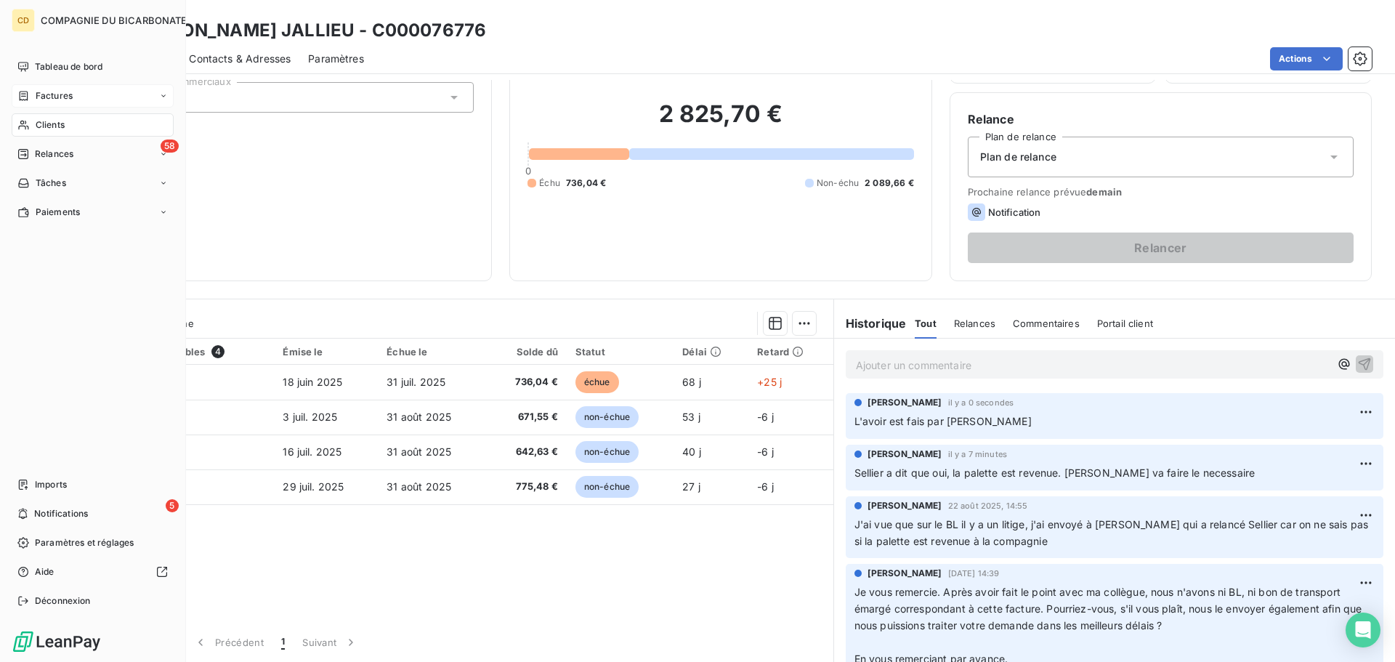
click at [32, 107] on div "Factures" at bounding box center [93, 95] width 162 height 23
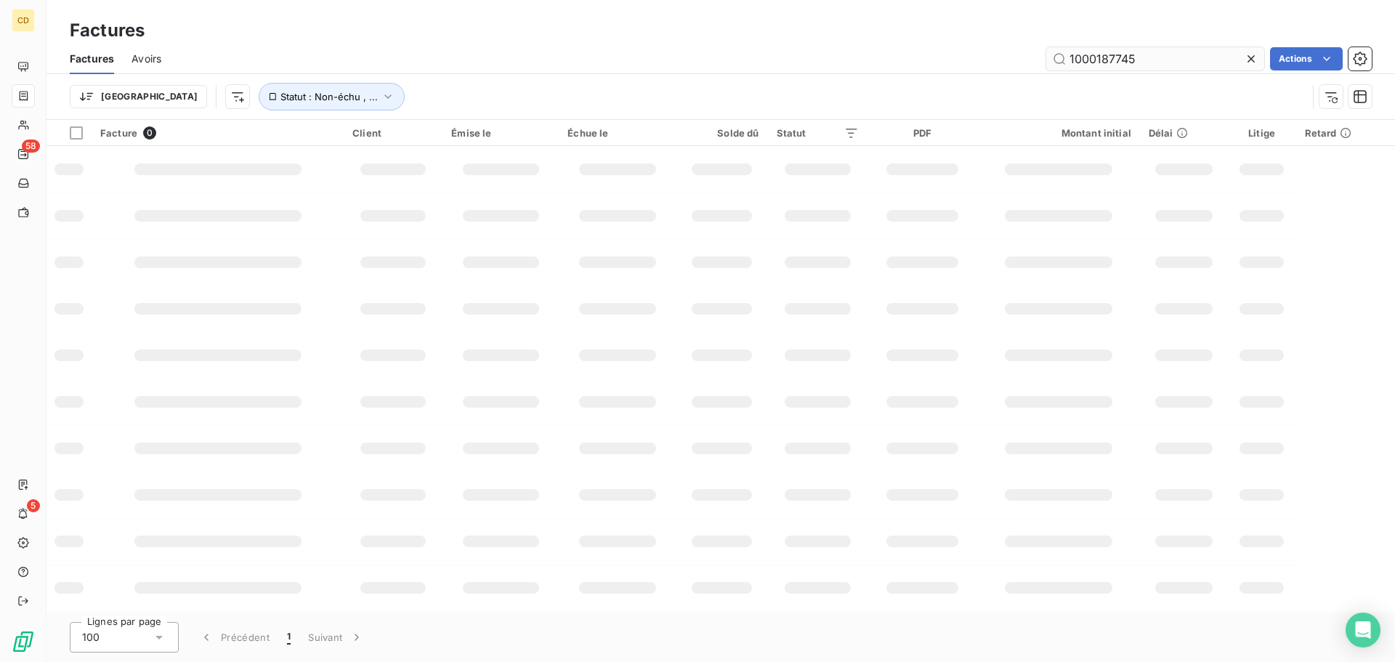
drag, startPoint x: 1150, startPoint y: 60, endPoint x: 1099, endPoint y: 57, distance: 50.9
click at [1099, 57] on input "1000187745" at bounding box center [1155, 58] width 218 height 23
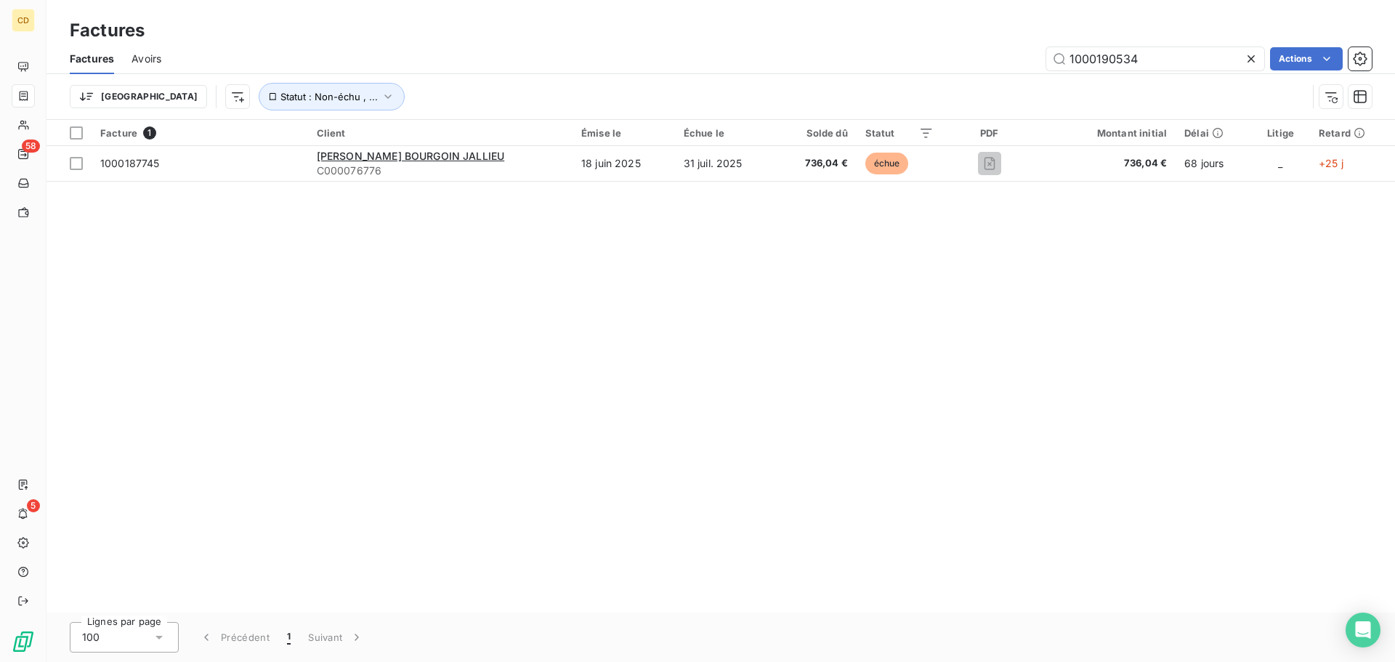
type input "1000190534"
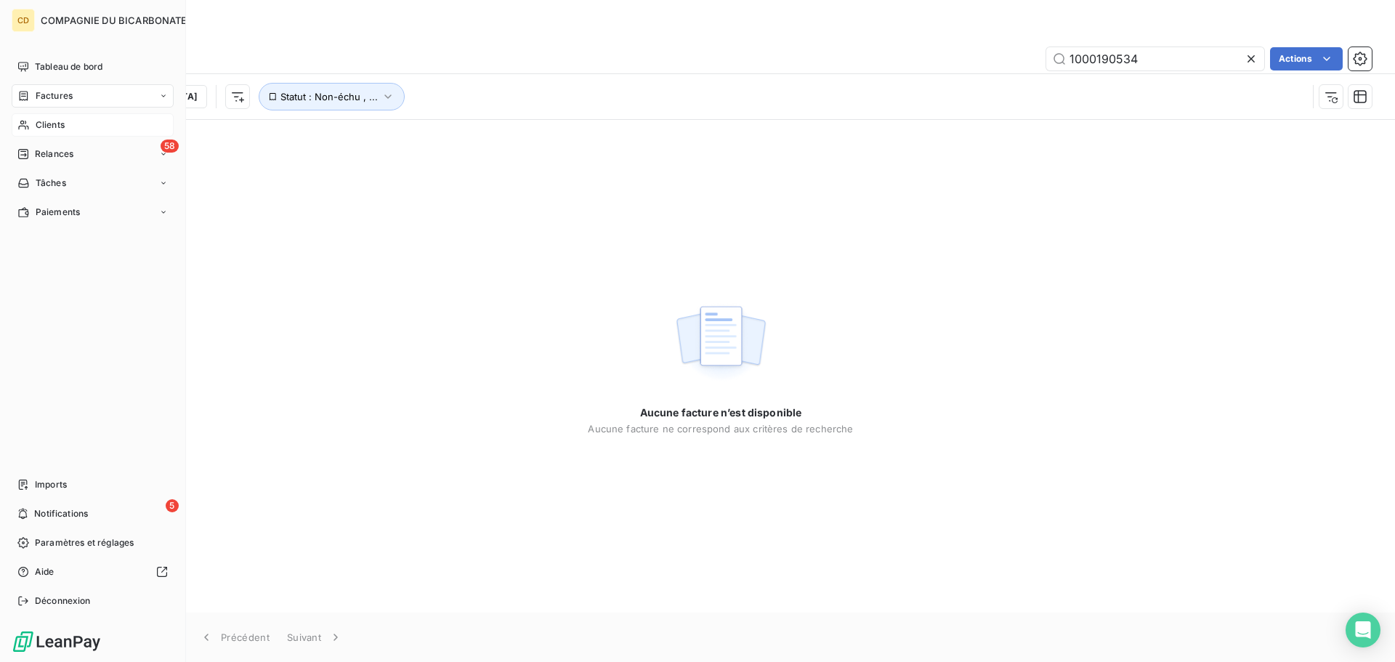
click at [52, 131] on span "Clients" at bounding box center [50, 124] width 29 height 13
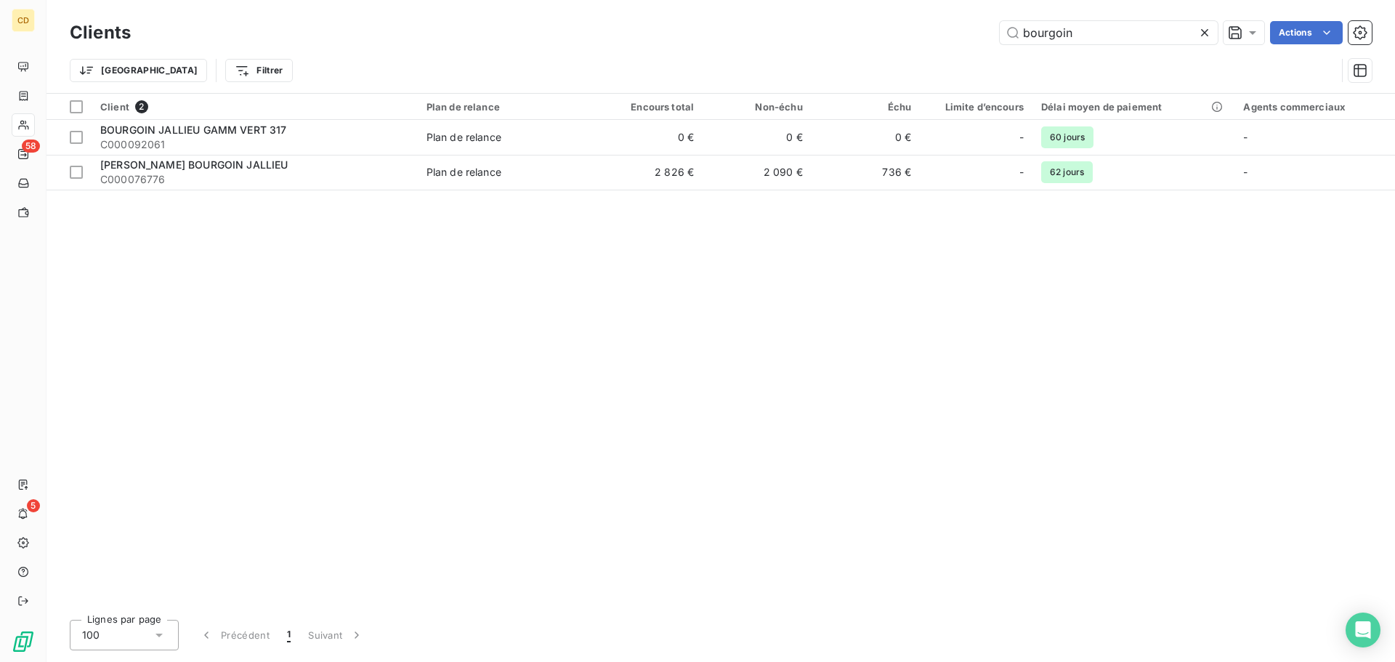
drag, startPoint x: 1107, startPoint y: 31, endPoint x: 978, endPoint y: 36, distance: 129.4
click at [978, 36] on div "bourgoin Actions" at bounding box center [759, 32] width 1223 height 23
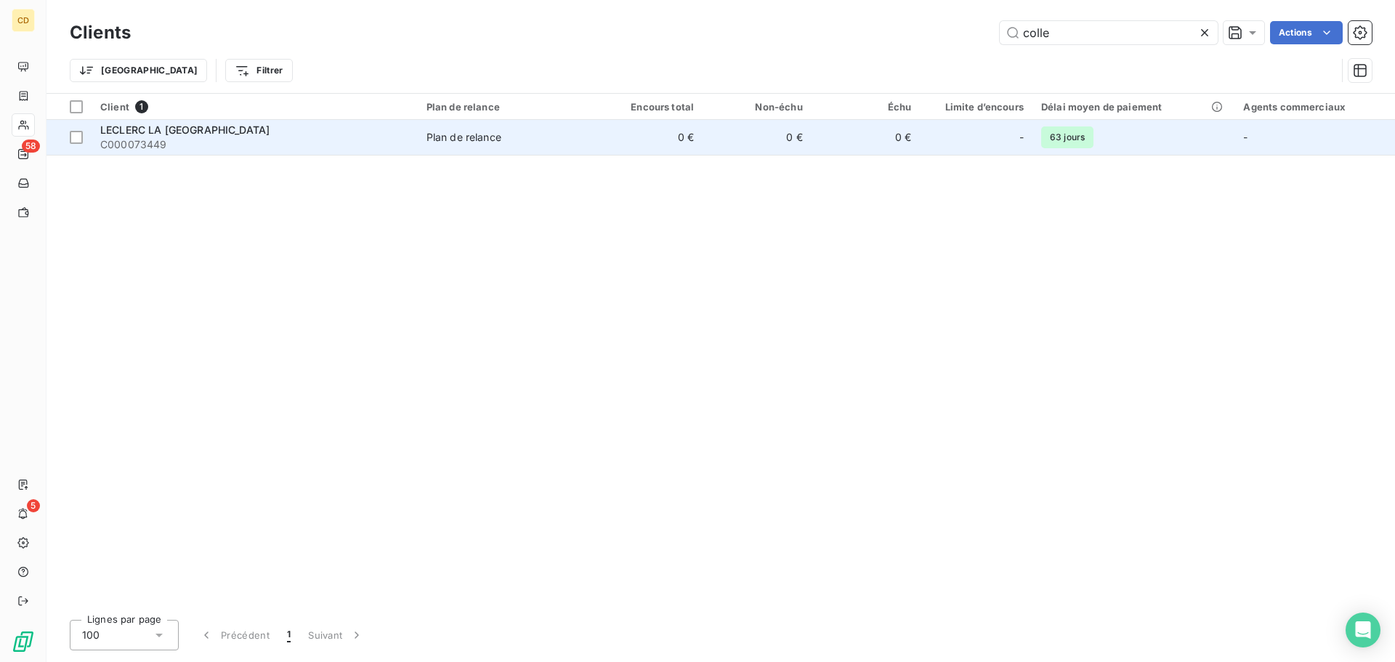
type input "colle"
click at [203, 134] on span "LECLERC LA [GEOGRAPHIC_DATA]" at bounding box center [184, 129] width 169 height 12
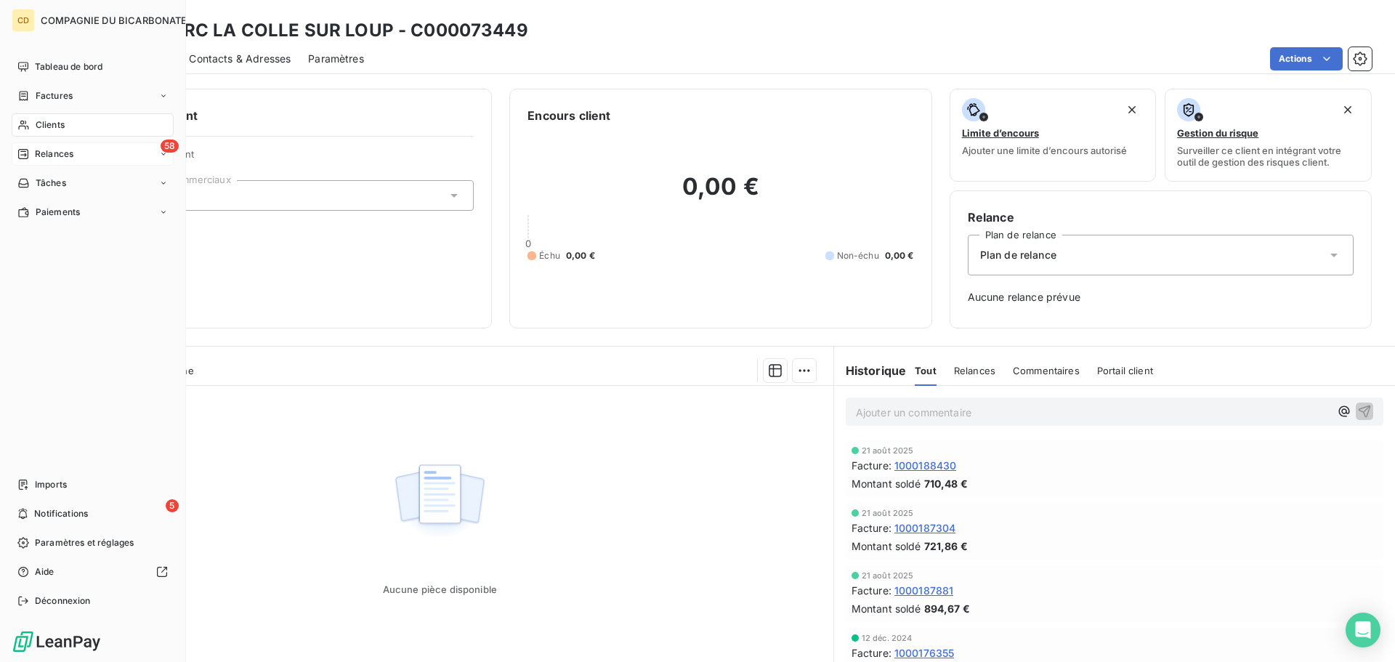
click at [27, 147] on div "58 Relances" at bounding box center [93, 153] width 162 height 23
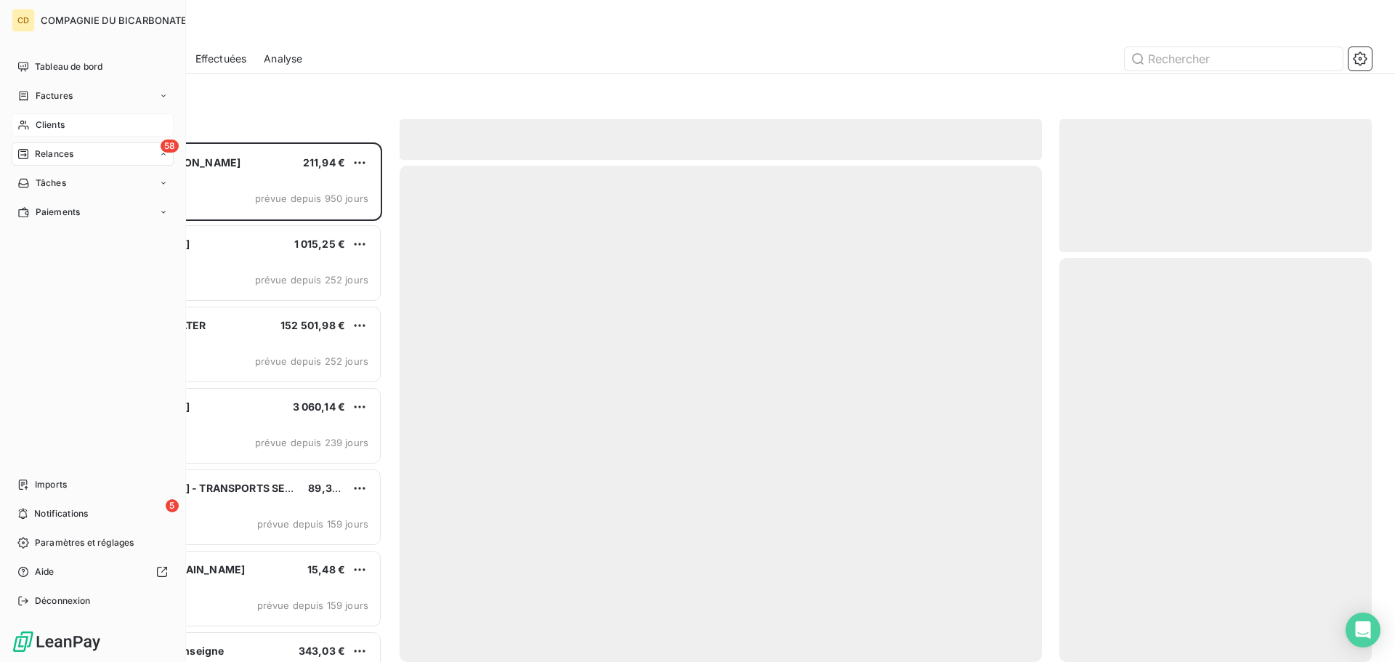
scroll to position [508, 301]
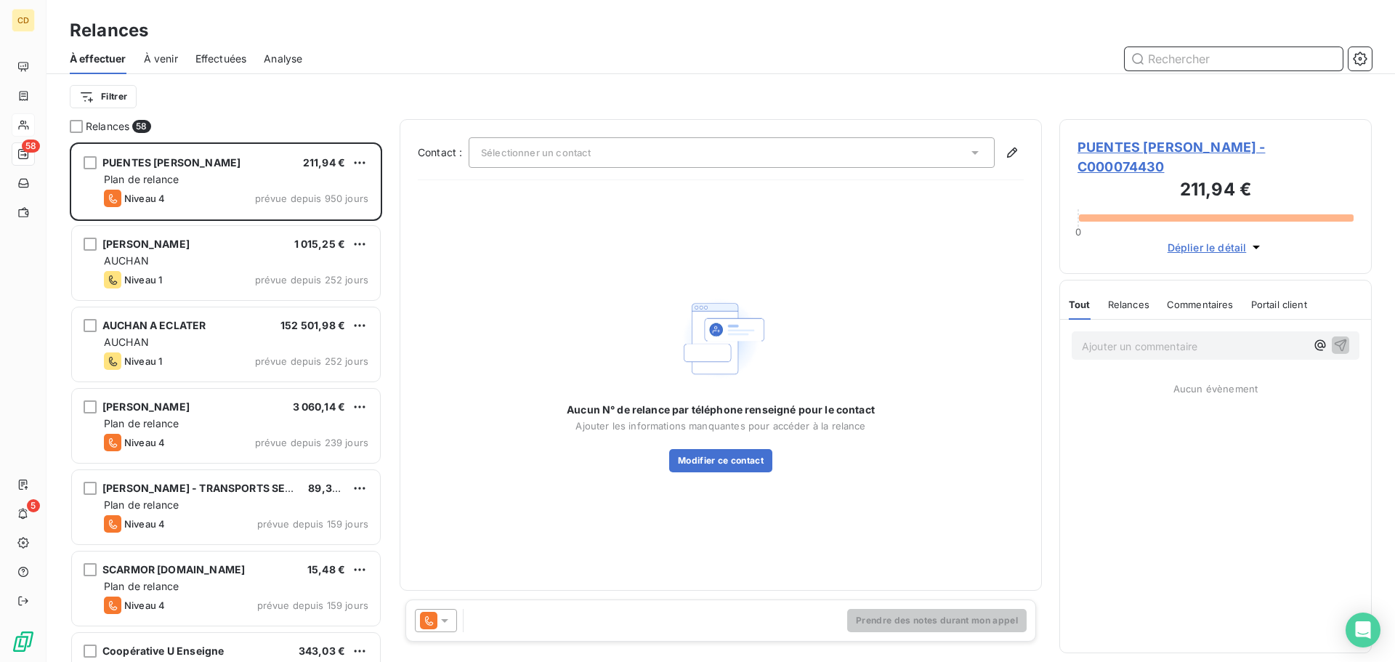
click at [218, 70] on div "Effectuées" at bounding box center [221, 59] width 52 height 31
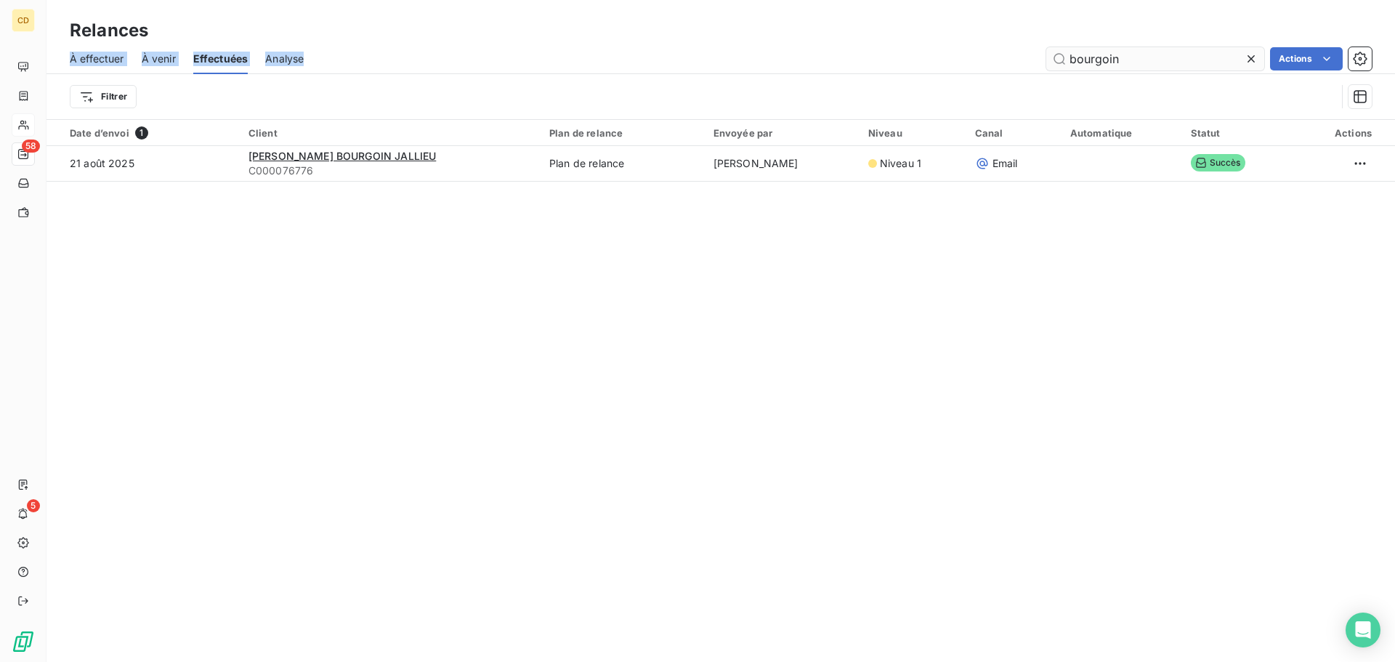
drag, startPoint x: 1164, startPoint y: 41, endPoint x: 1143, endPoint y: 60, distance: 27.8
click at [1143, 60] on div "Relances À effectuer À venir Effectuées Analyse bourgoin Actions Filtrer" at bounding box center [720, 59] width 1348 height 119
drag, startPoint x: 1143, startPoint y: 60, endPoint x: 1055, endPoint y: 60, distance: 88.6
click at [1055, 60] on input "bourgoin" at bounding box center [1155, 58] width 218 height 23
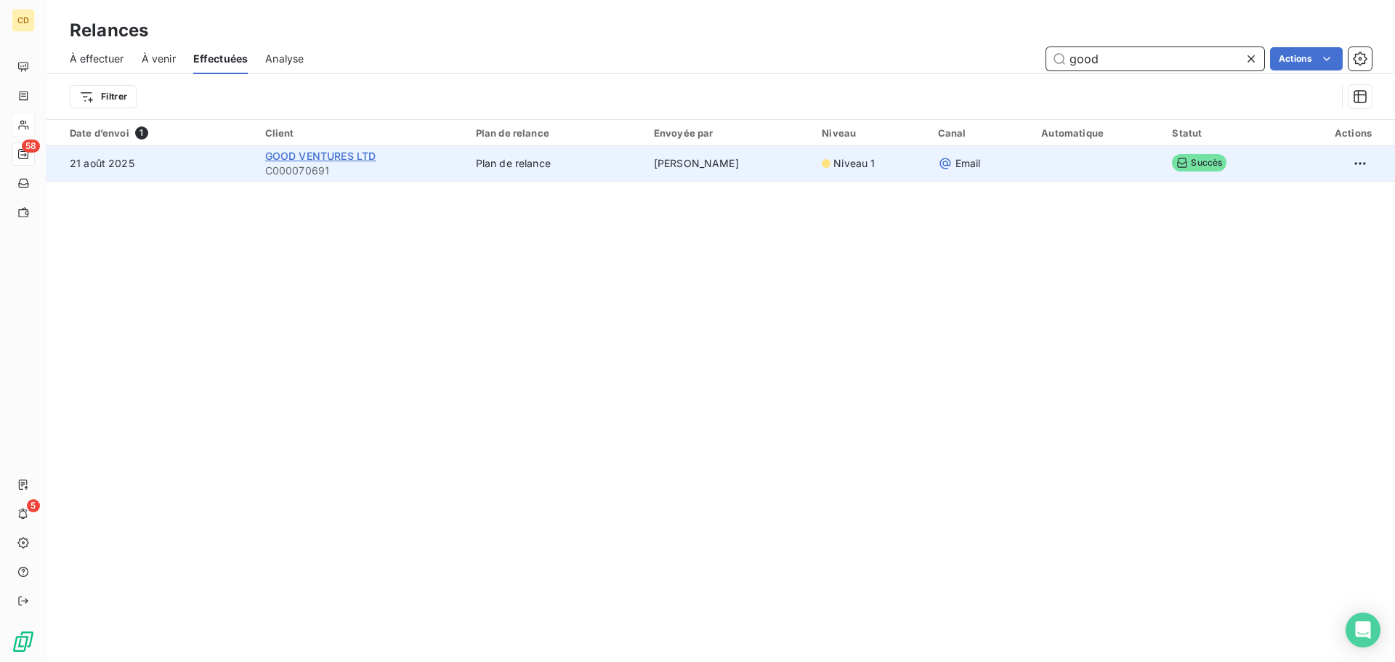
type input "good"
click at [343, 160] on span "GOOD VENTURES LTD" at bounding box center [320, 156] width 111 height 12
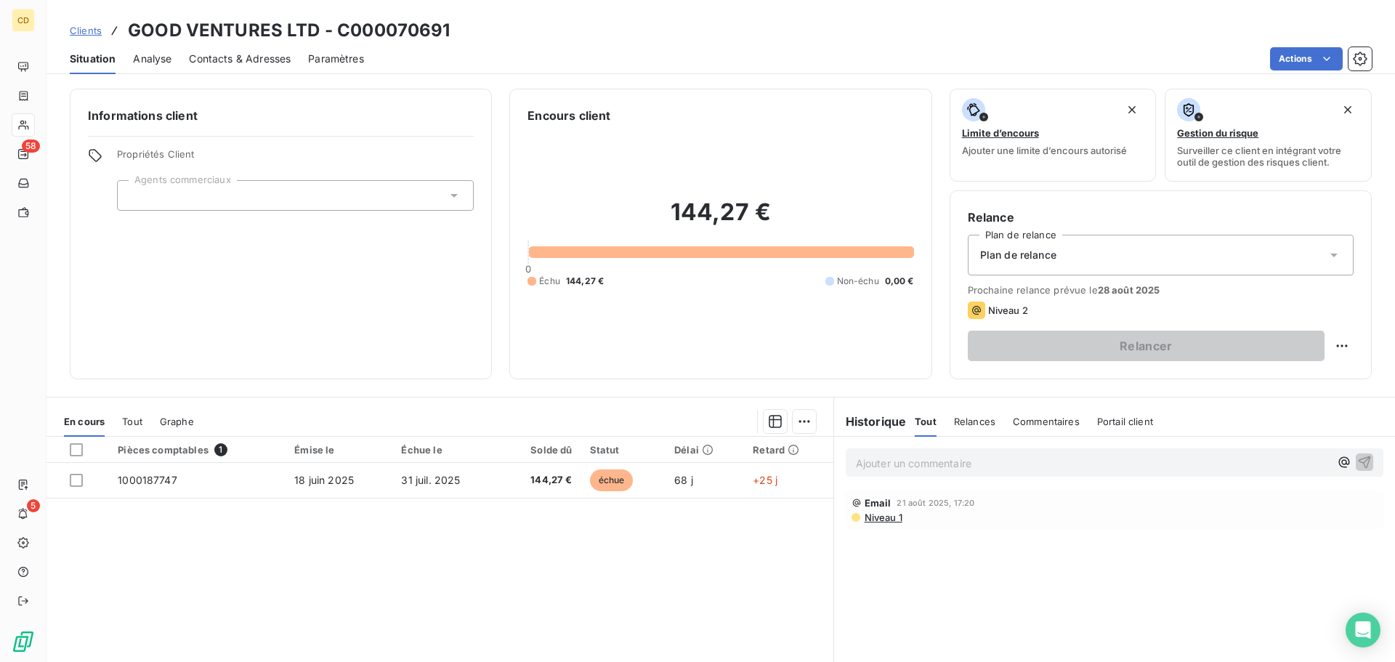
click at [869, 461] on p "Ajouter un commentaire ﻿" at bounding box center [1093, 463] width 474 height 18
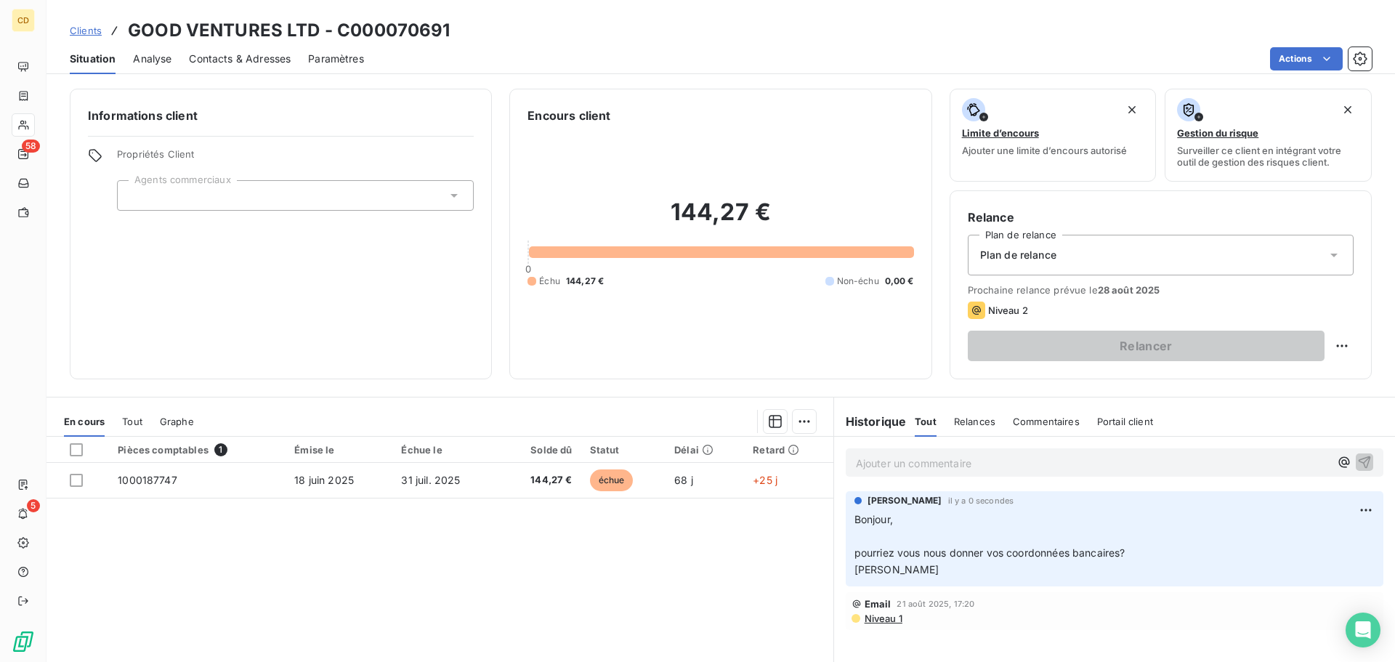
click at [949, 454] on p "Ajouter un commentaire ﻿" at bounding box center [1093, 463] width 474 height 18
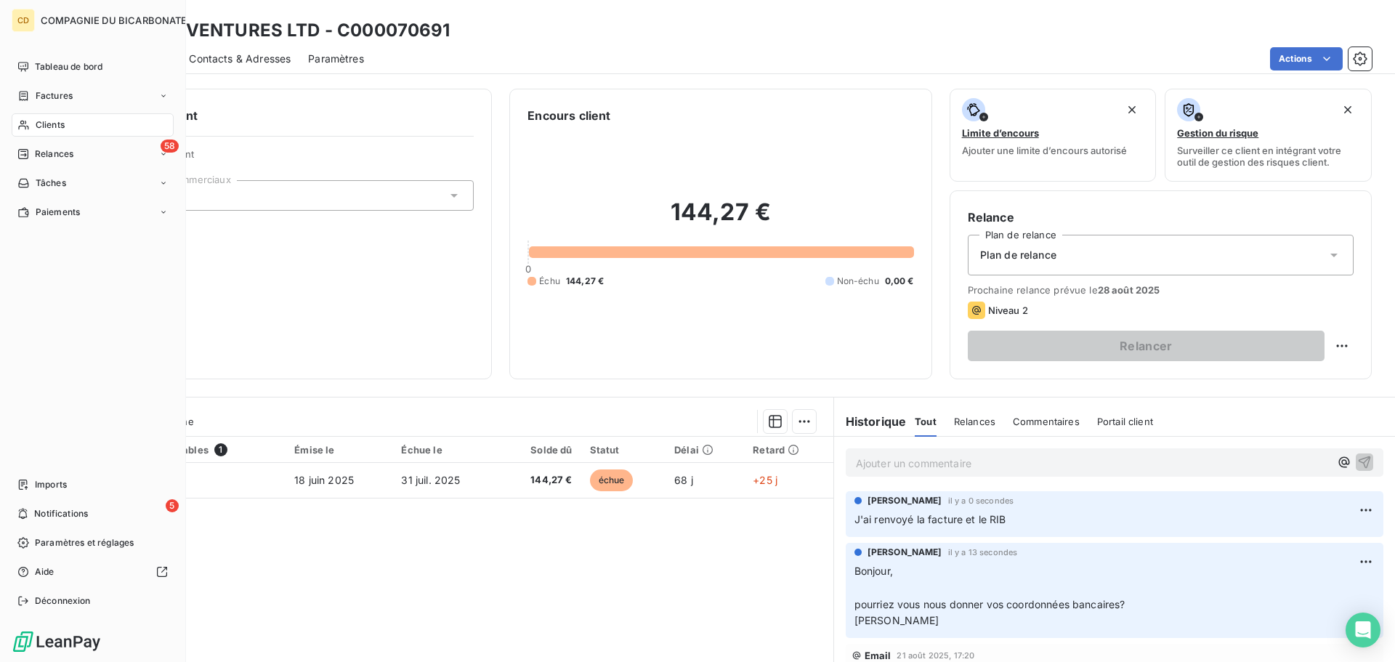
click at [32, 124] on div "Clients" at bounding box center [93, 124] width 162 height 23
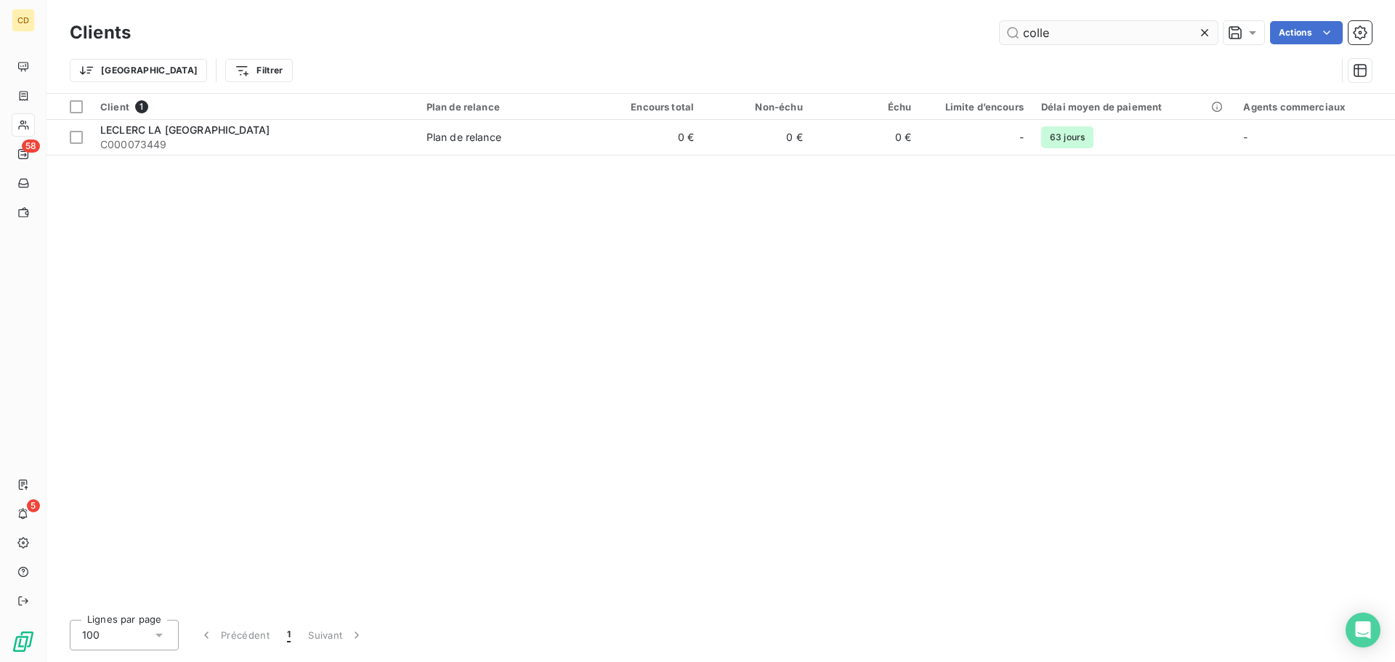
drag, startPoint x: 1074, startPoint y: 33, endPoint x: 1017, endPoint y: 36, distance: 56.7
click at [1017, 36] on input "colle" at bounding box center [1108, 32] width 218 height 23
type input "[GEOGRAPHIC_DATA]"
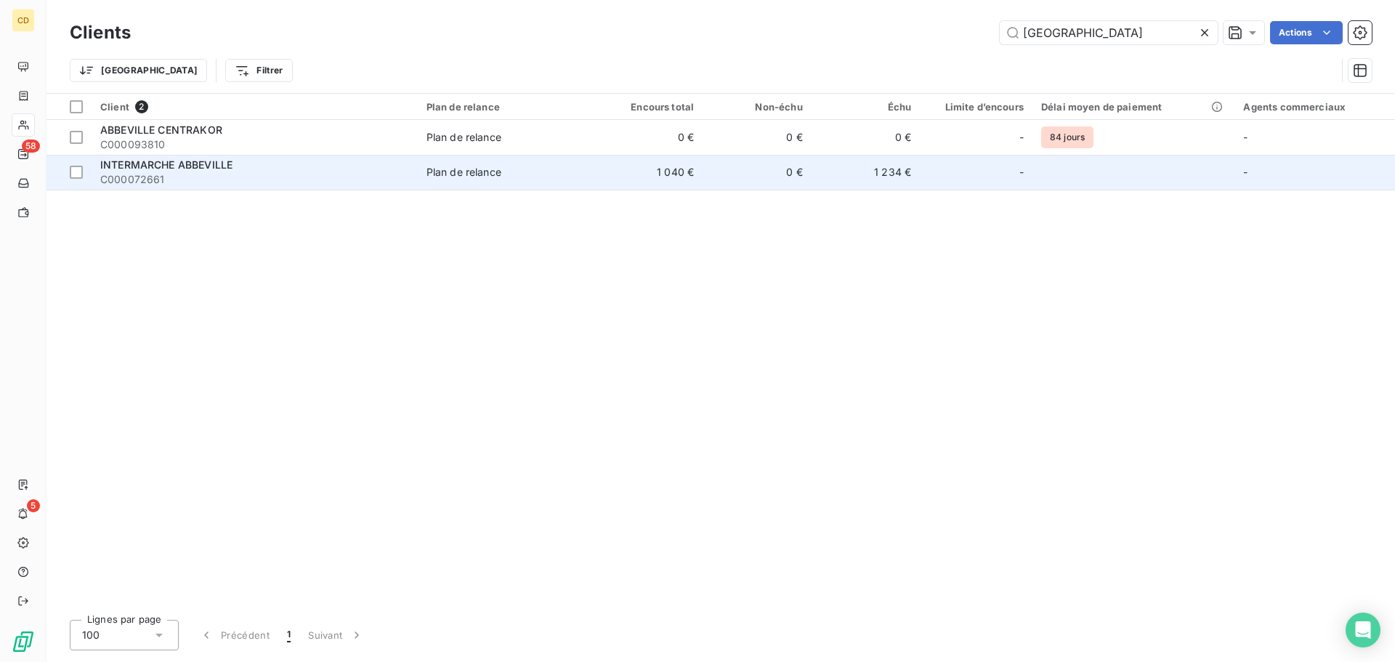
click at [166, 170] on span "INTERMARCHE ABBEVILLE" at bounding box center [166, 164] width 132 height 12
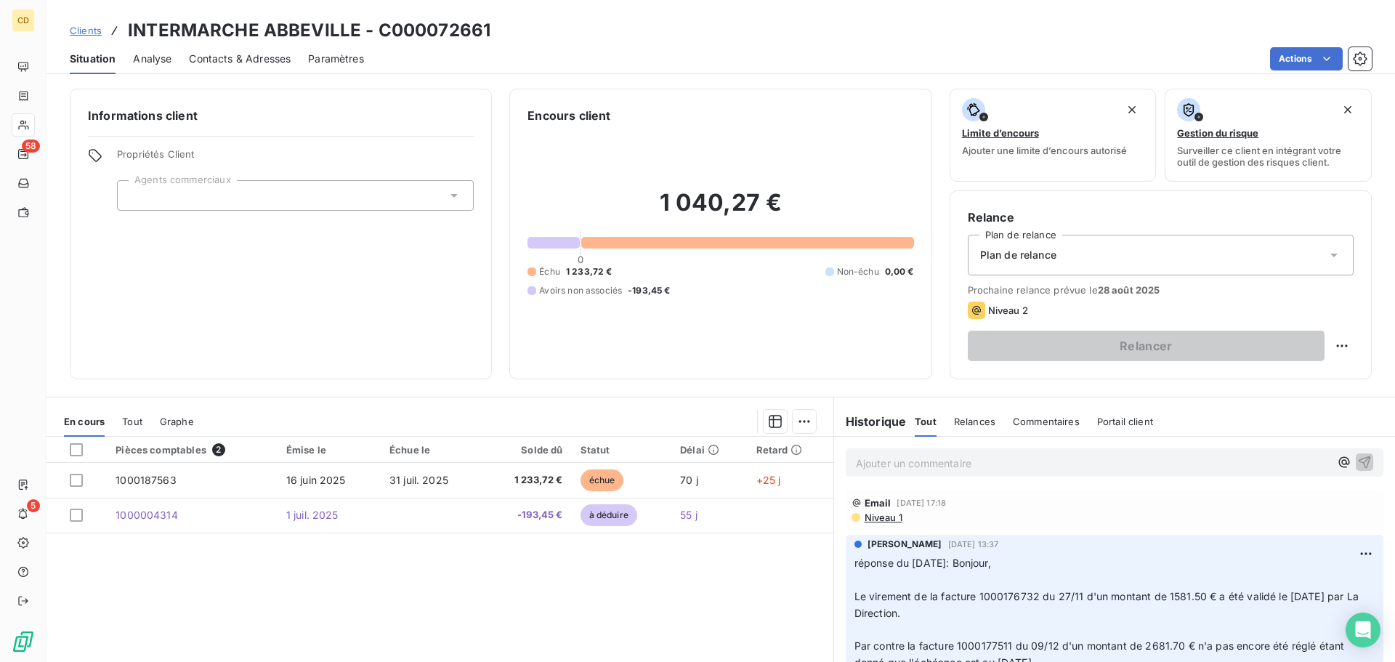
click at [883, 463] on p "Ajouter un commentaire ﻿" at bounding box center [1093, 463] width 474 height 18
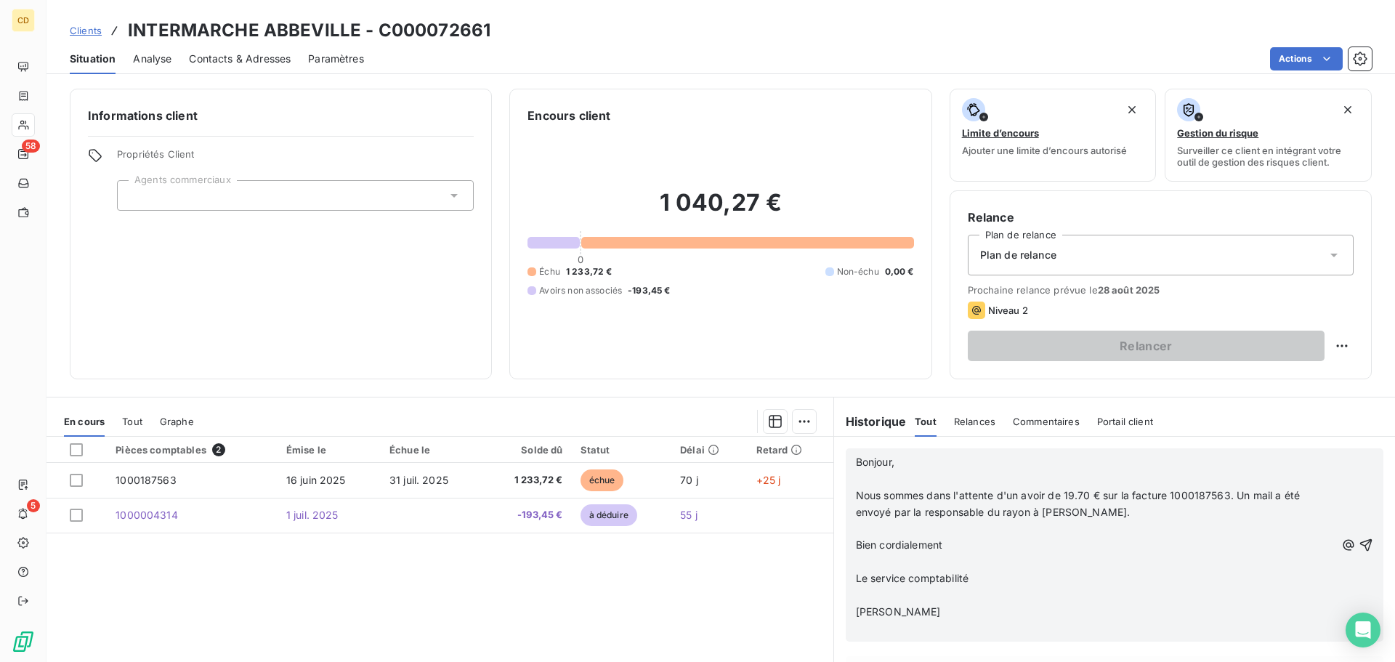
click at [867, 479] on p "﻿" at bounding box center [1095, 479] width 479 height 17
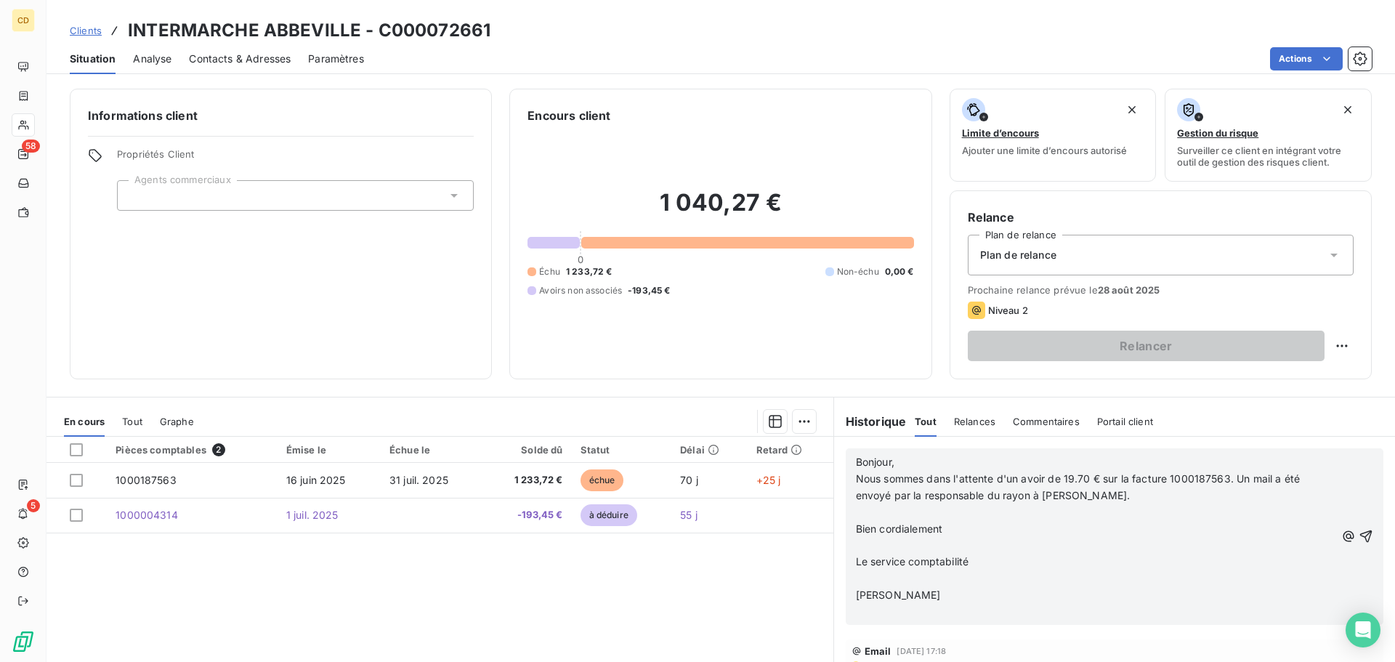
click at [874, 506] on p "﻿" at bounding box center [1095, 512] width 479 height 17
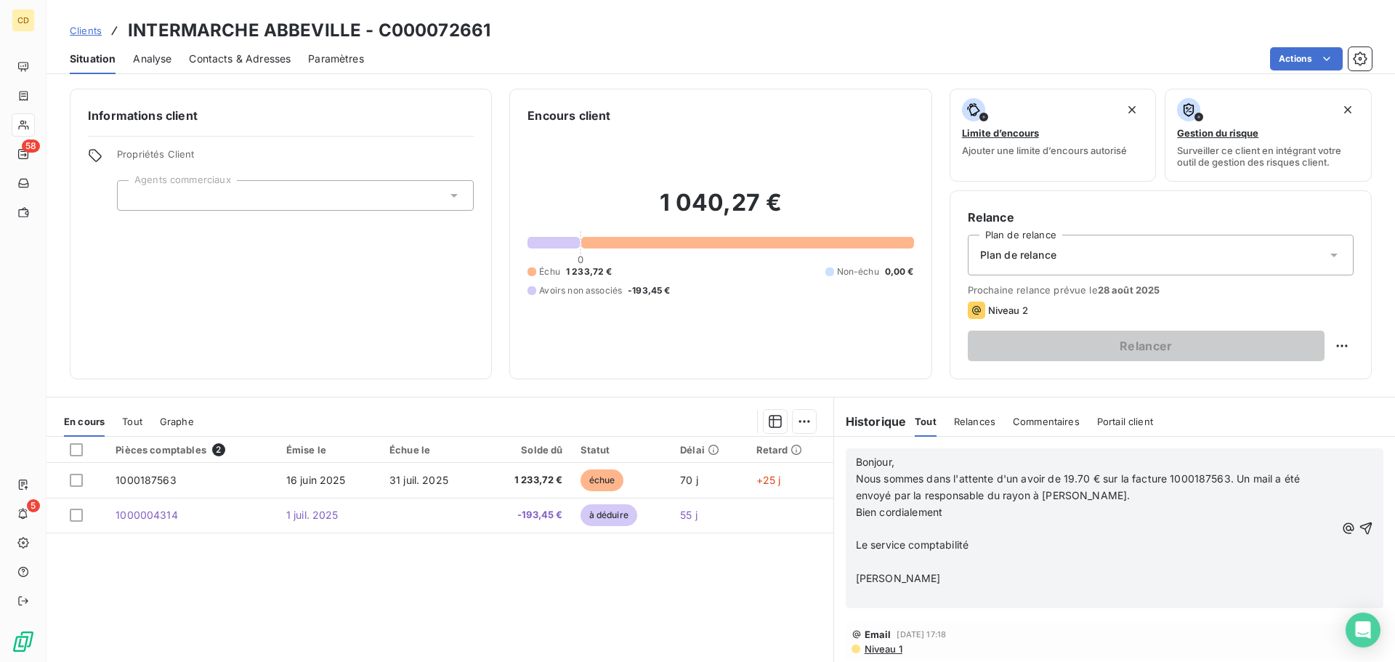
click at [885, 532] on p "﻿" at bounding box center [1095, 529] width 479 height 17
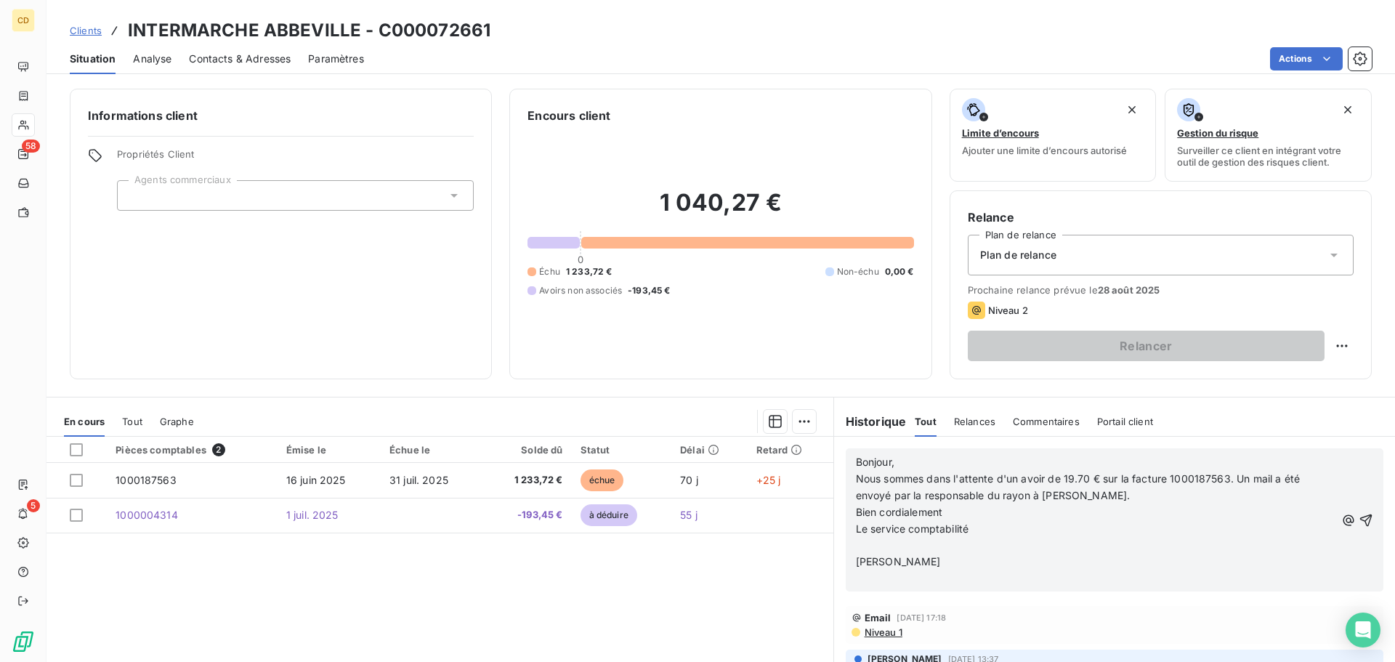
click at [892, 548] on p "﻿" at bounding box center [1095, 545] width 479 height 17
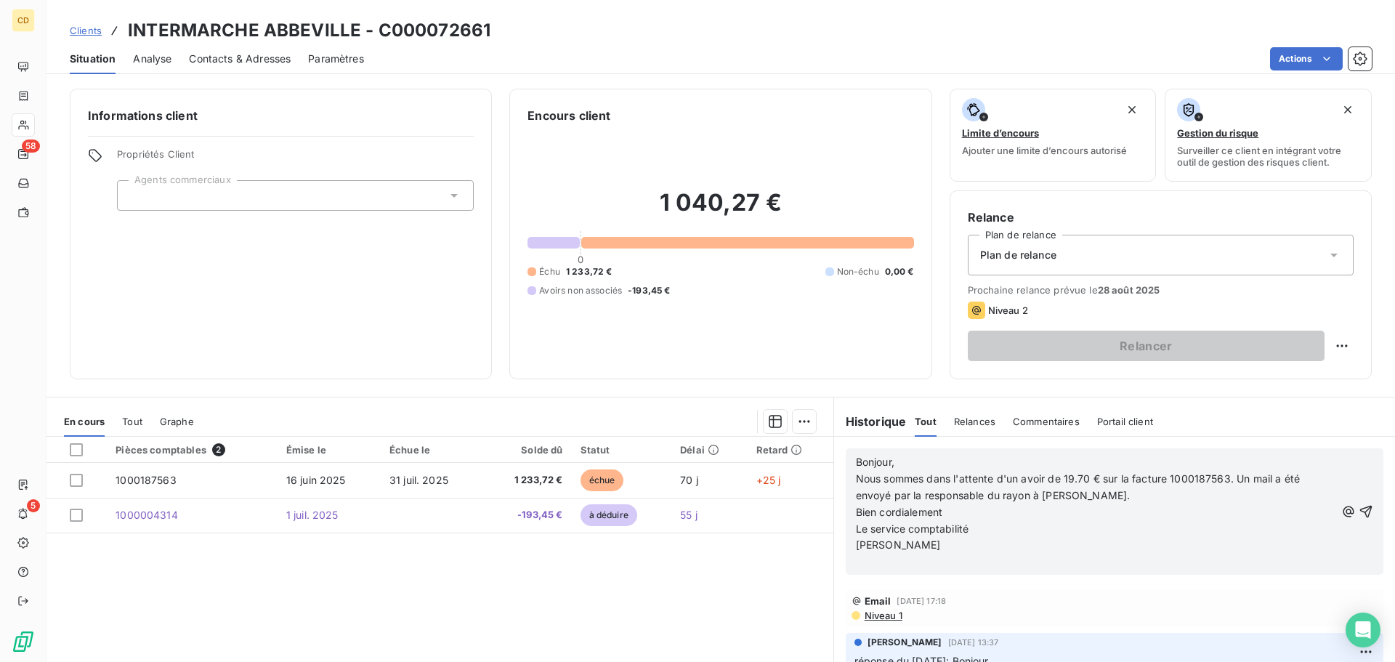
click at [895, 564] on p "﻿" at bounding box center [1095, 561] width 479 height 17
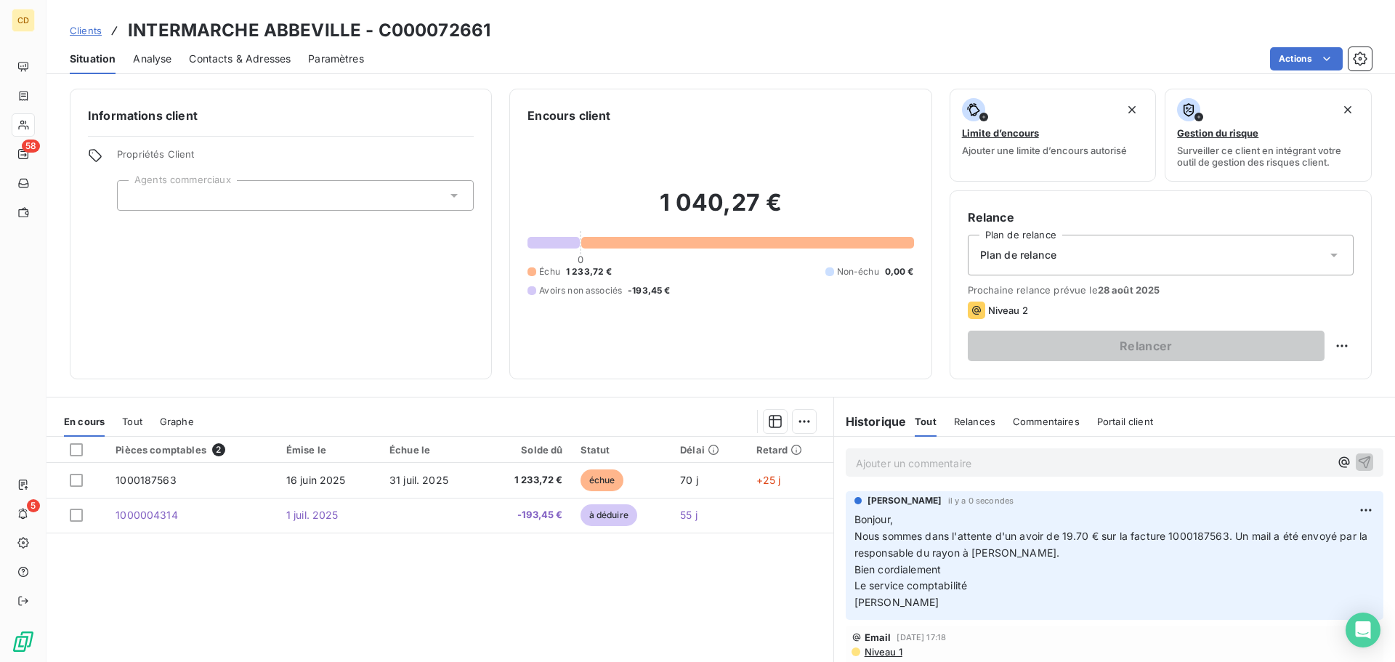
click at [954, 458] on p "Ajouter un commentaire ﻿" at bounding box center [1093, 463] width 474 height 18
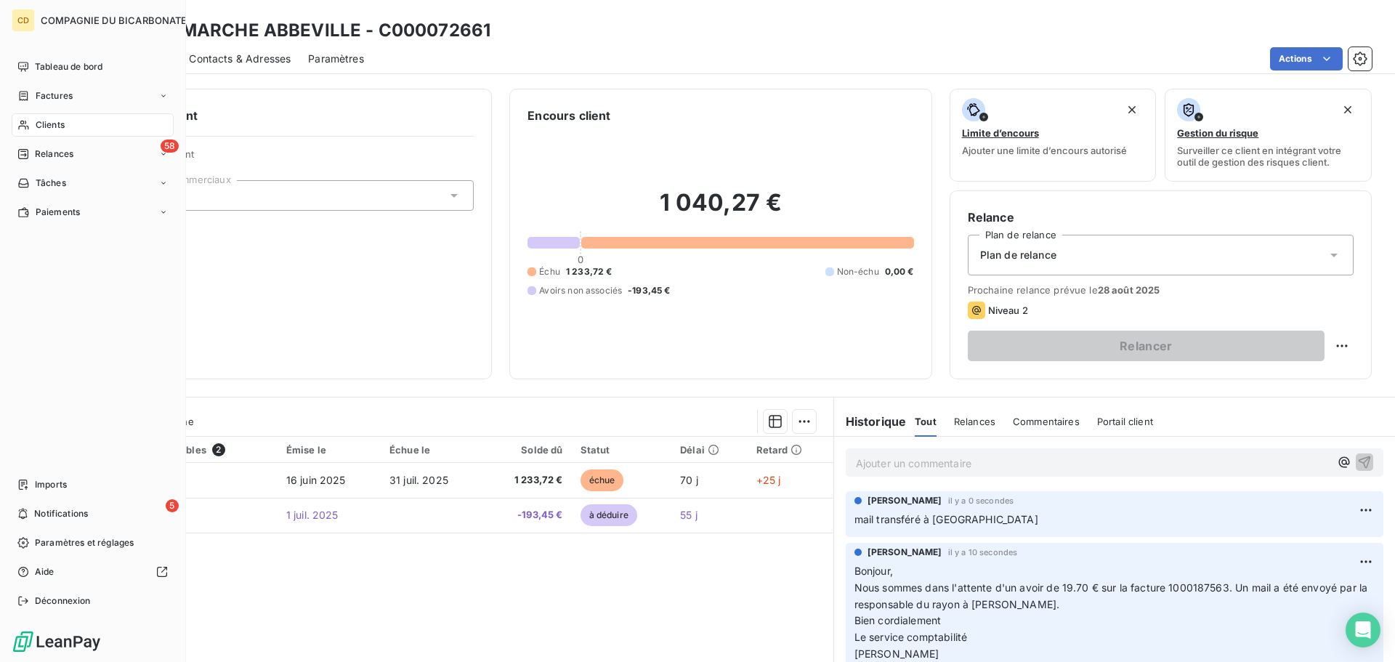
click at [54, 129] on span "Clients" at bounding box center [50, 124] width 29 height 13
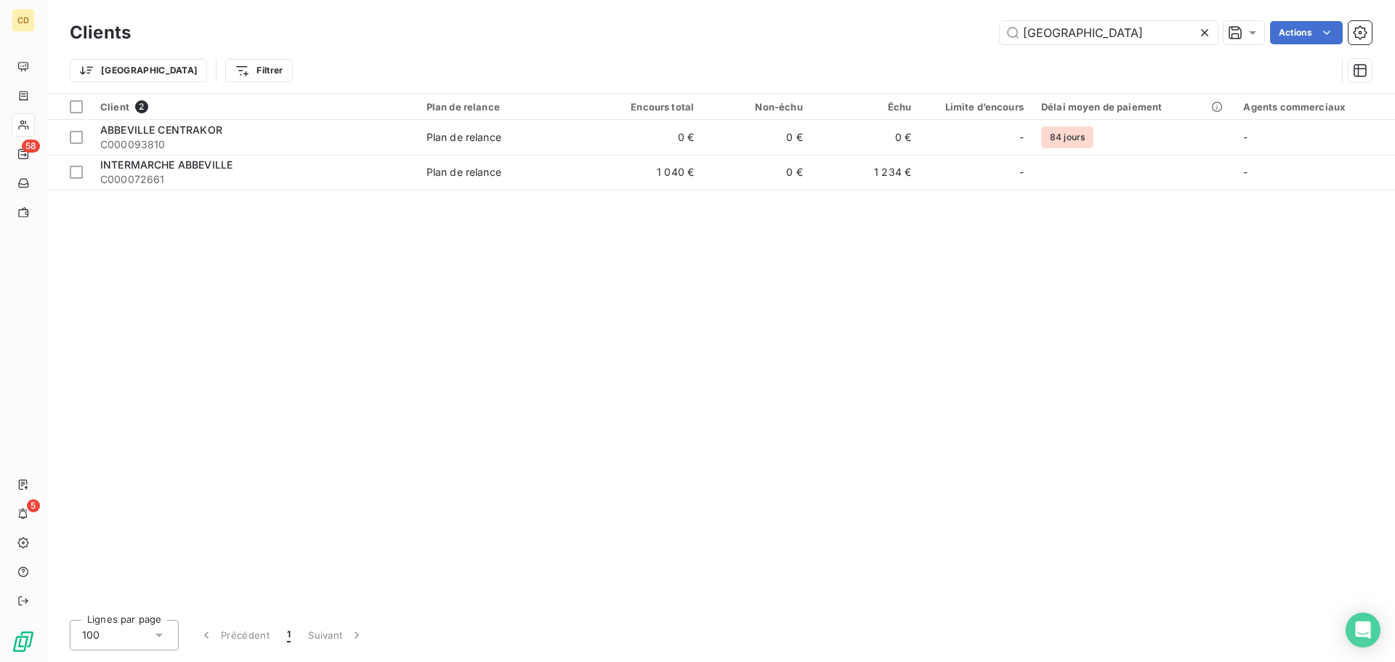
drag, startPoint x: 1119, startPoint y: 28, endPoint x: 955, endPoint y: 34, distance: 164.3
click at [955, 34] on div "abbeville Actions" at bounding box center [759, 32] width 1223 height 23
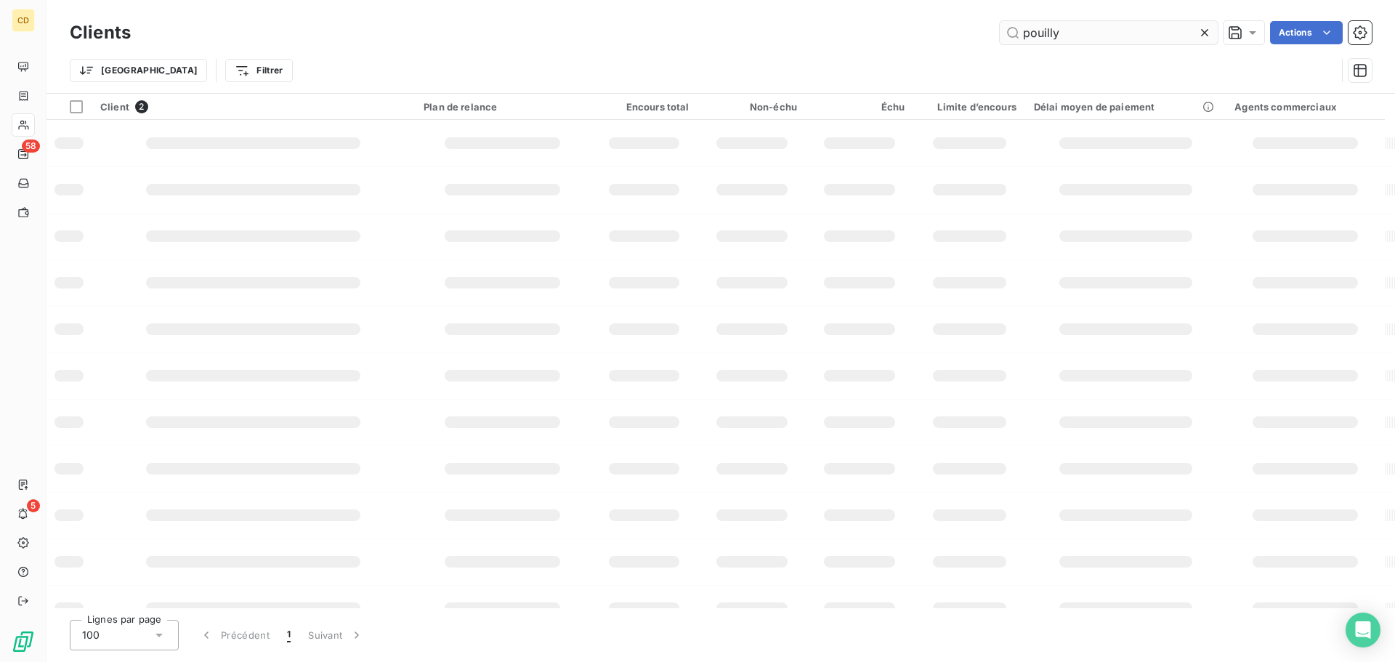
type input "pouilly"
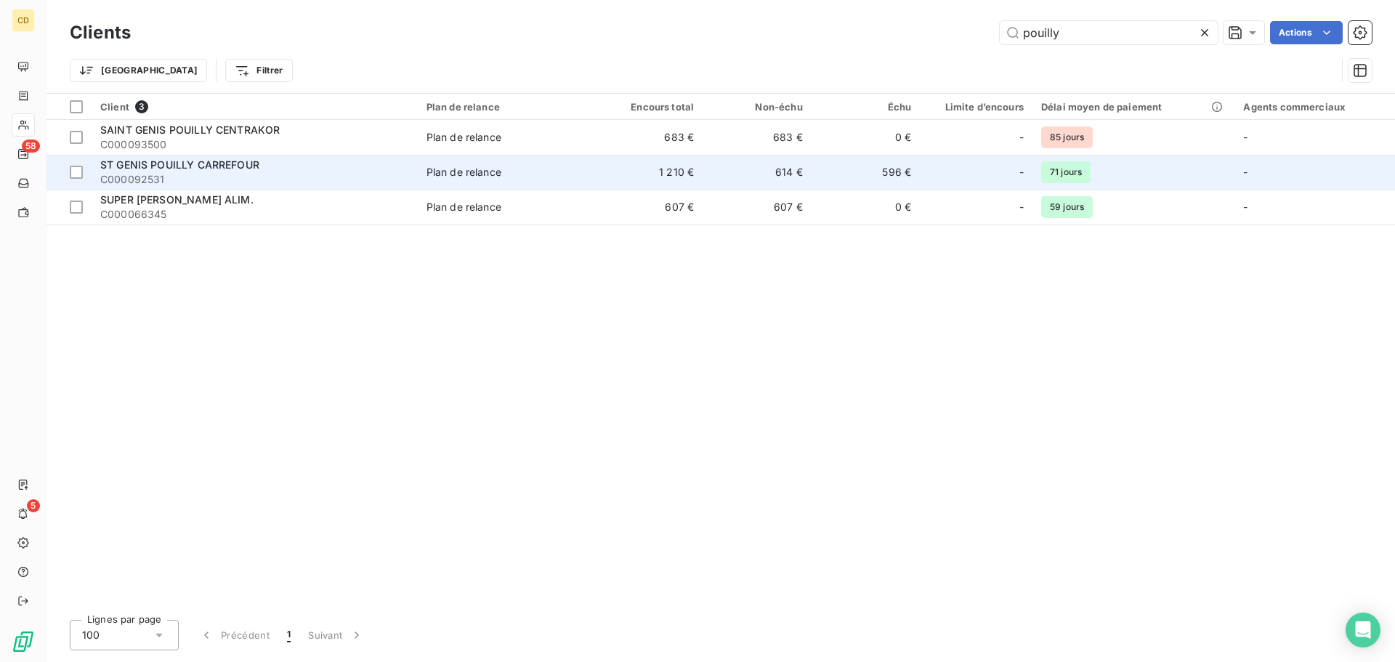
click at [240, 165] on span "ST GENIS POUILLY CARREFOUR" at bounding box center [179, 164] width 159 height 12
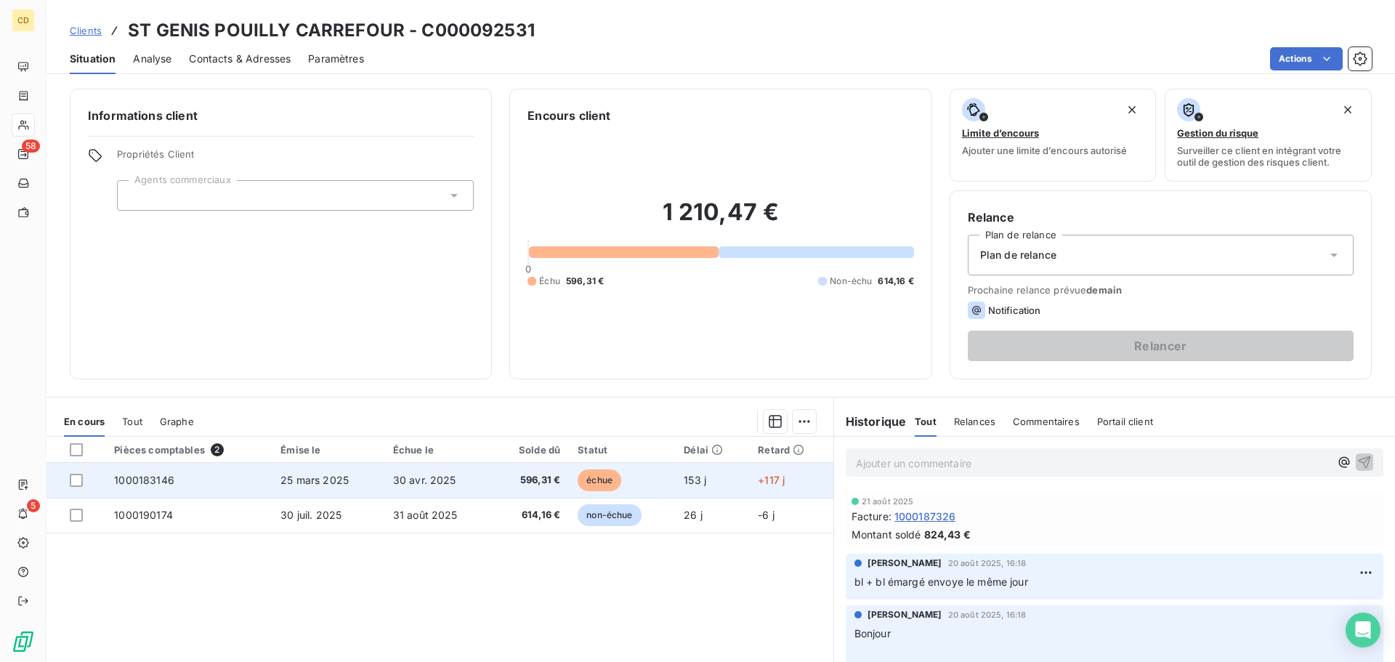
click at [516, 482] on span "596,31 €" at bounding box center [530, 480] width 60 height 15
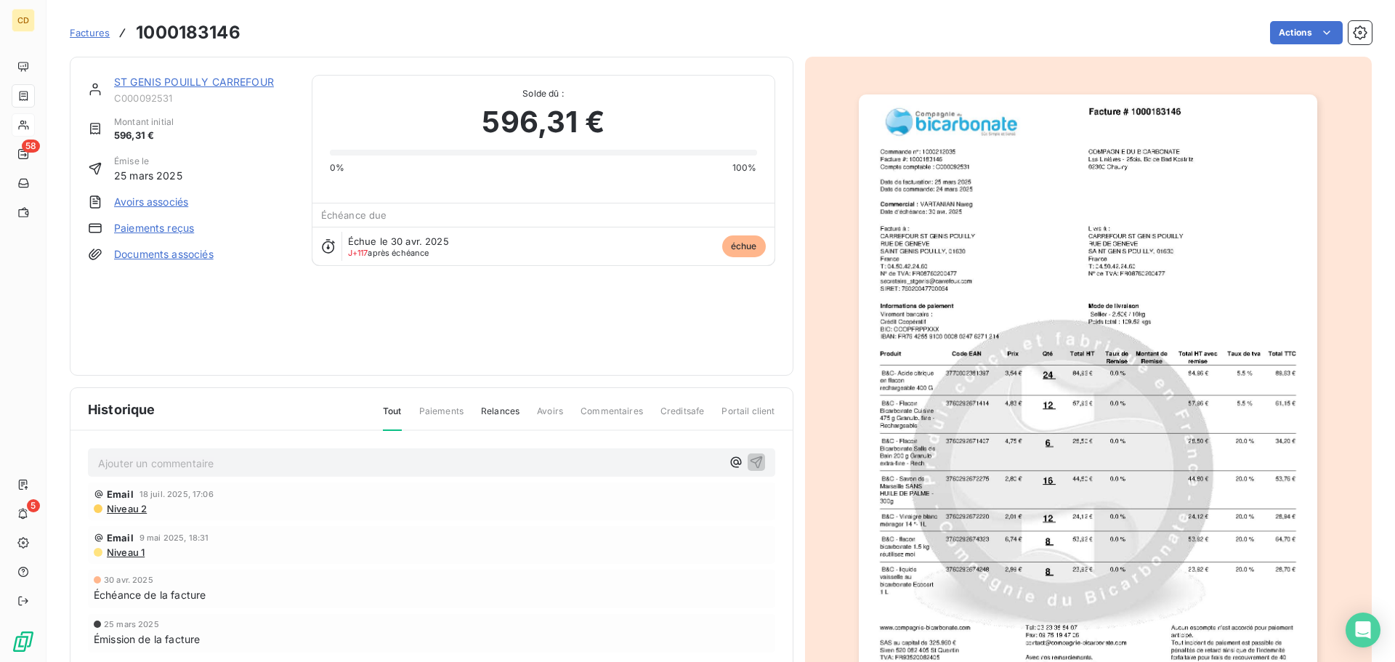
click at [227, 463] on p "Ajouter un commentaire ﻿" at bounding box center [409, 463] width 623 height 18
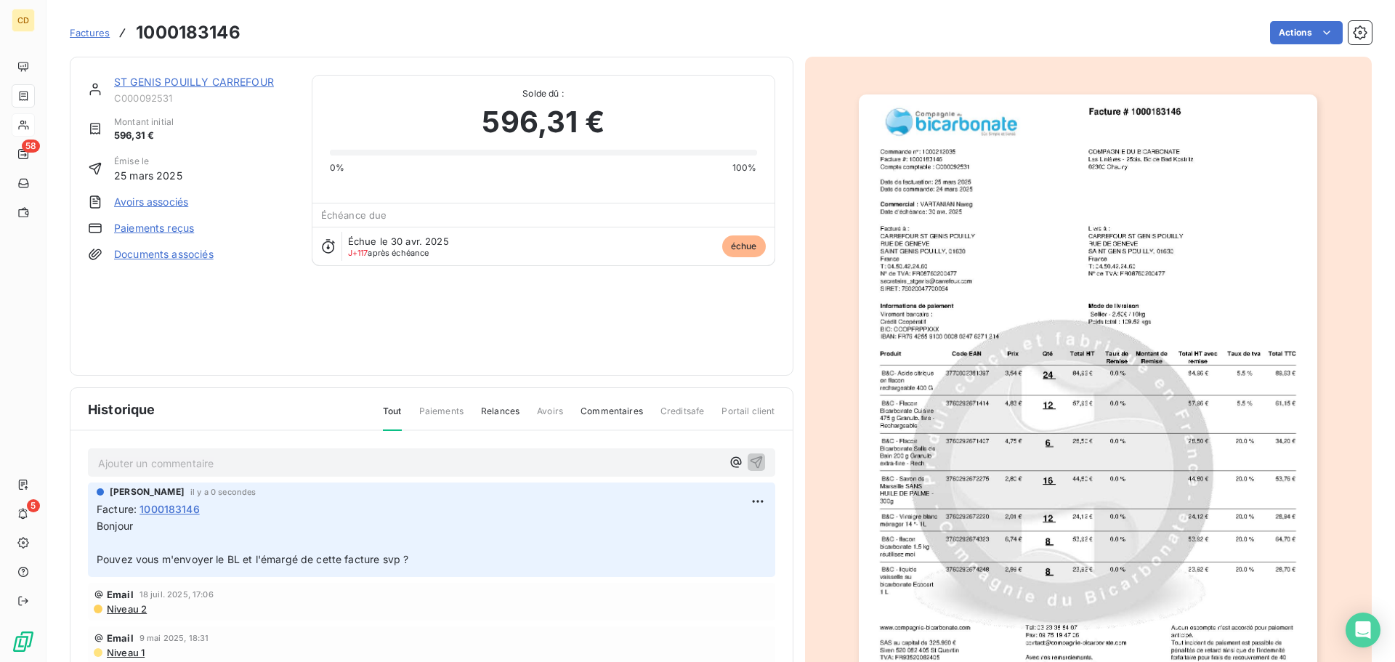
click at [426, 476] on div "Ajouter un commentaire ﻿ [PERSON_NAME] il y a 0 secondes Facture : 1000183146 B…" at bounding box center [431, 599] width 722 height 336
click at [422, 466] on p "Ajouter un commentaire ﻿" at bounding box center [409, 463] width 623 height 18
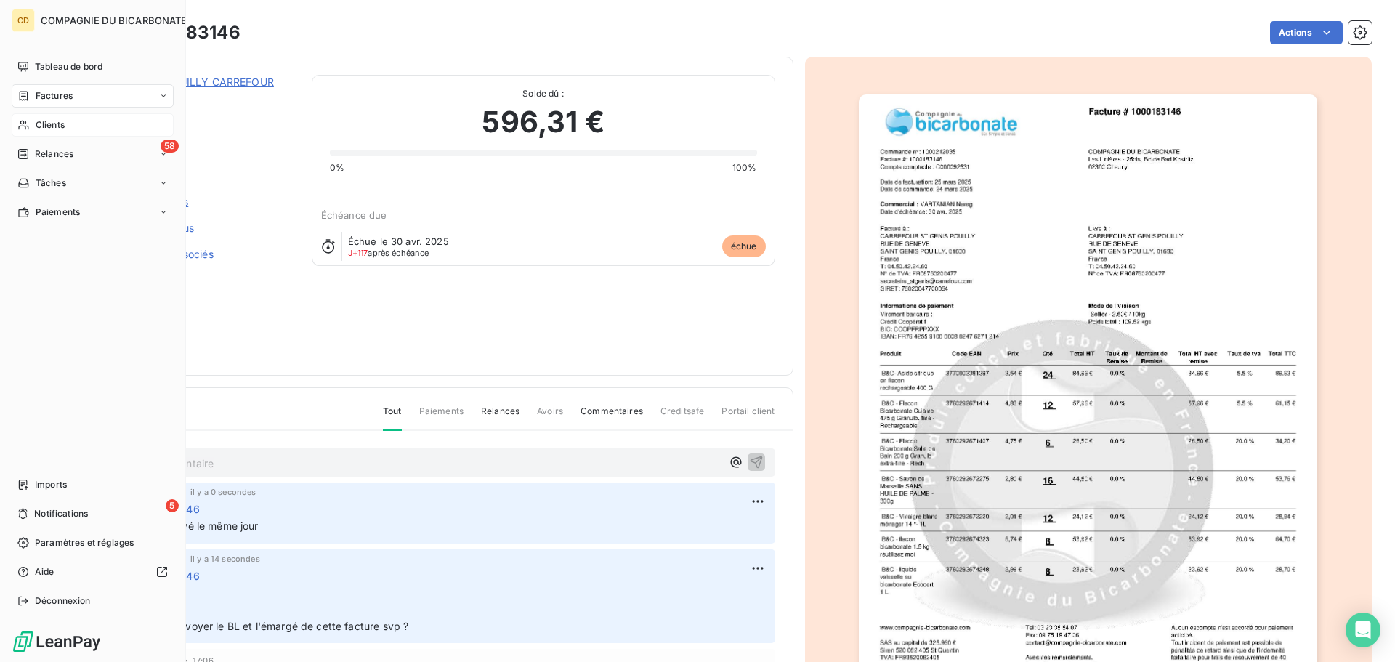
click at [31, 100] on div "Factures" at bounding box center [44, 95] width 55 height 13
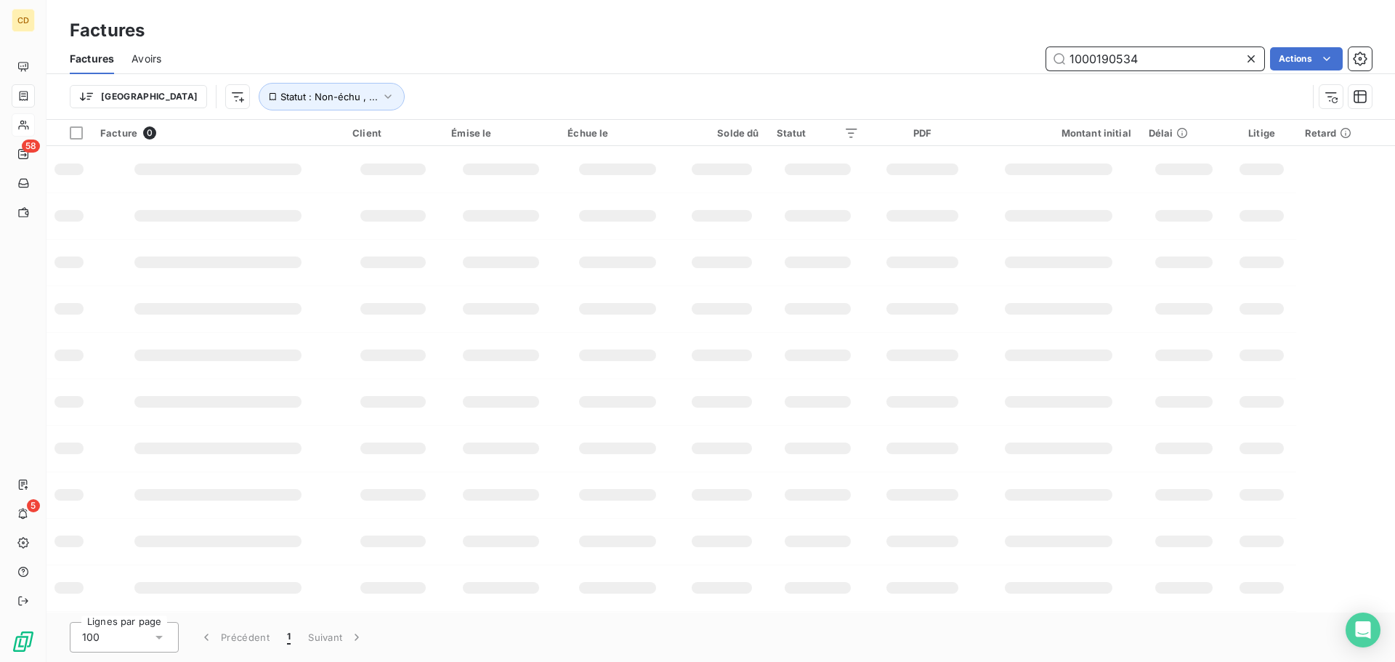
drag, startPoint x: 1158, startPoint y: 61, endPoint x: 1100, endPoint y: 62, distance: 57.4
click at [1100, 62] on input "1000190534" at bounding box center [1155, 58] width 218 height 23
click at [1155, 50] on input "100017768" at bounding box center [1155, 58] width 218 height 23
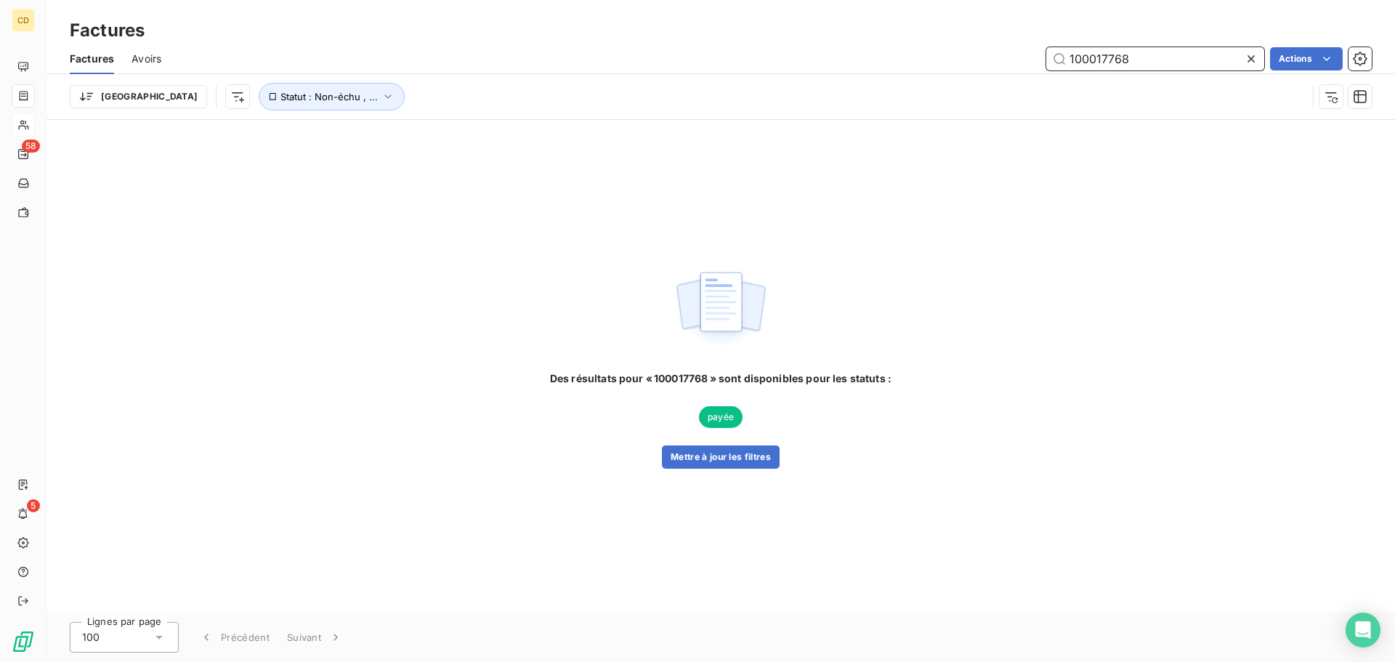
click at [1158, 60] on input "100017768" at bounding box center [1155, 58] width 218 height 23
click at [1102, 62] on input "100017768" at bounding box center [1155, 58] width 218 height 23
click at [1130, 62] on input "1000177768" at bounding box center [1155, 58] width 218 height 23
click at [1105, 61] on input "1000177768" at bounding box center [1155, 58] width 218 height 23
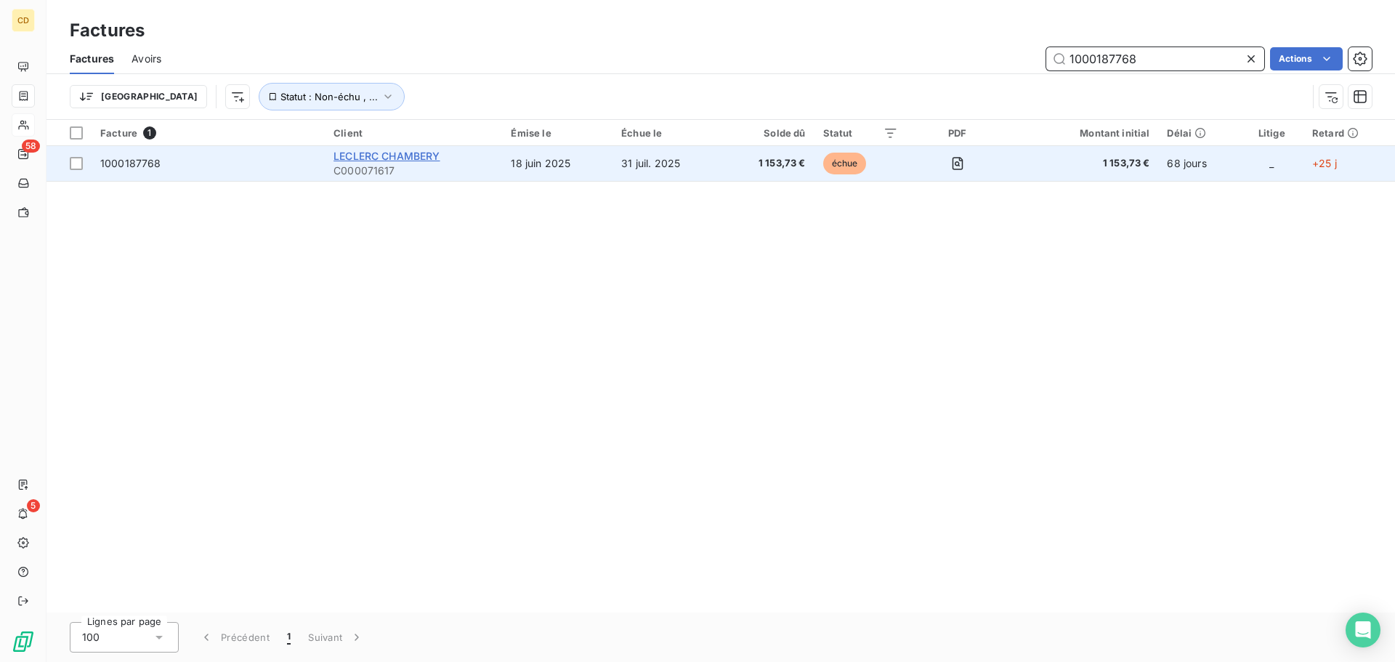
type input "1000187768"
click at [420, 152] on span "LECLERC CHAMBERY" at bounding box center [386, 156] width 106 height 12
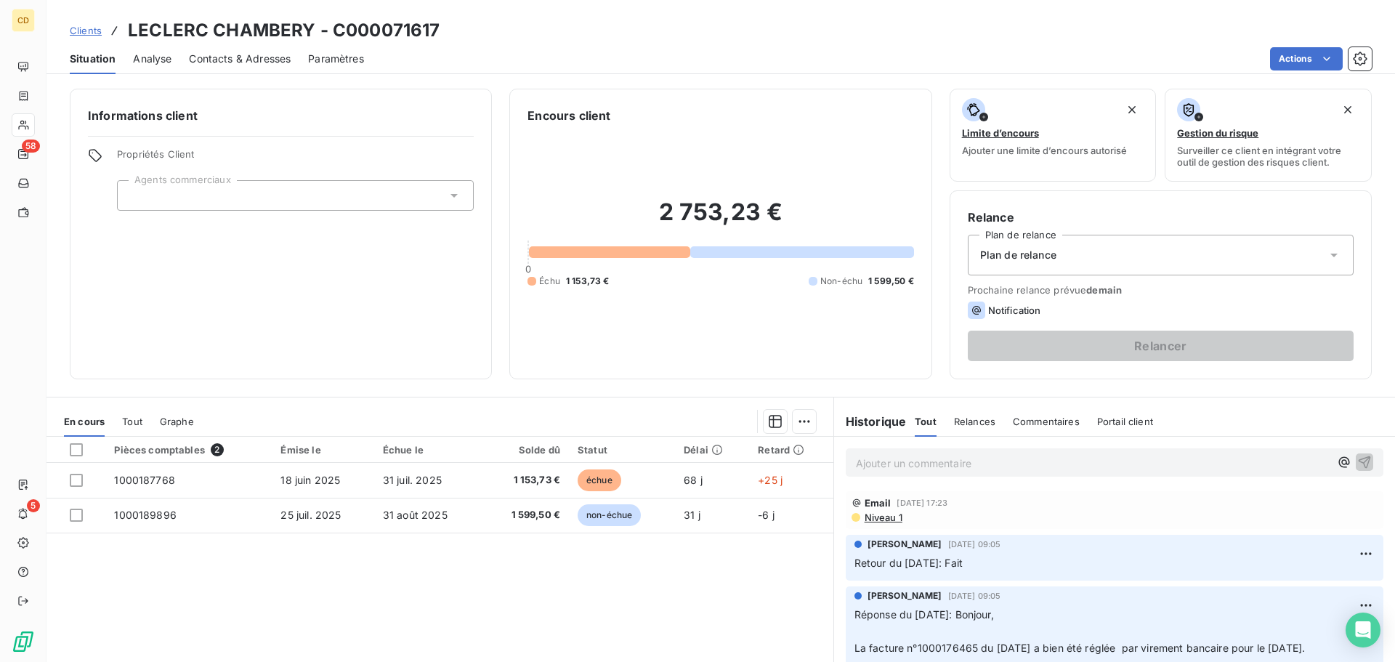
click at [887, 455] on p "Ajouter un commentaire ﻿" at bounding box center [1093, 463] width 474 height 18
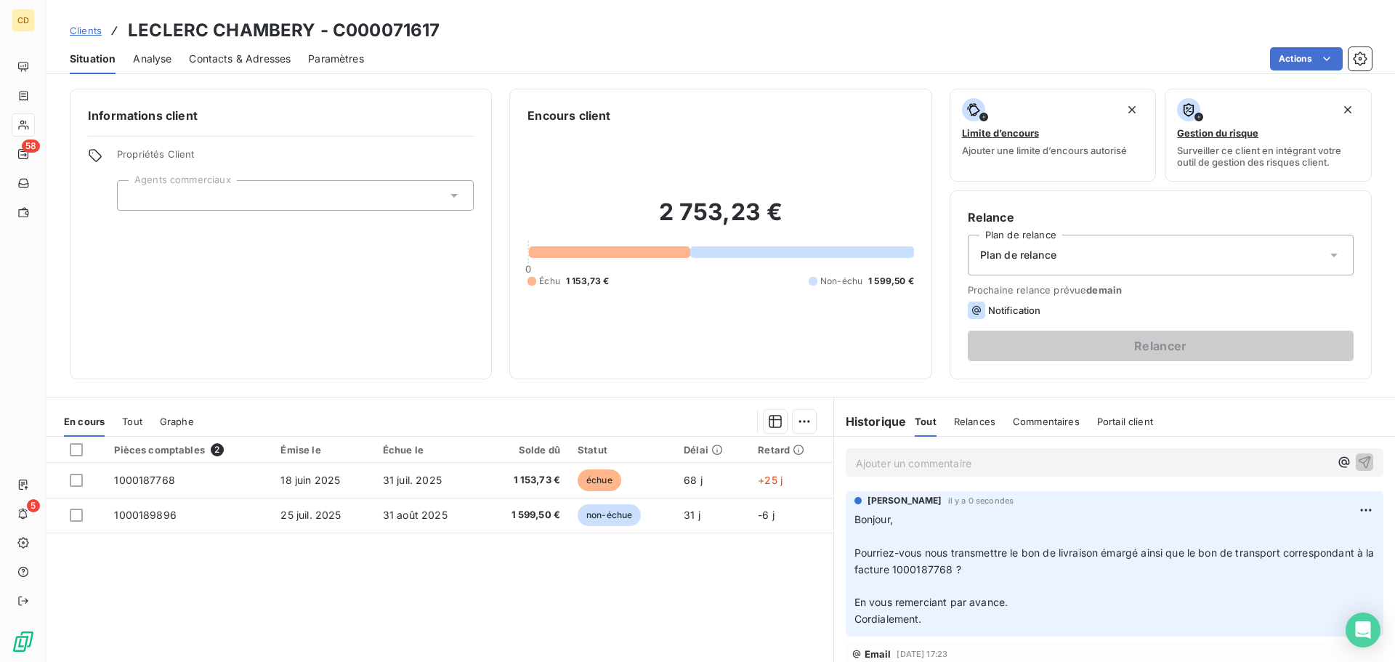
click at [995, 461] on p "Ajouter un commentaire ﻿" at bounding box center [1093, 463] width 474 height 18
